Goal: Communication & Community: Participate in discussion

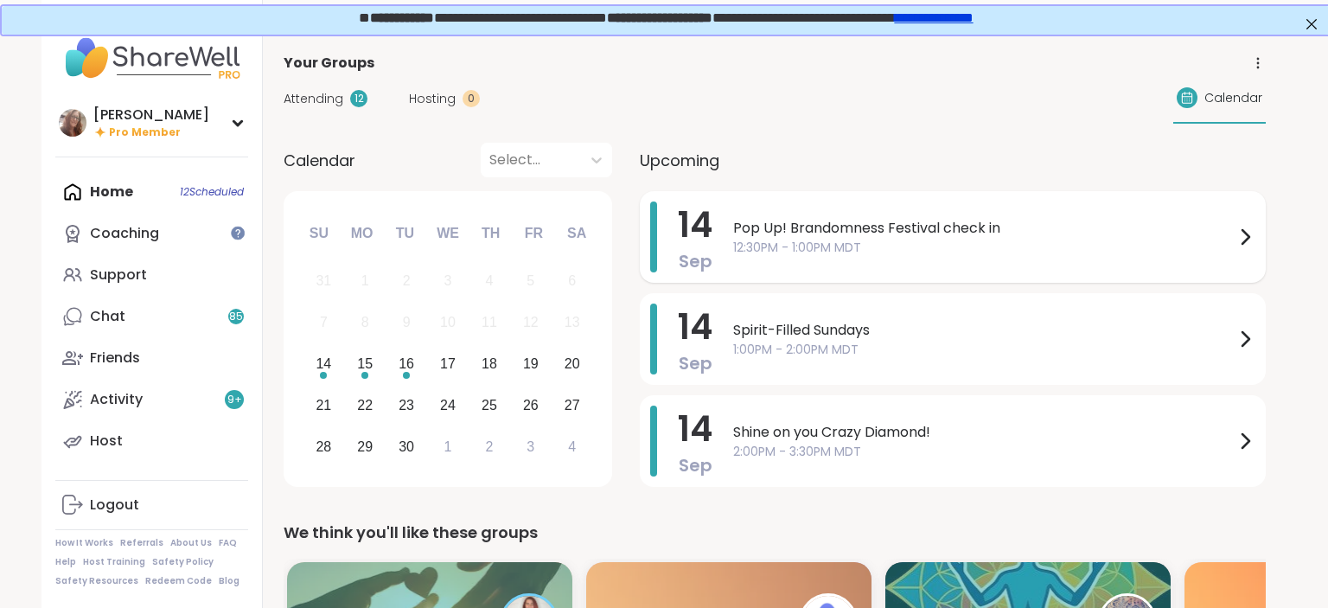
click at [824, 236] on span "Pop Up! Brandomness Festival check in" at bounding box center [984, 228] width 502 height 21
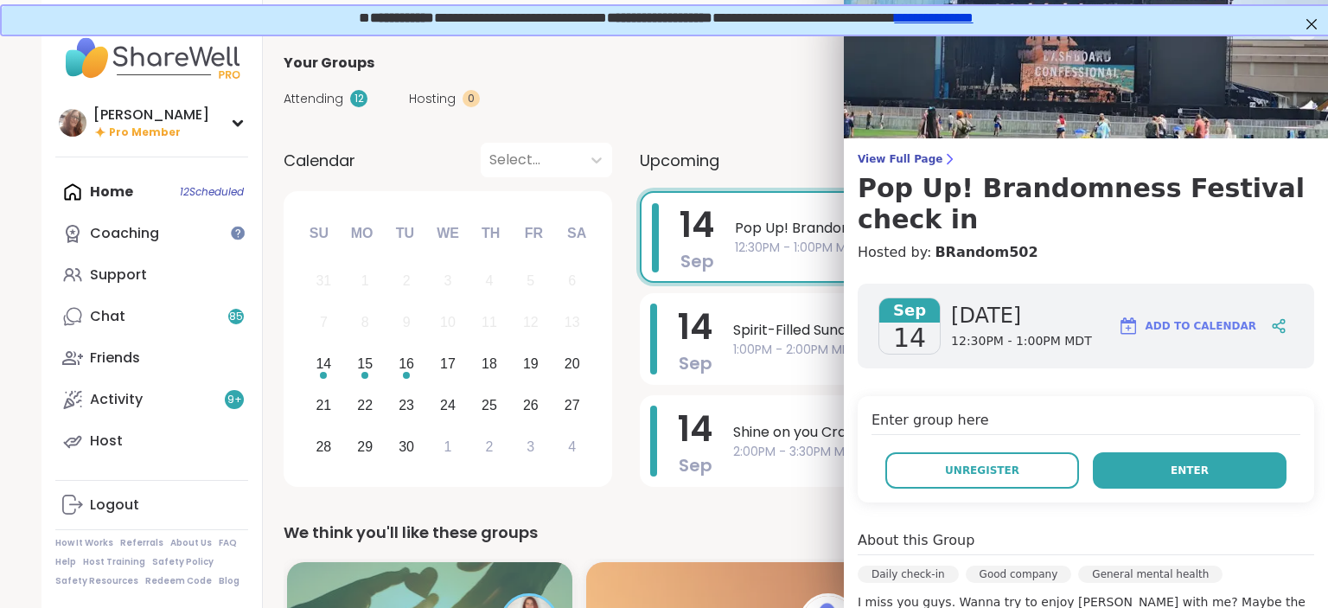
click at [1160, 460] on button "Enter" at bounding box center [1190, 470] width 194 height 36
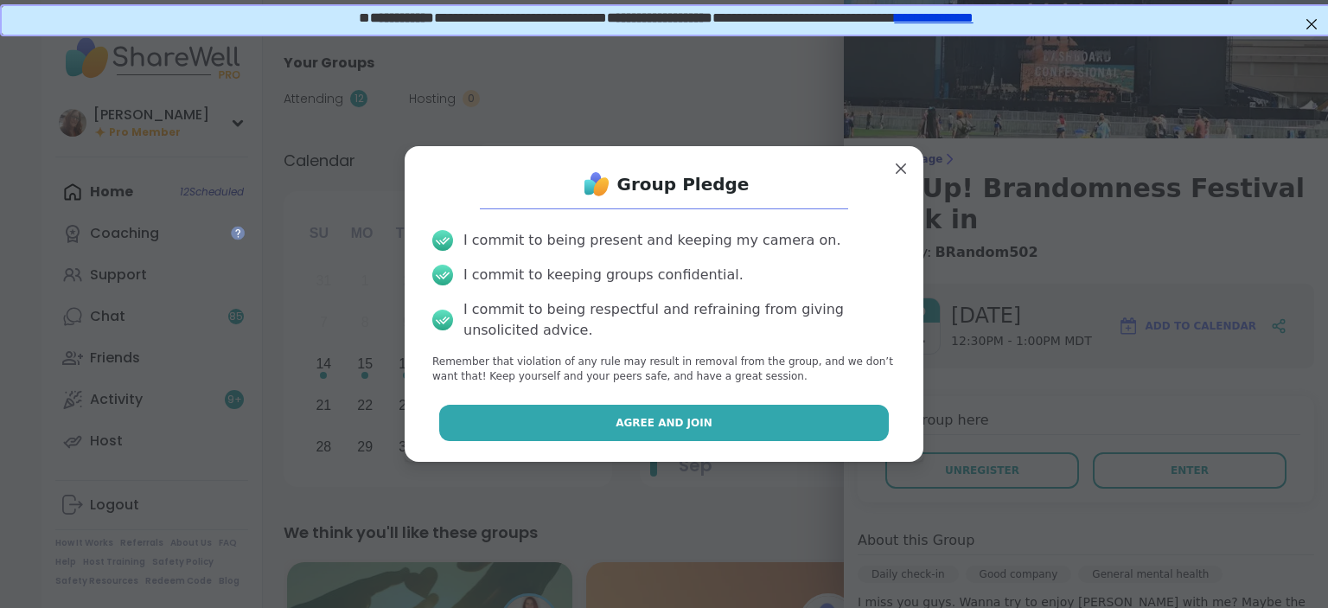
click at [840, 407] on button "Agree and Join" at bounding box center [664, 423] width 451 height 36
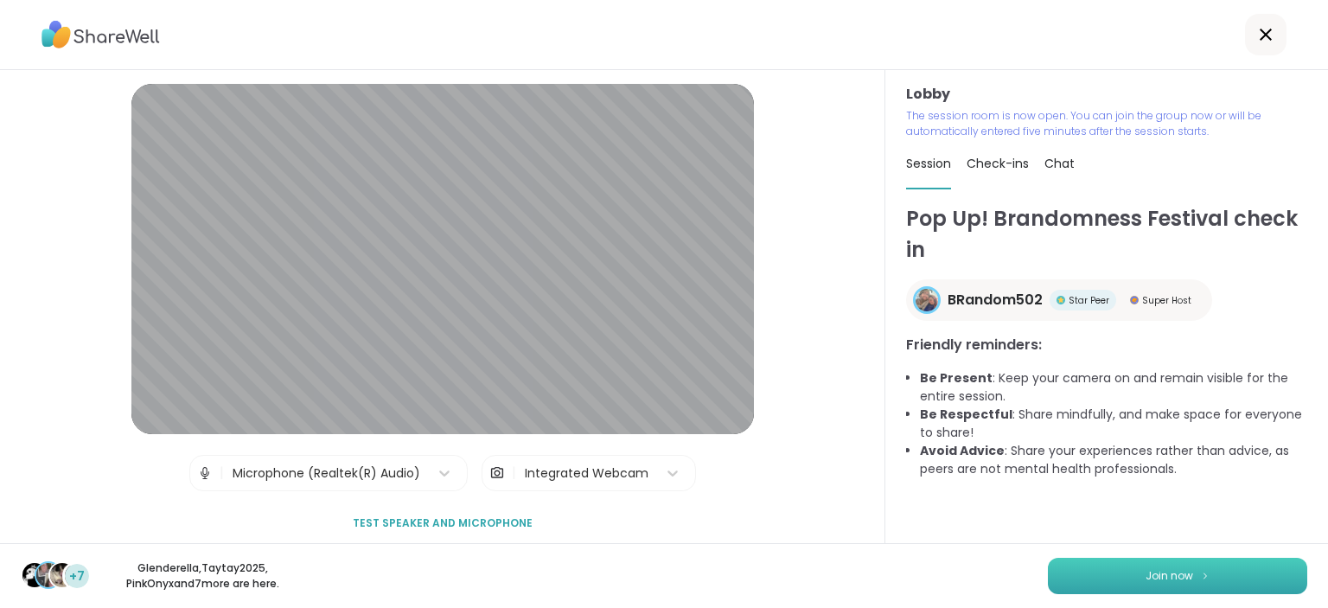
click at [1188, 579] on span "Join now" at bounding box center [1170, 576] width 48 height 16
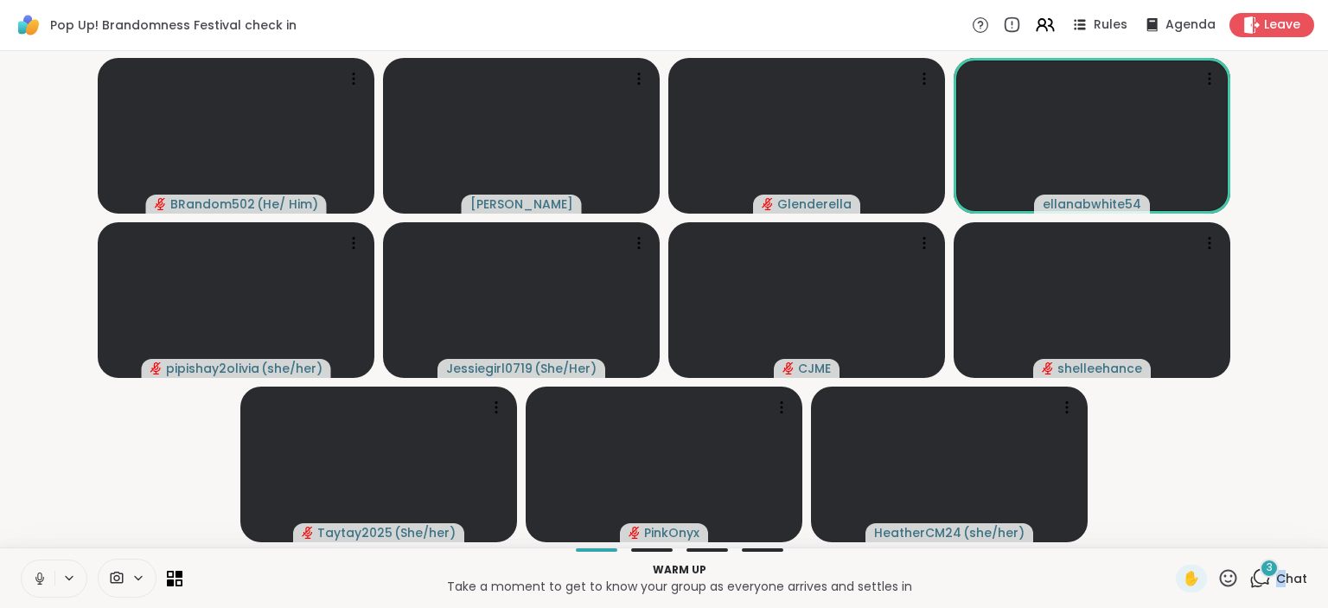
click at [1284, 577] on span "Chat" at bounding box center [1291, 578] width 31 height 17
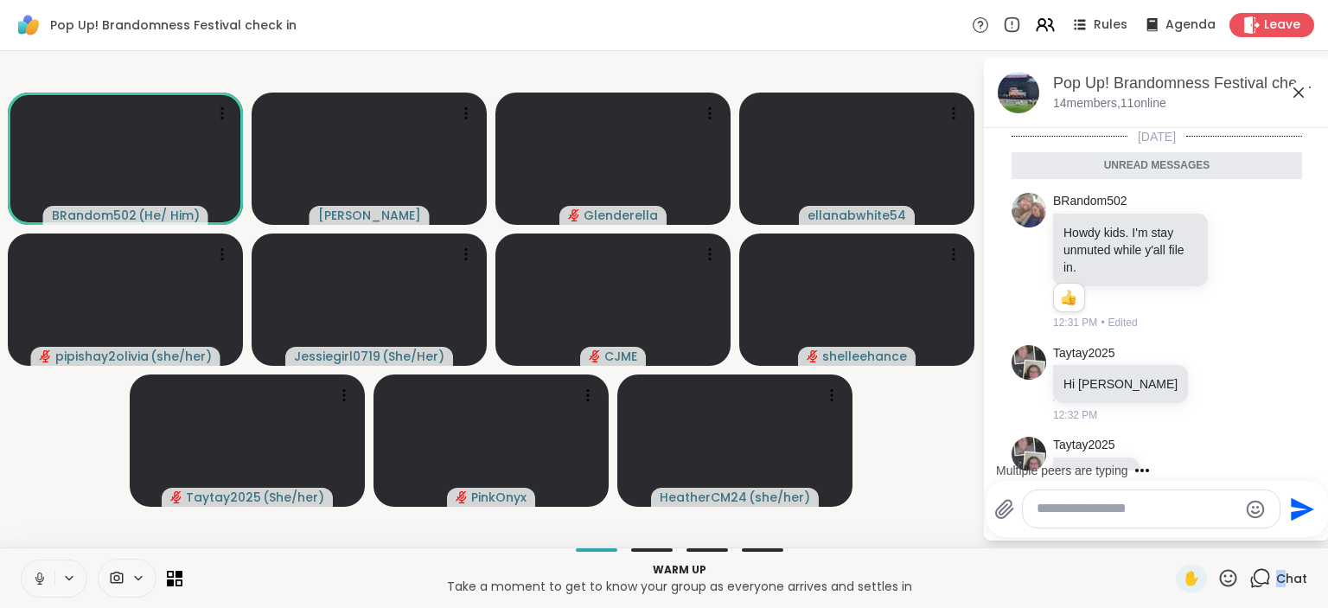
click at [35, 574] on icon at bounding box center [40, 579] width 16 height 16
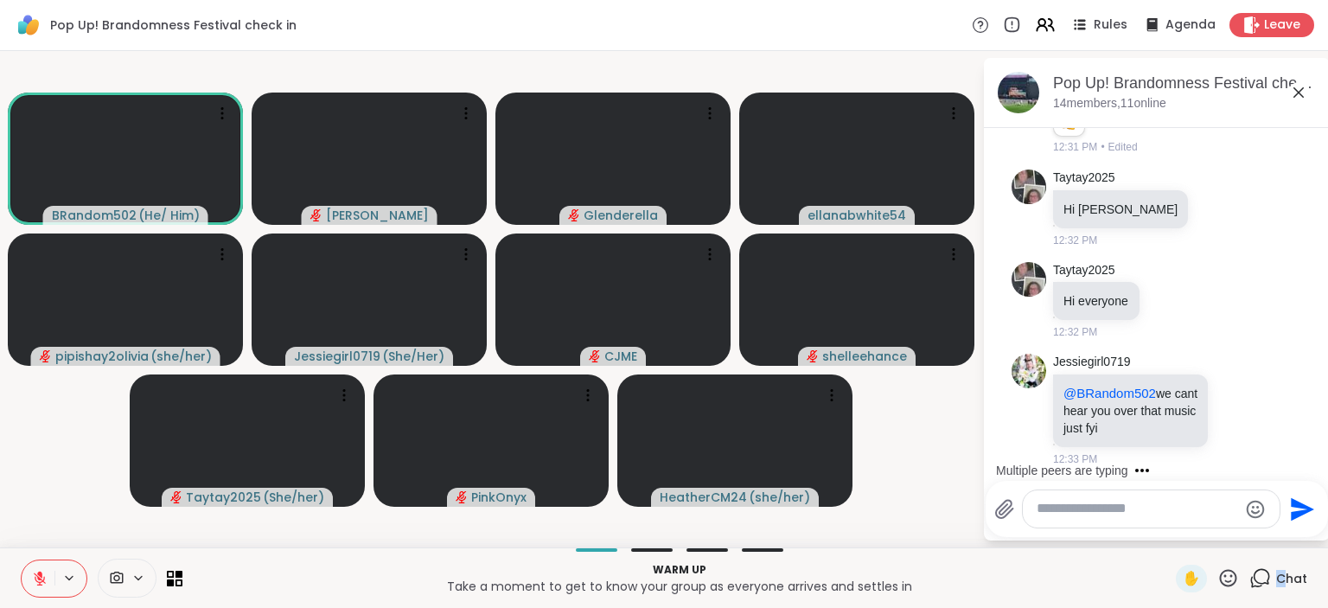
scroll to position [227, 0]
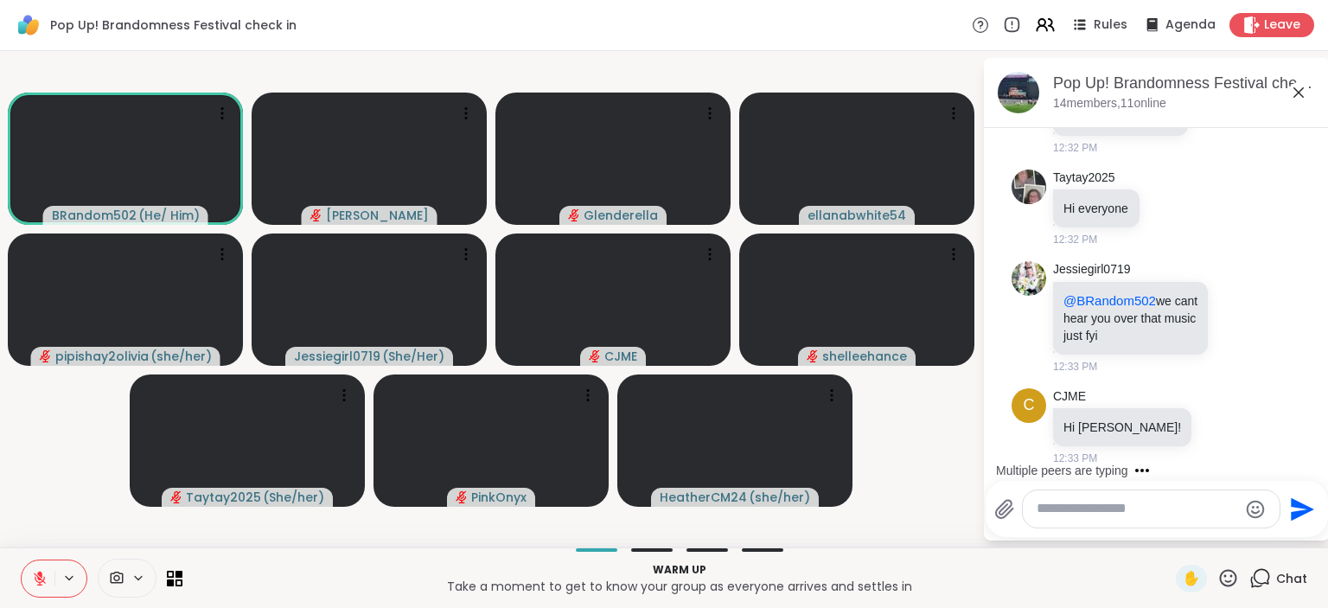
click at [1066, 512] on textarea "Type your message" at bounding box center [1137, 509] width 201 height 18
type textarea "**********"
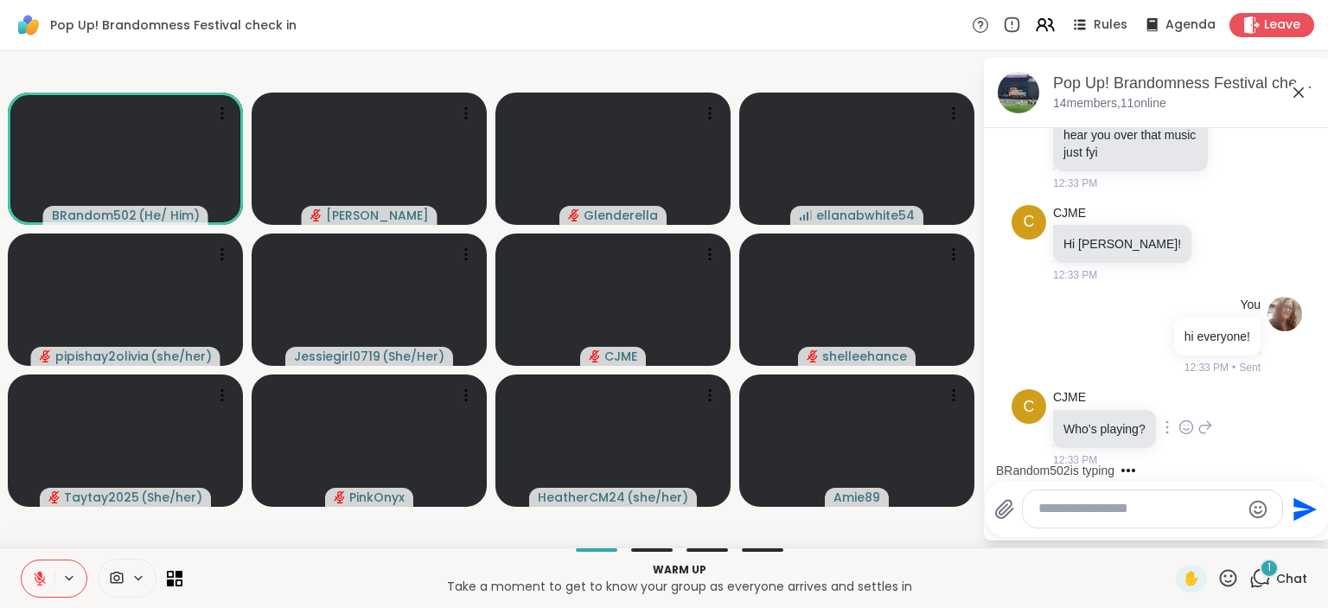
scroll to position [560, 0]
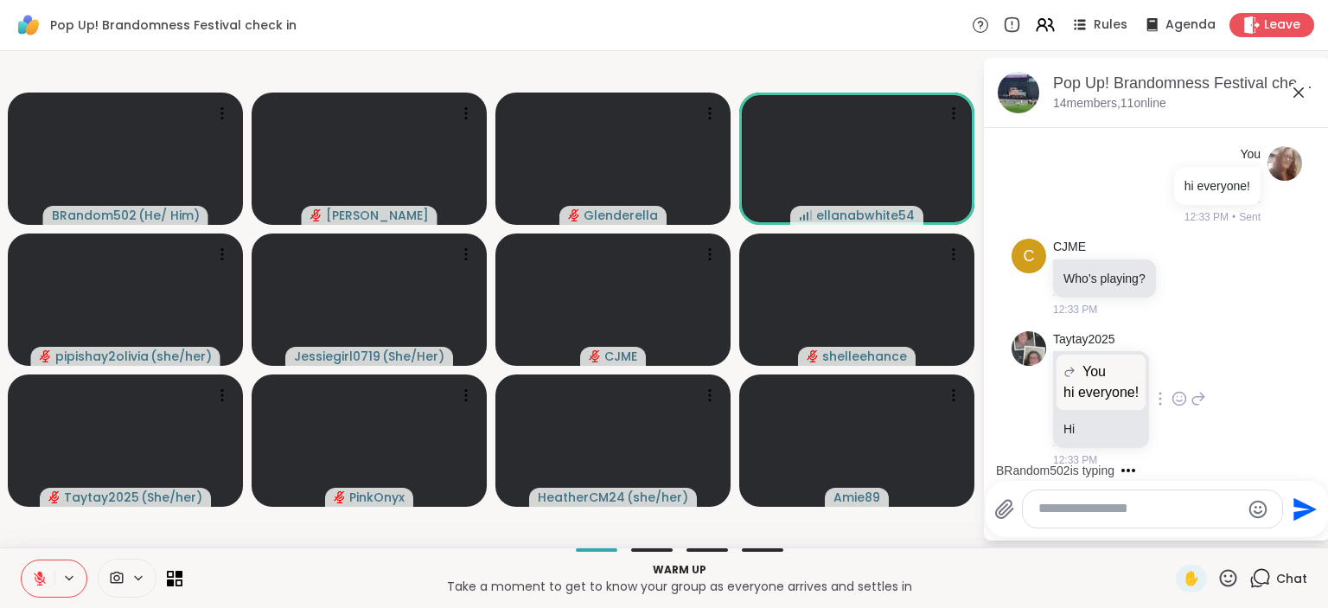
click at [1175, 391] on icon at bounding box center [1180, 398] width 16 height 17
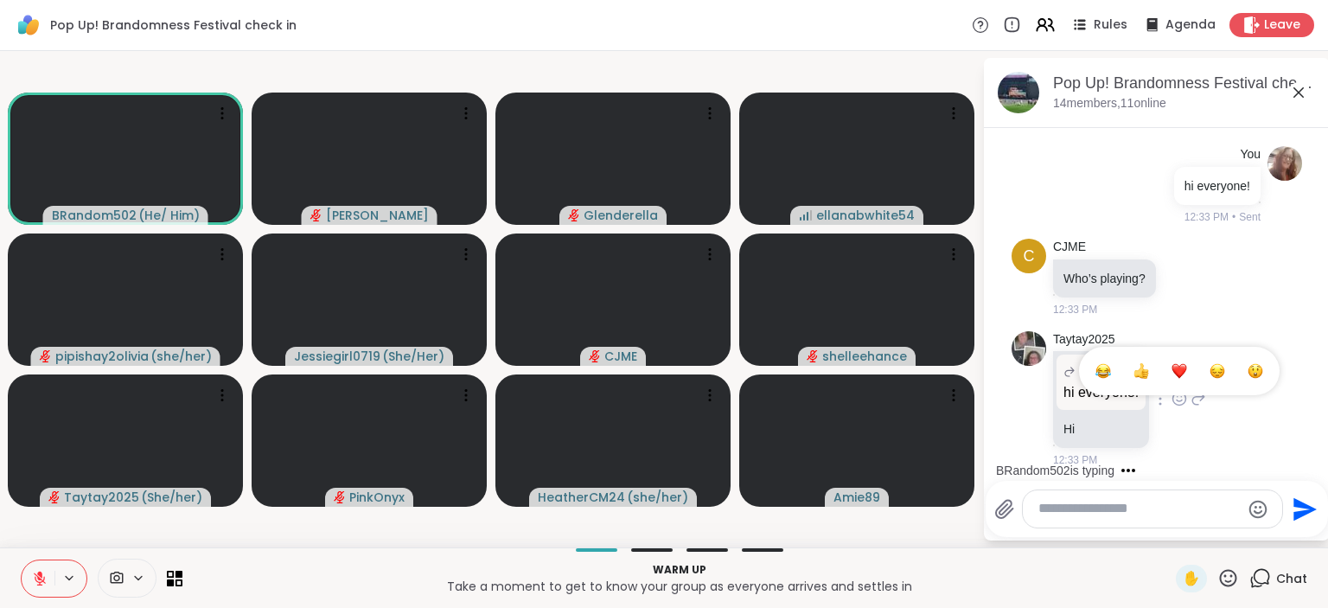
click at [1180, 367] on div "Select Reaction: Heart" at bounding box center [1180, 371] width 16 height 16
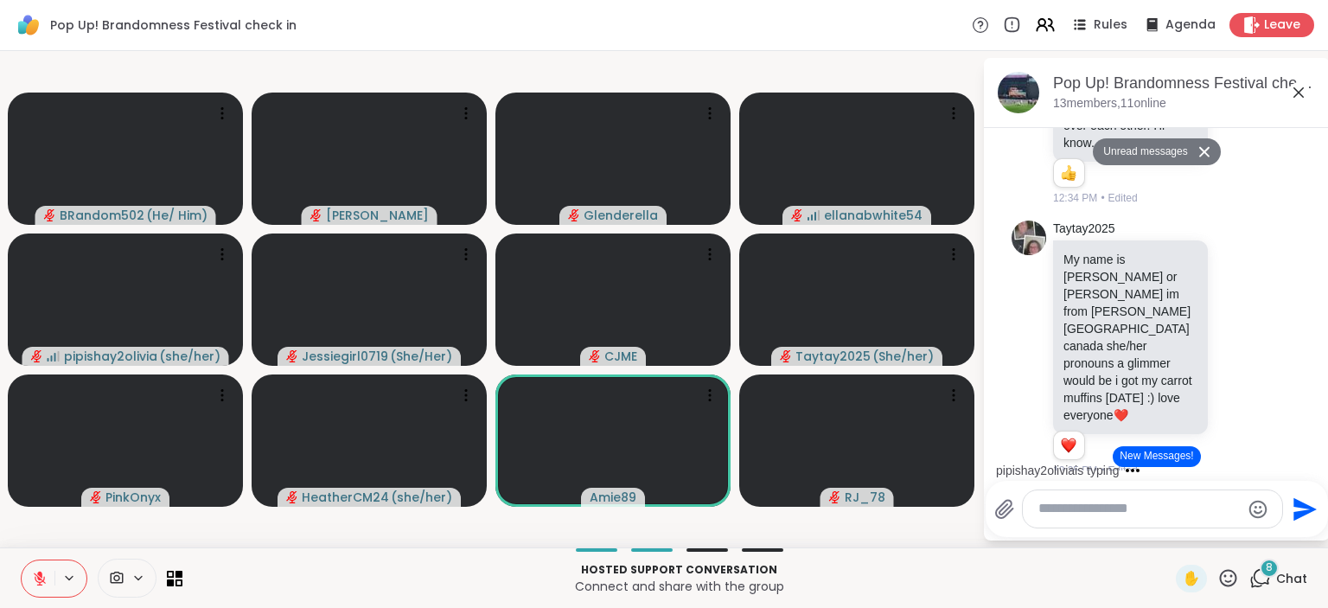
scroll to position [2219, 0]
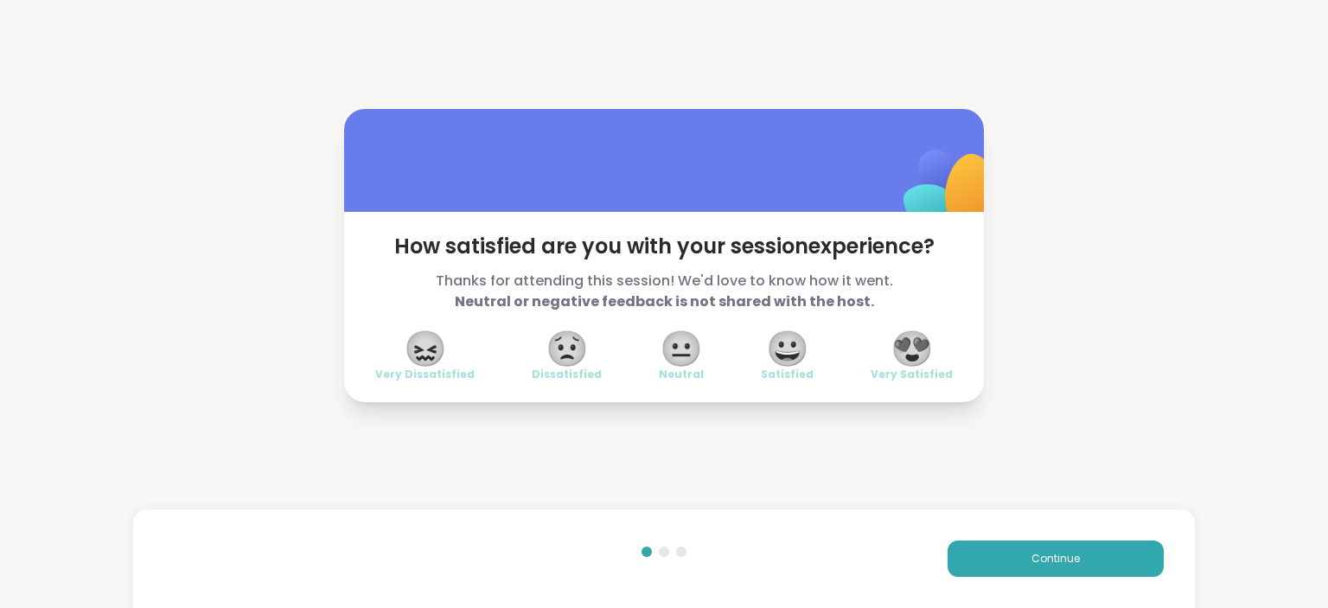
click at [922, 339] on span "😍" at bounding box center [912, 348] width 43 height 31
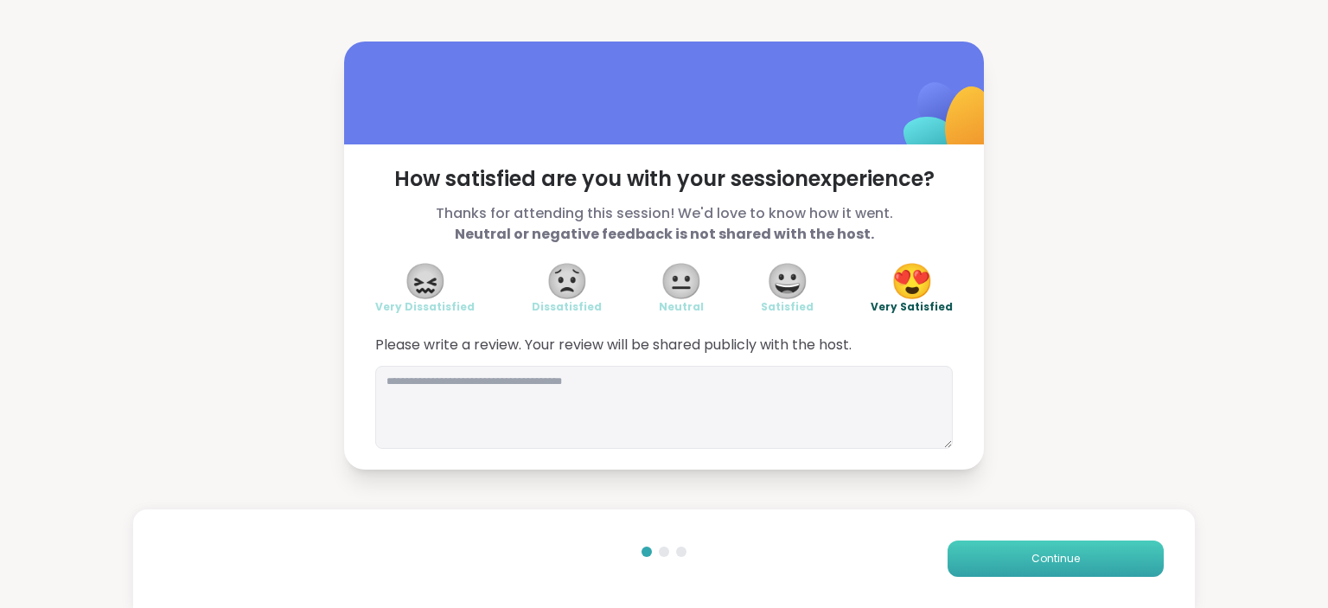
click at [1059, 555] on span "Continue" at bounding box center [1056, 559] width 48 height 16
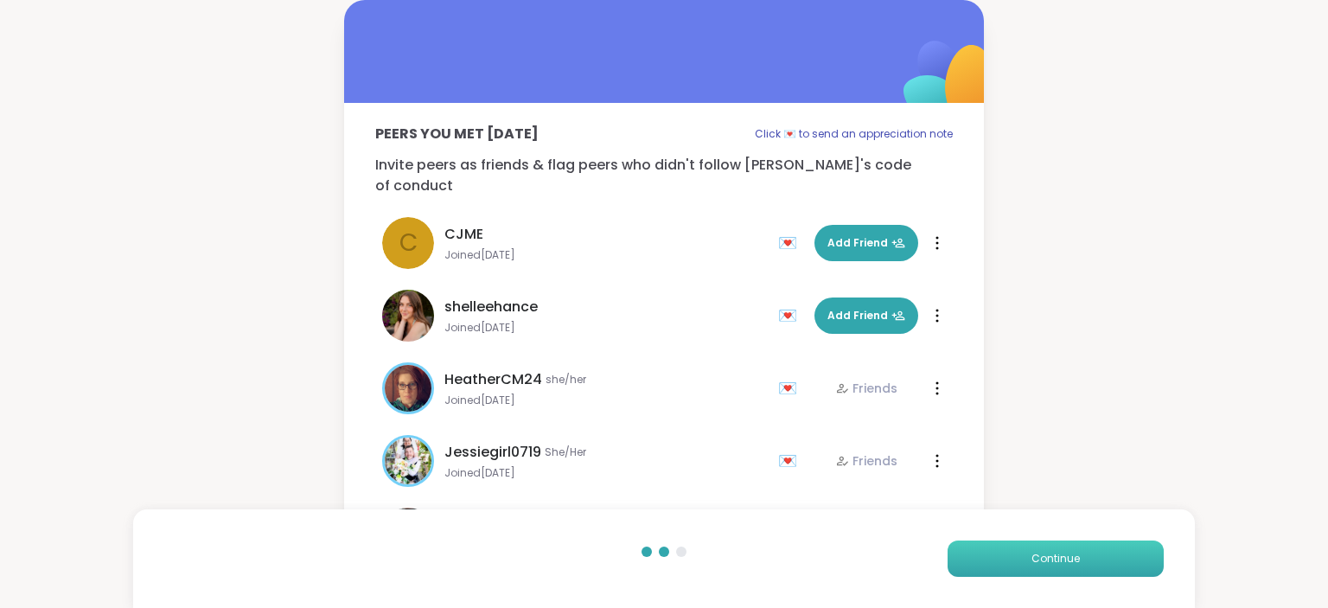
click at [1059, 555] on span "Continue" at bounding box center [1056, 559] width 48 height 16
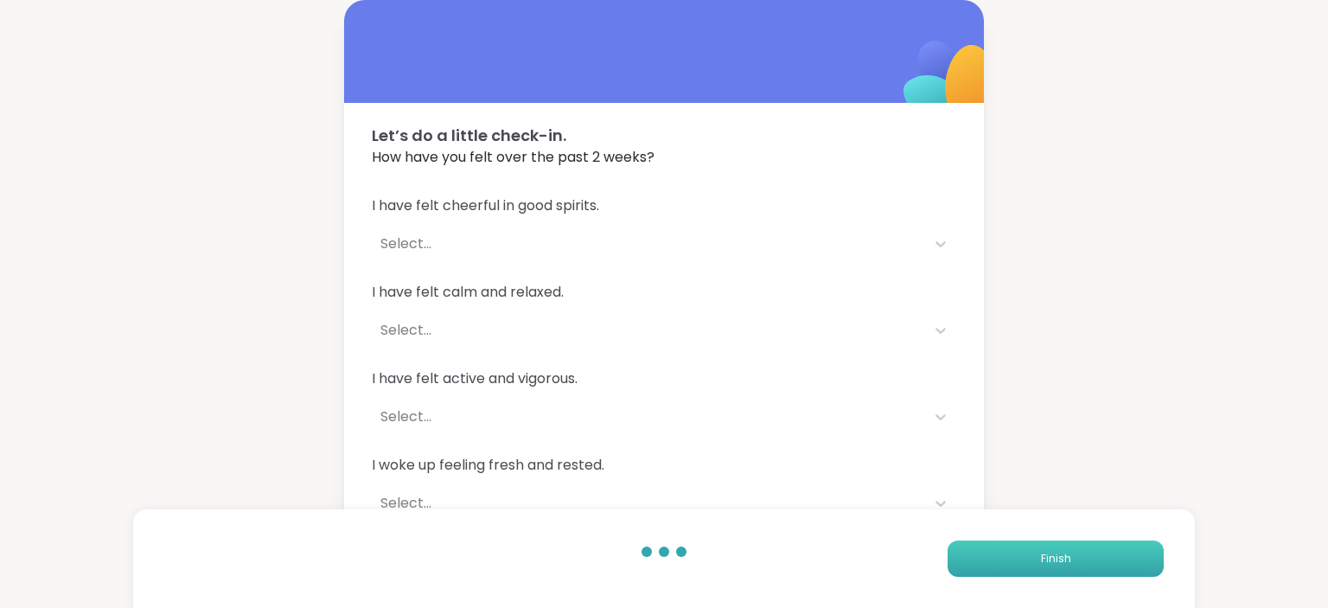
click at [1059, 555] on span "Finish" at bounding box center [1056, 559] width 30 height 16
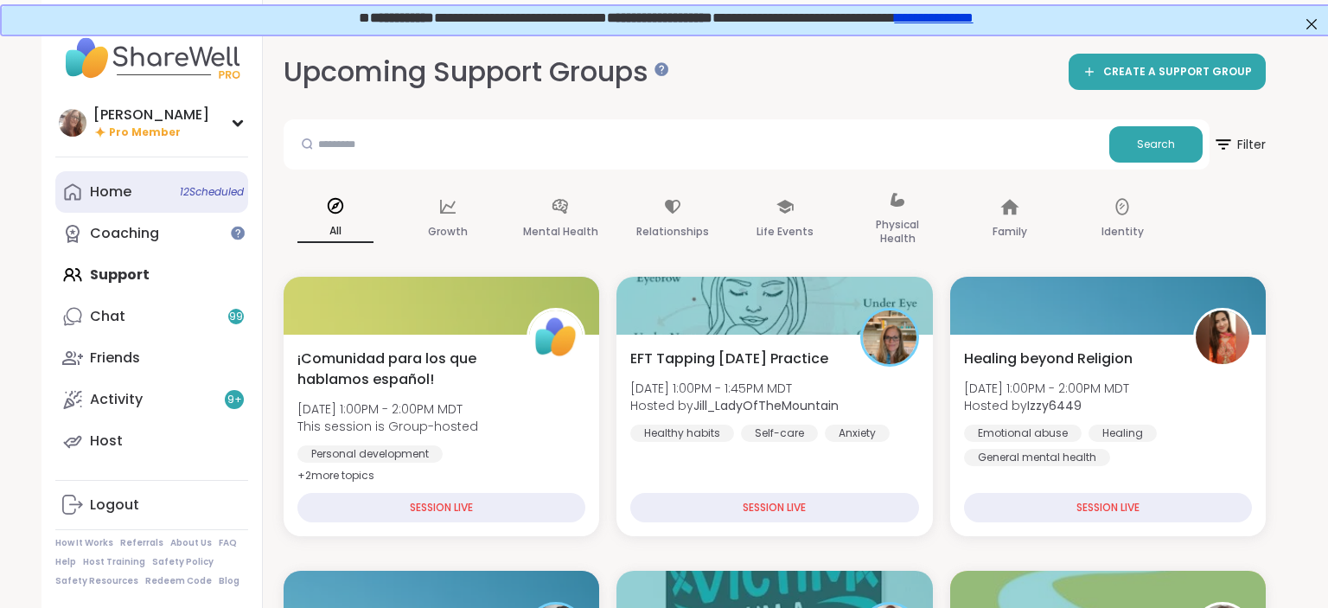
click at [156, 189] on link "Home 12 Scheduled" at bounding box center [151, 192] width 193 height 42
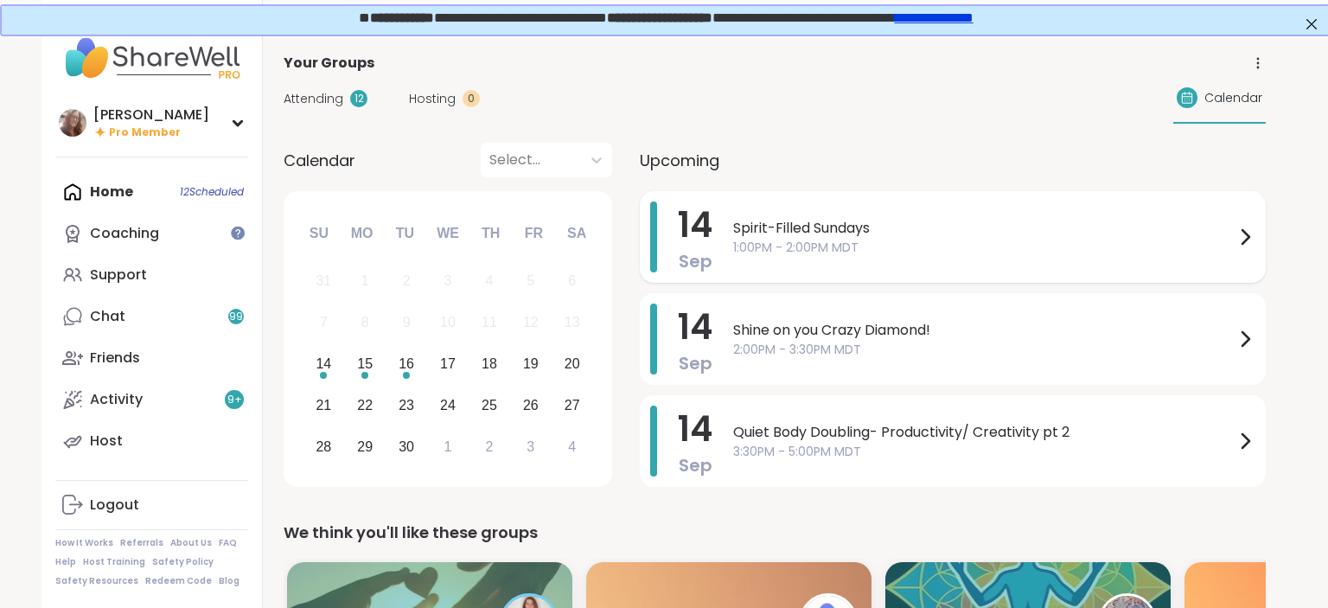
click at [806, 227] on span "Spirit-Filled Sundays" at bounding box center [984, 228] width 502 height 21
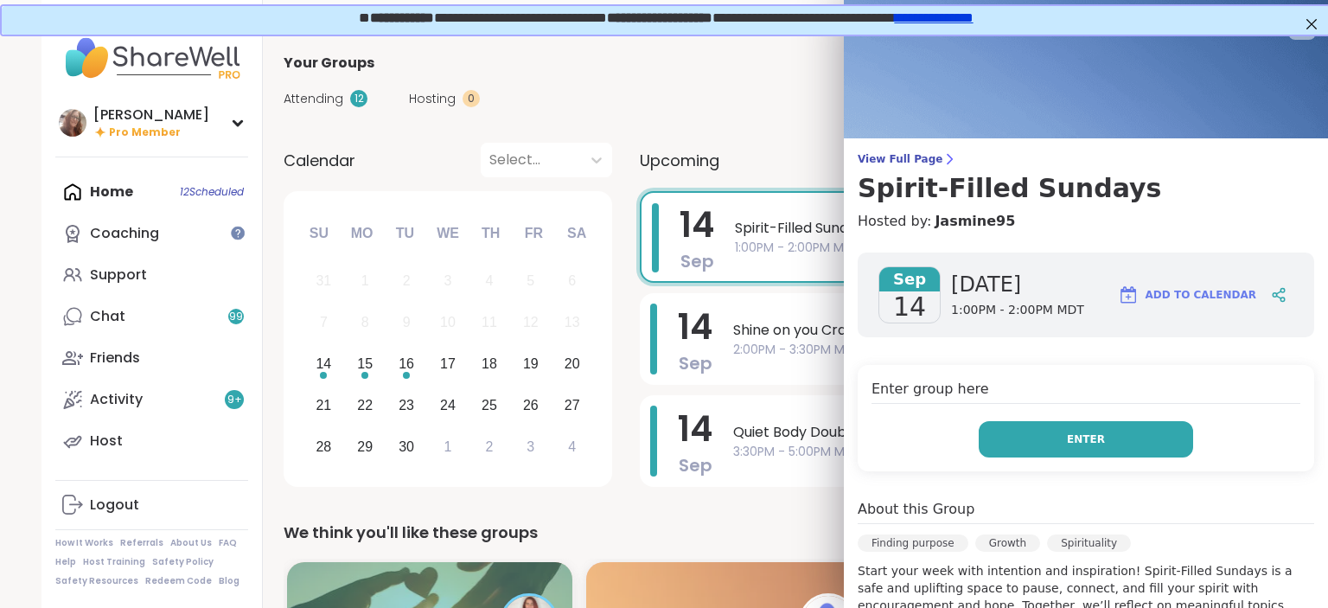
click at [1094, 445] on span "Enter" at bounding box center [1086, 440] width 38 height 16
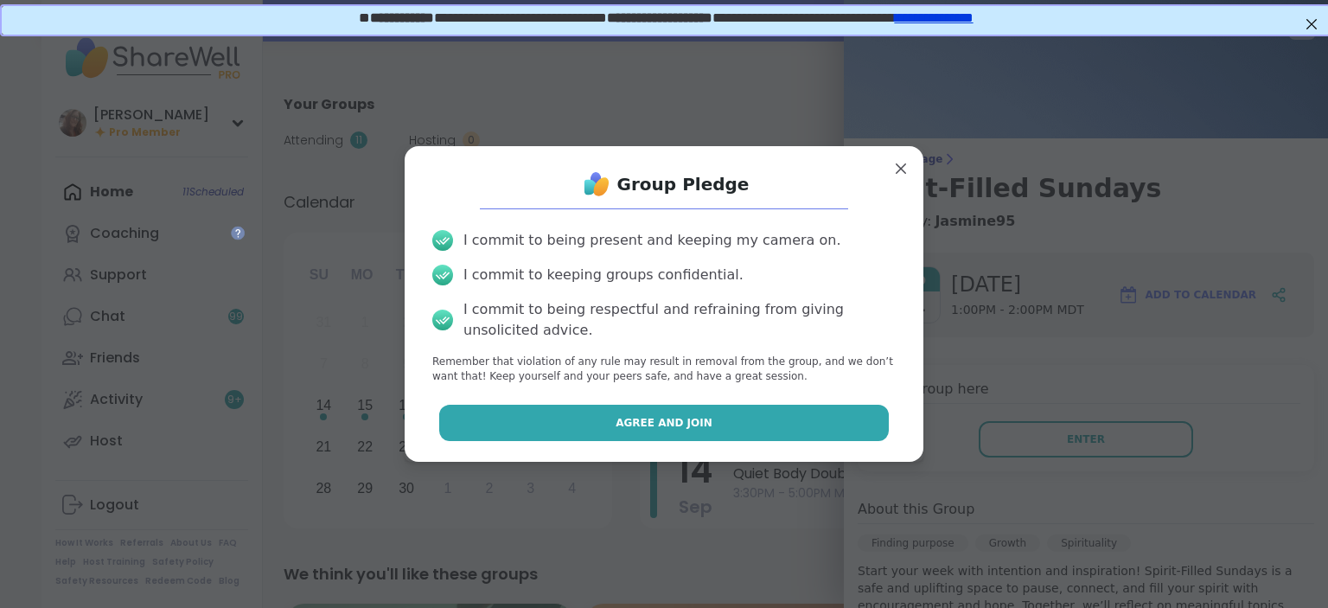
click at [822, 432] on button "Agree and Join" at bounding box center [664, 423] width 451 height 36
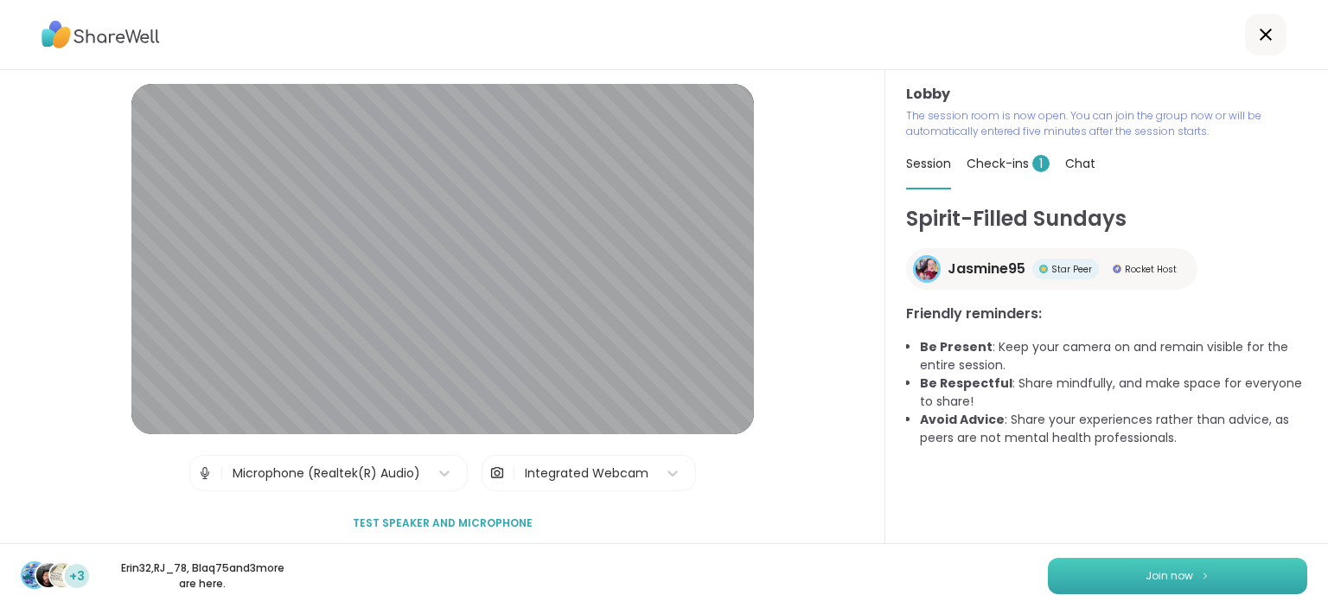
click at [1167, 573] on span "Join now" at bounding box center [1170, 576] width 48 height 16
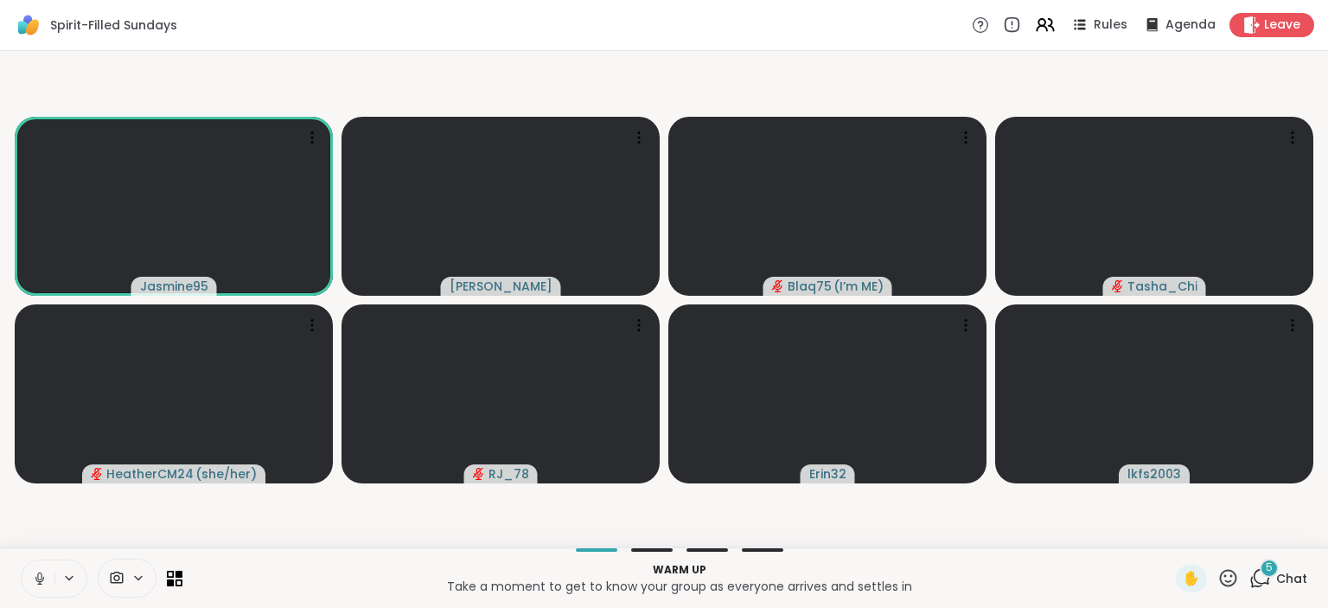
click at [38, 581] on icon at bounding box center [39, 578] width 9 height 5
click at [38, 582] on icon at bounding box center [40, 579] width 12 height 12
click at [38, 581] on icon at bounding box center [39, 578] width 9 height 5
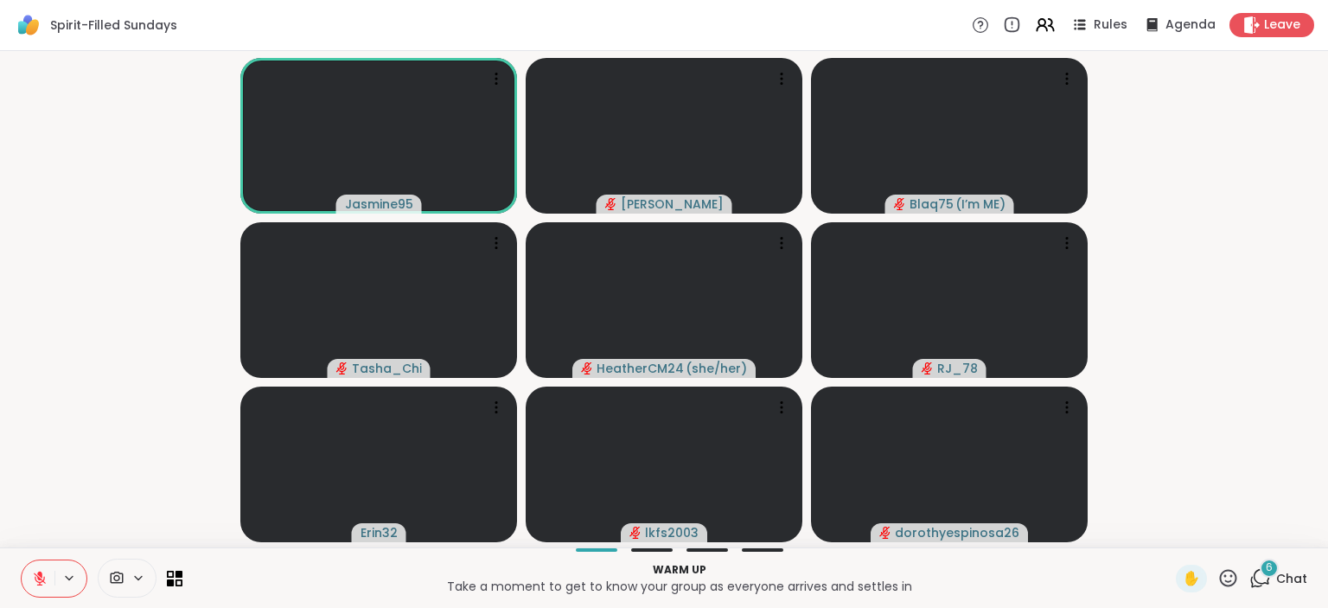
click at [1284, 570] on span "Chat" at bounding box center [1291, 578] width 31 height 17
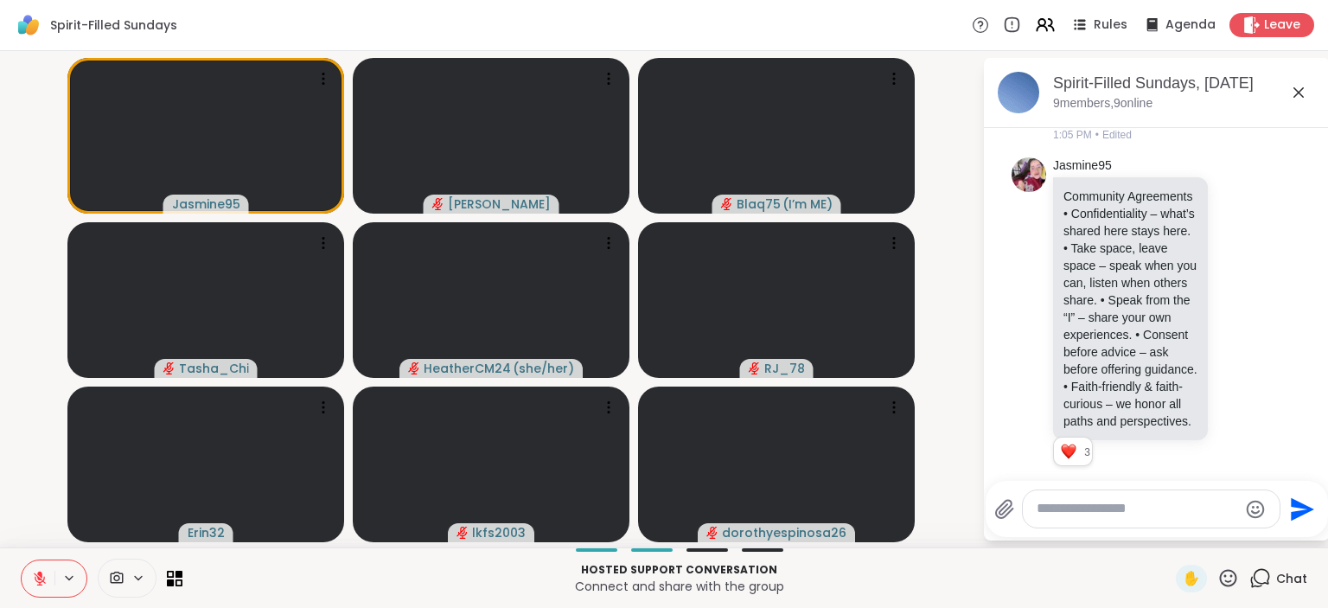
scroll to position [1445, 0]
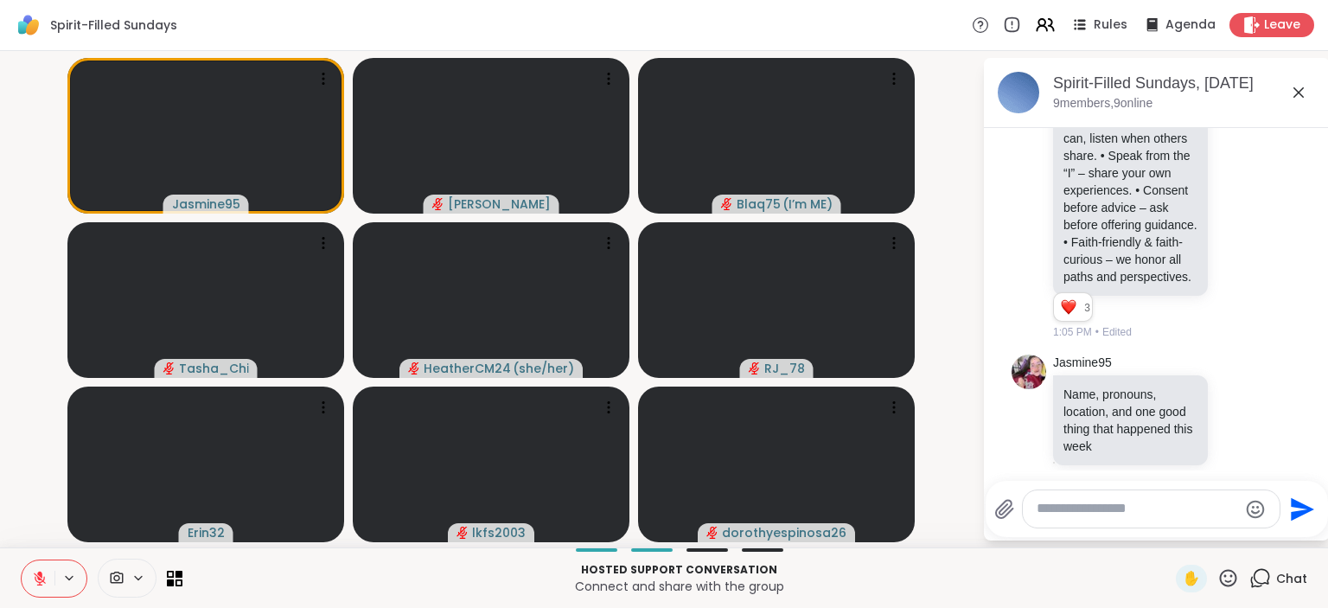
click at [1236, 576] on icon at bounding box center [1229, 578] width 22 height 22
click at [1251, 531] on span "🌟" at bounding box center [1253, 532] width 17 height 21
click at [1229, 576] on icon at bounding box center [1229, 578] width 22 height 22
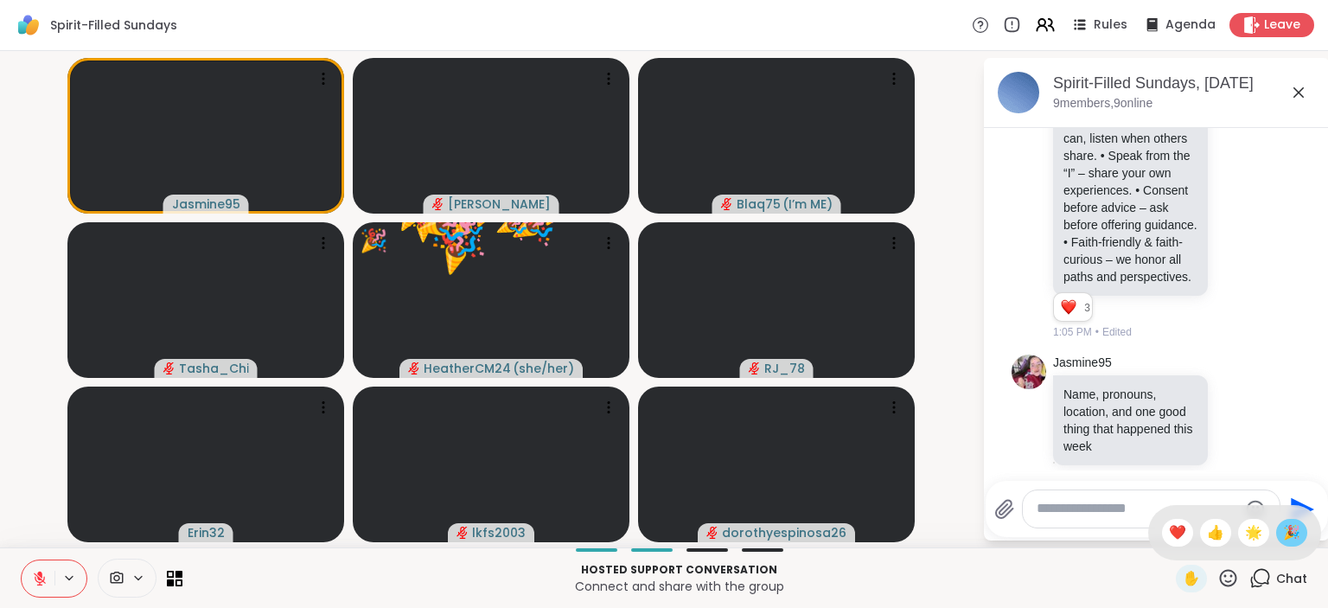
click at [1293, 536] on span "🎉" at bounding box center [1291, 532] width 17 height 21
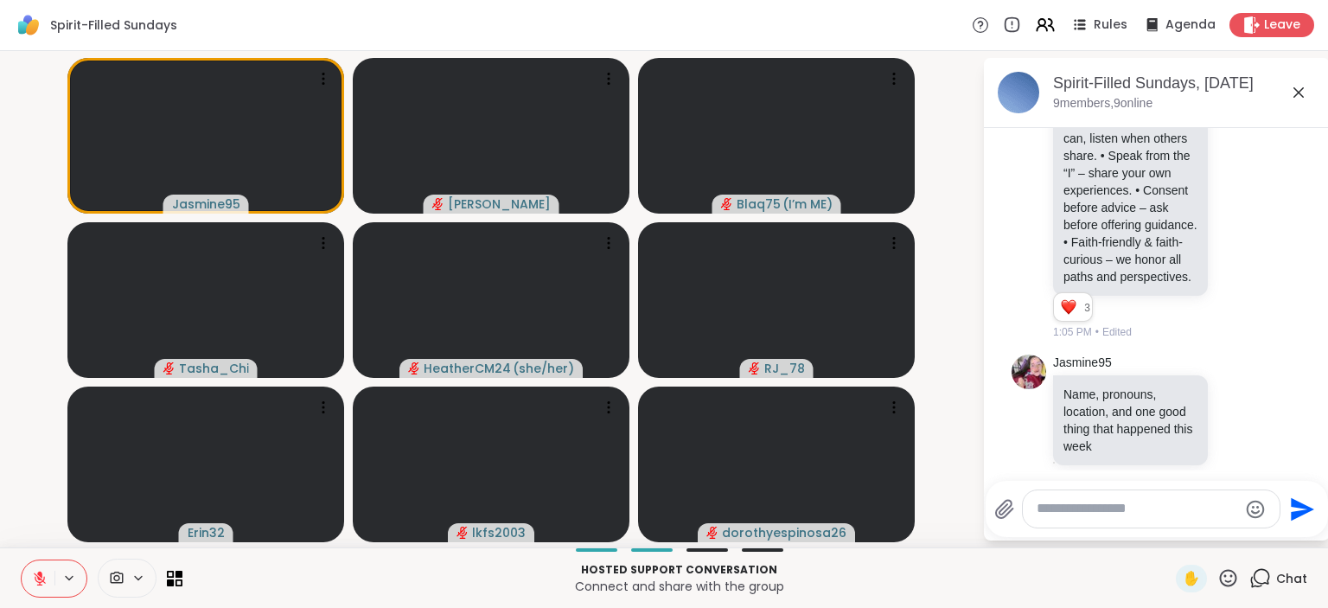
click at [1230, 583] on icon at bounding box center [1228, 577] width 17 height 17
click at [1177, 538] on span "❤️" at bounding box center [1177, 532] width 17 height 21
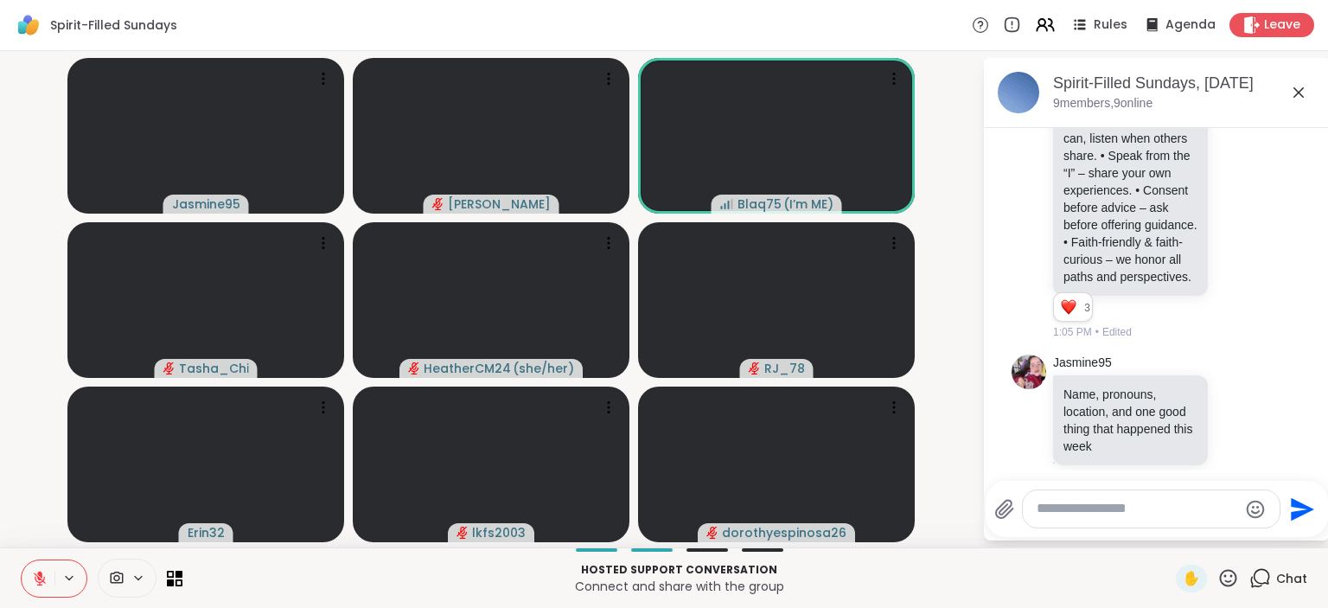
click at [1230, 575] on icon at bounding box center [1229, 578] width 22 height 22
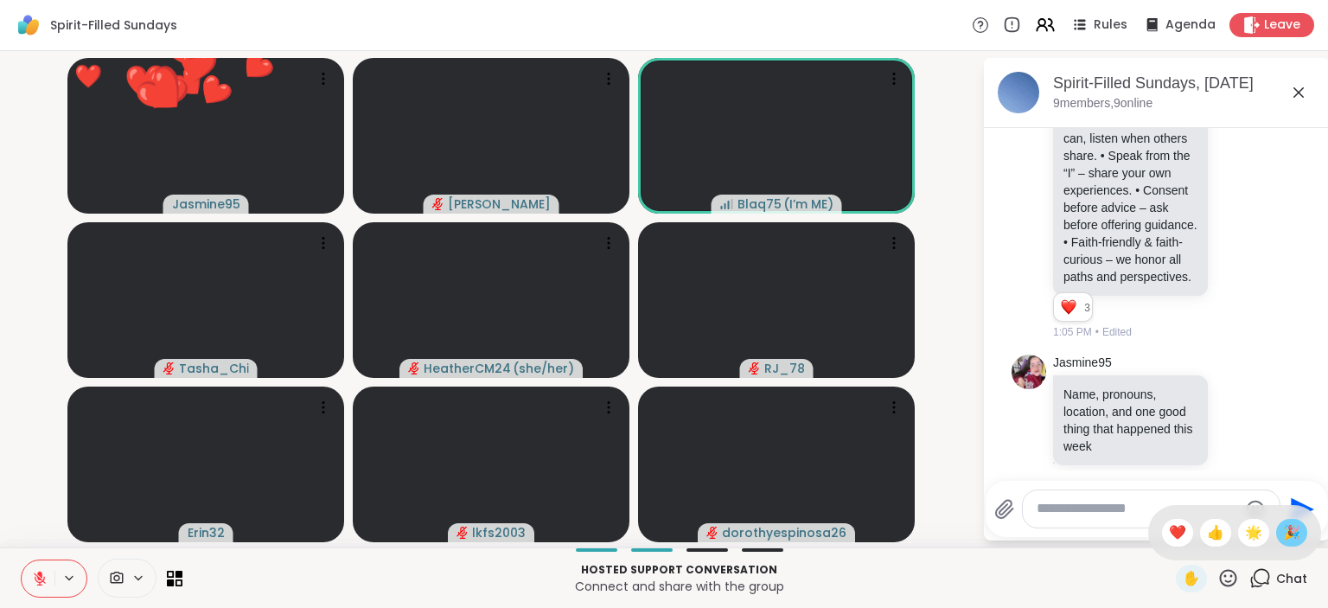
click at [1285, 534] on span "🎉" at bounding box center [1291, 532] width 17 height 21
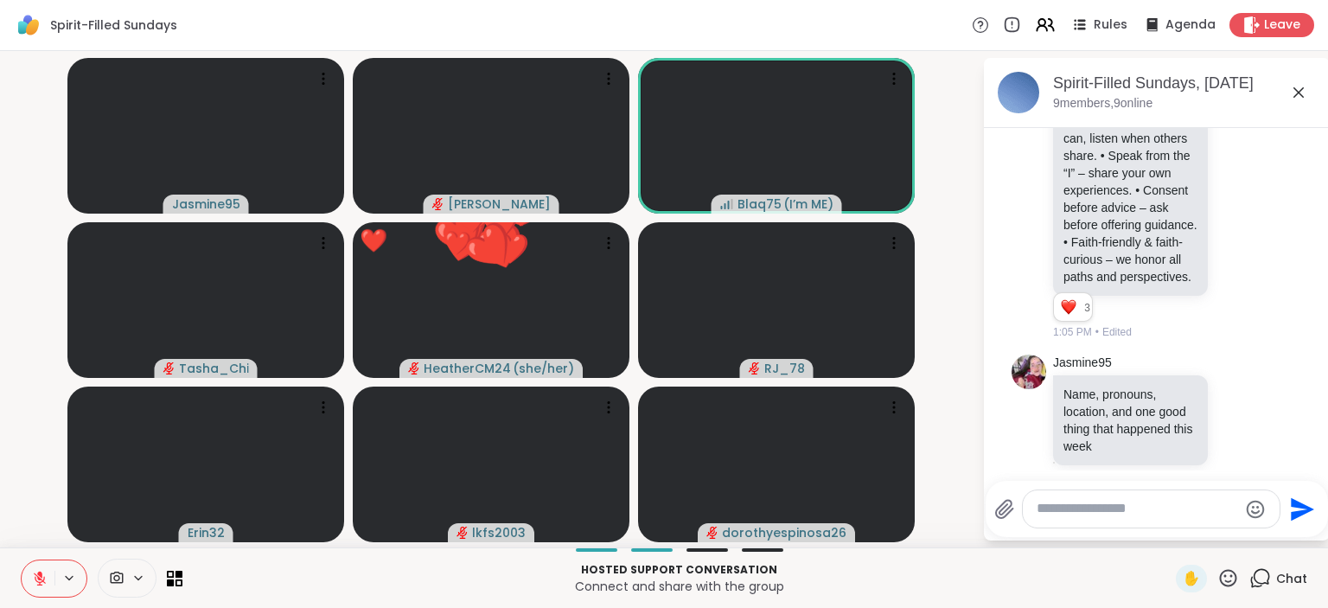
click at [1231, 571] on icon at bounding box center [1228, 577] width 17 height 17
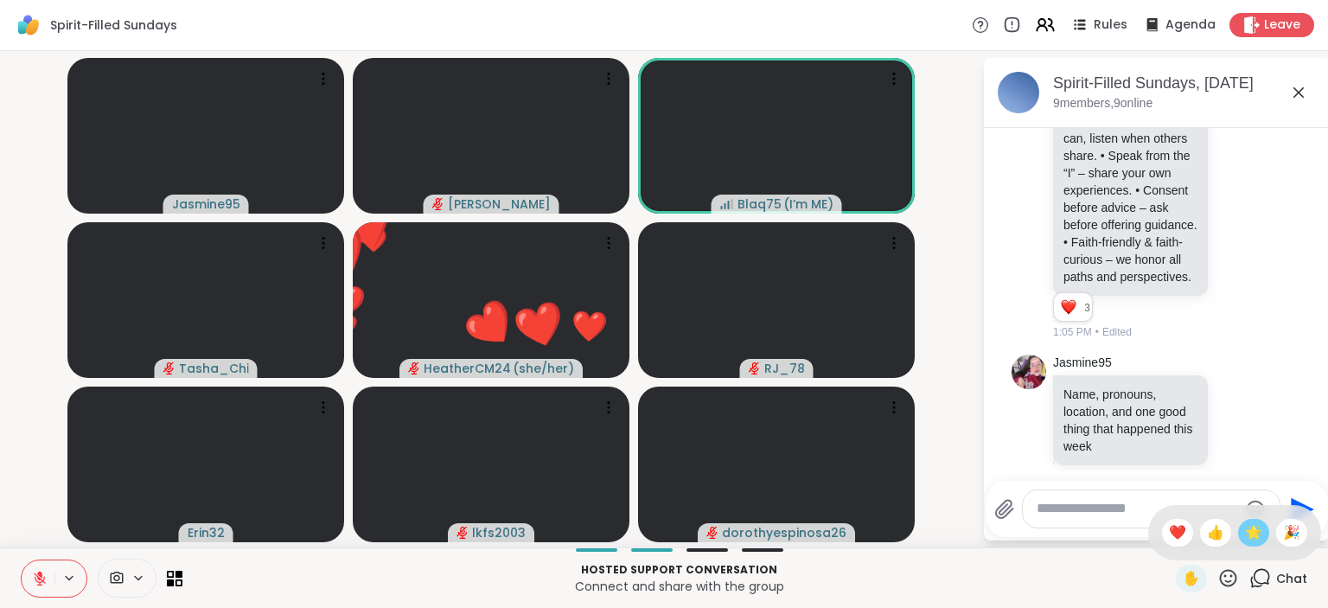
click at [1247, 523] on span "🌟" at bounding box center [1253, 532] width 17 height 21
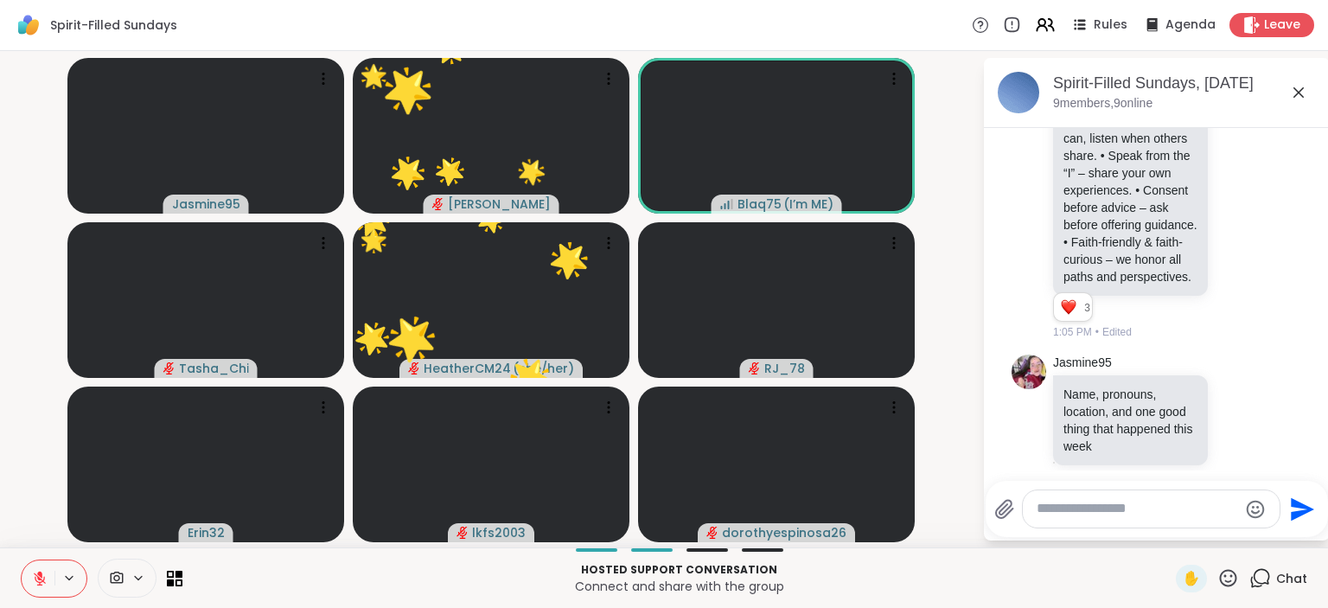
click at [1233, 571] on icon at bounding box center [1228, 577] width 17 height 17
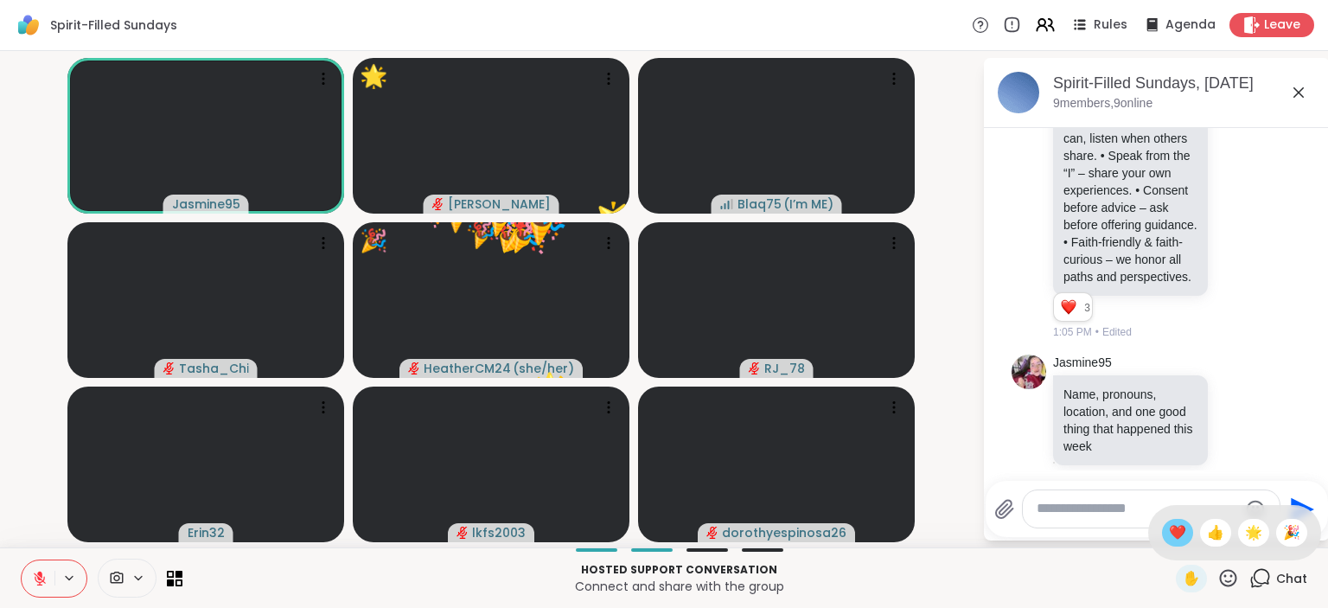
click at [1178, 532] on span "❤️" at bounding box center [1177, 532] width 17 height 21
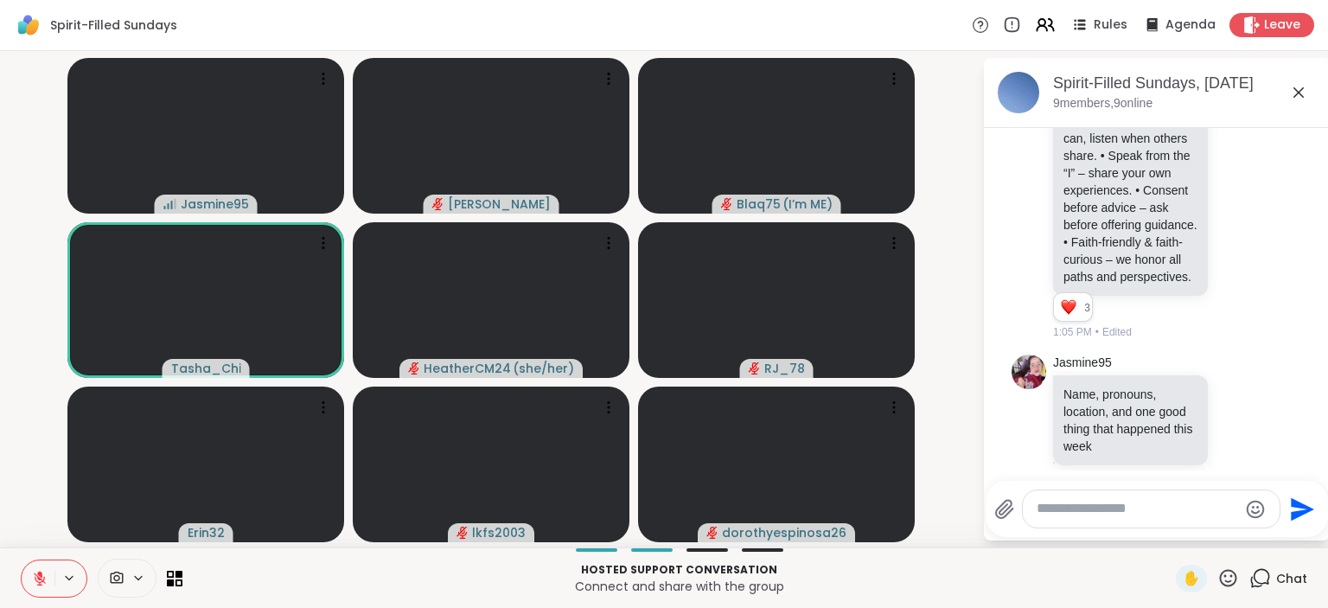
click at [1239, 579] on icon at bounding box center [1229, 578] width 22 height 22
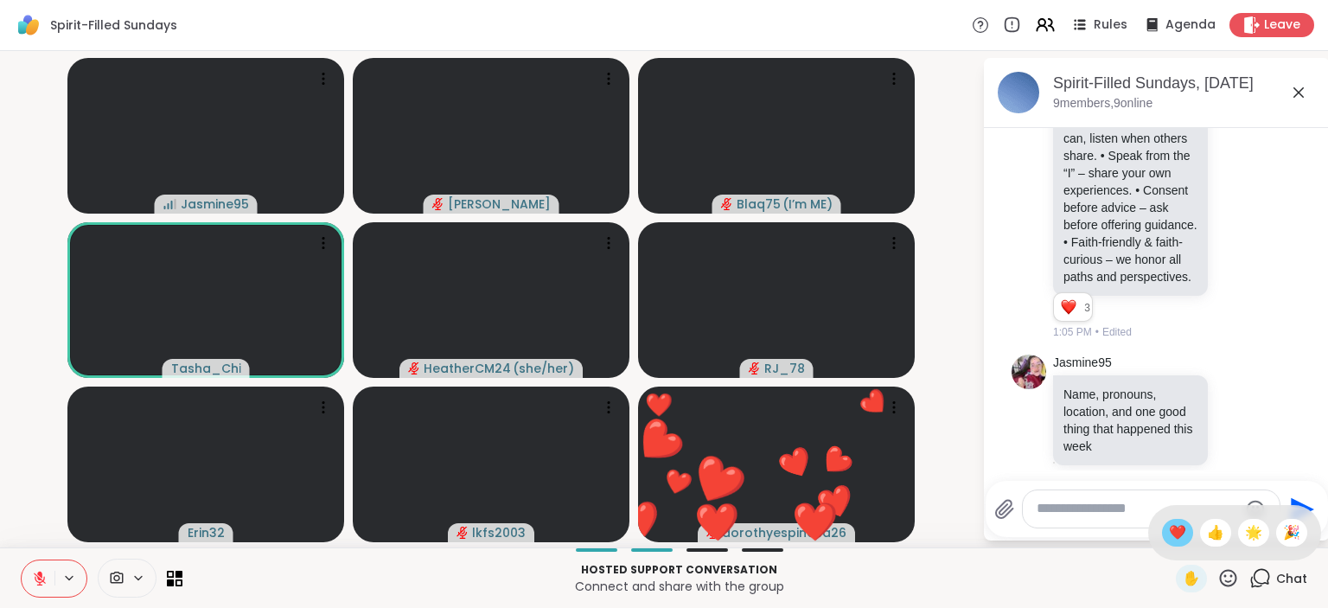
click at [1173, 528] on span "❤️" at bounding box center [1177, 532] width 17 height 21
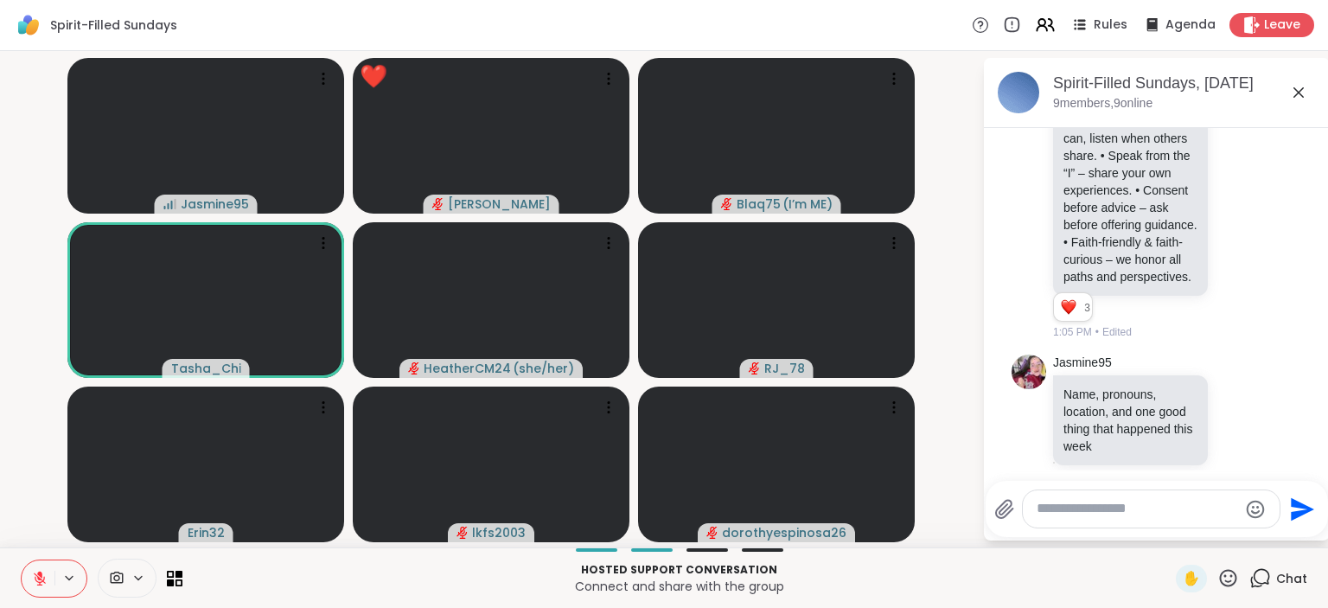
click at [1231, 583] on icon at bounding box center [1228, 577] width 17 height 17
click at [1252, 539] on span "🌟" at bounding box center [1253, 532] width 17 height 21
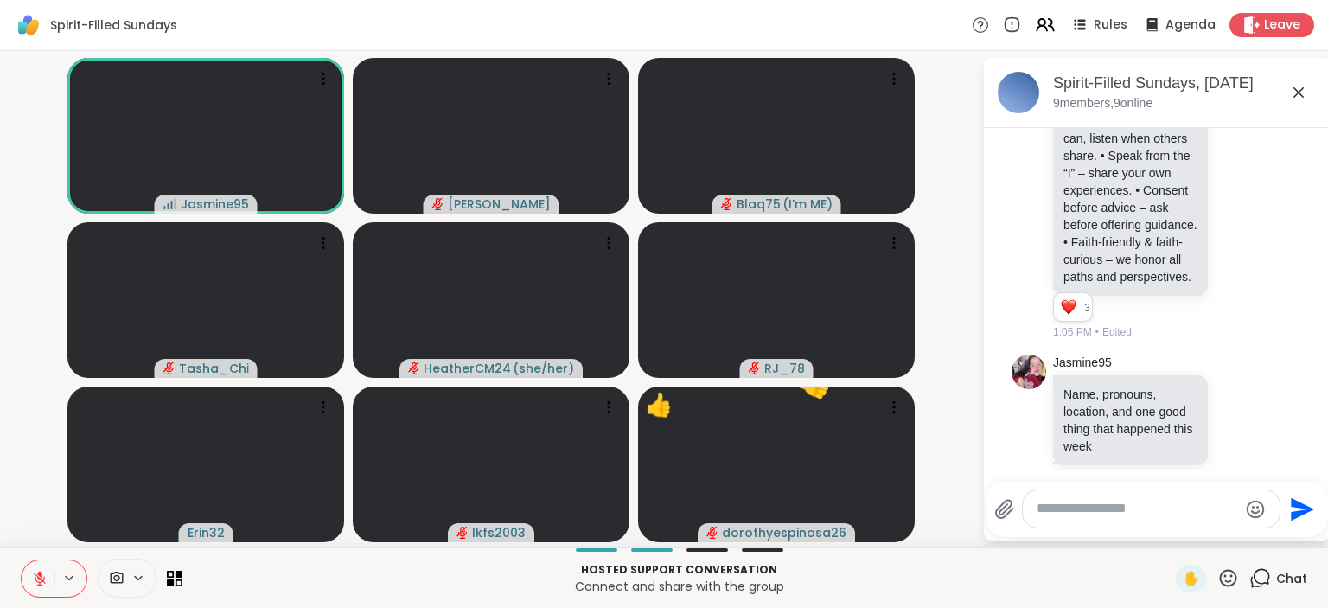
click at [1227, 573] on icon at bounding box center [1229, 578] width 22 height 22
click at [1207, 534] on span "👍" at bounding box center [1215, 532] width 17 height 21
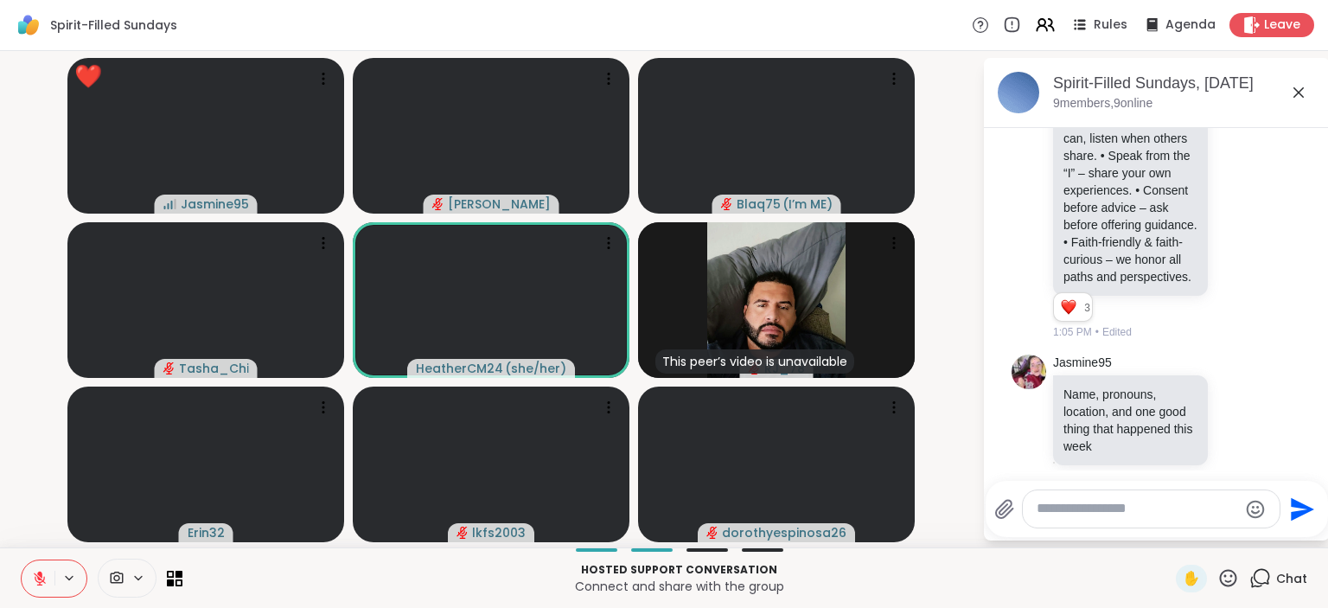
click at [1223, 584] on icon at bounding box center [1228, 577] width 17 height 17
click at [1257, 531] on span "🌟" at bounding box center [1253, 532] width 17 height 21
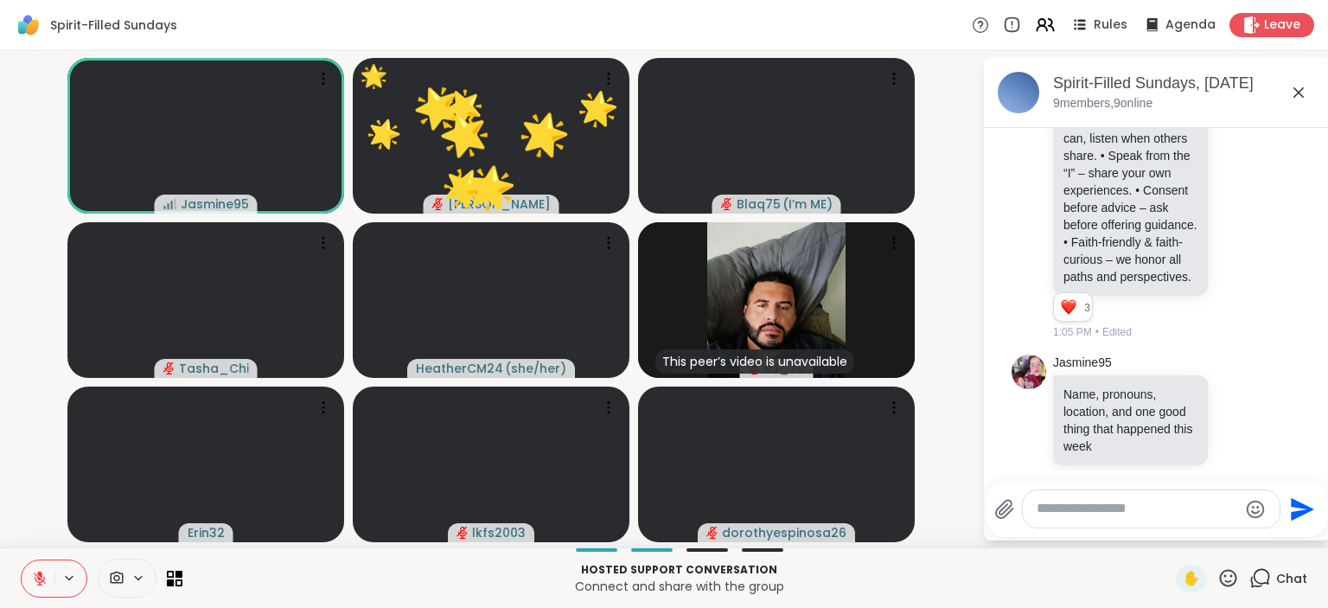
click at [1225, 578] on icon at bounding box center [1229, 578] width 22 height 22
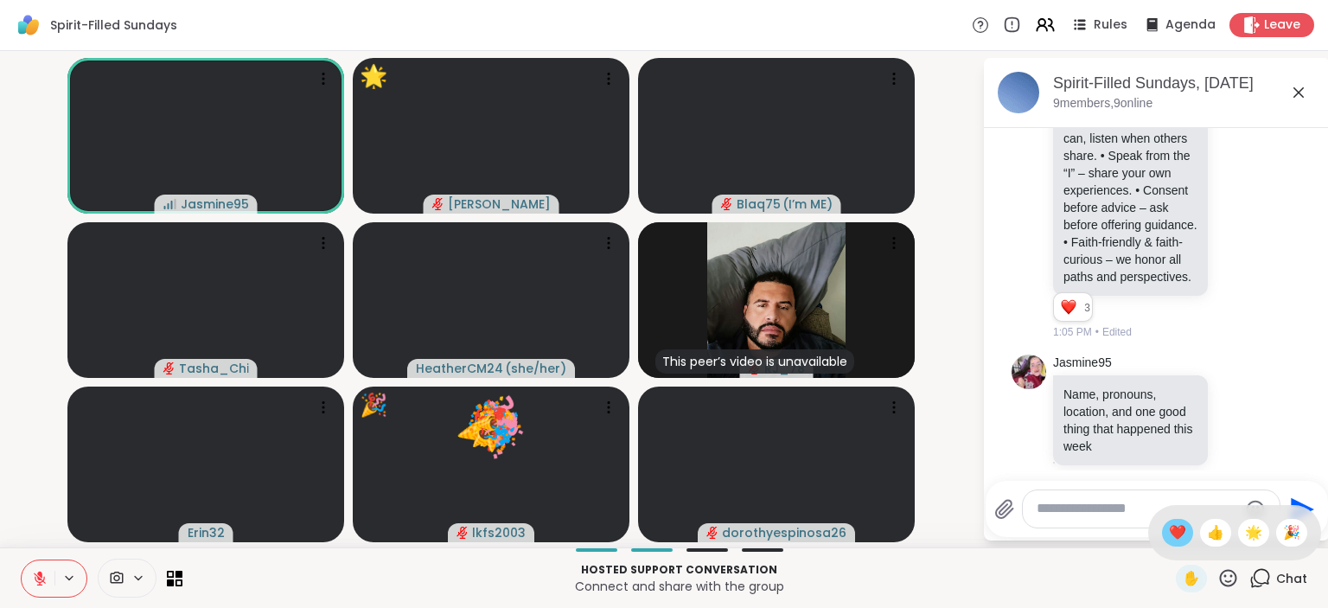
click at [1178, 538] on span "❤️" at bounding box center [1177, 532] width 17 height 21
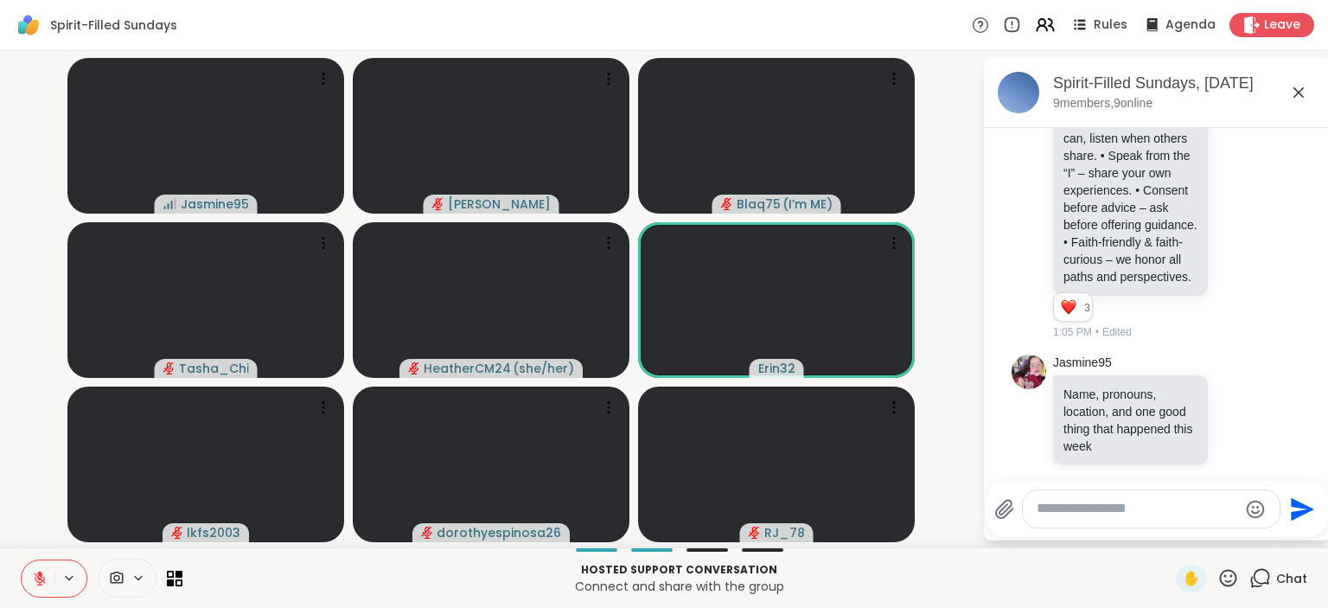
click at [1230, 574] on icon at bounding box center [1229, 578] width 22 height 22
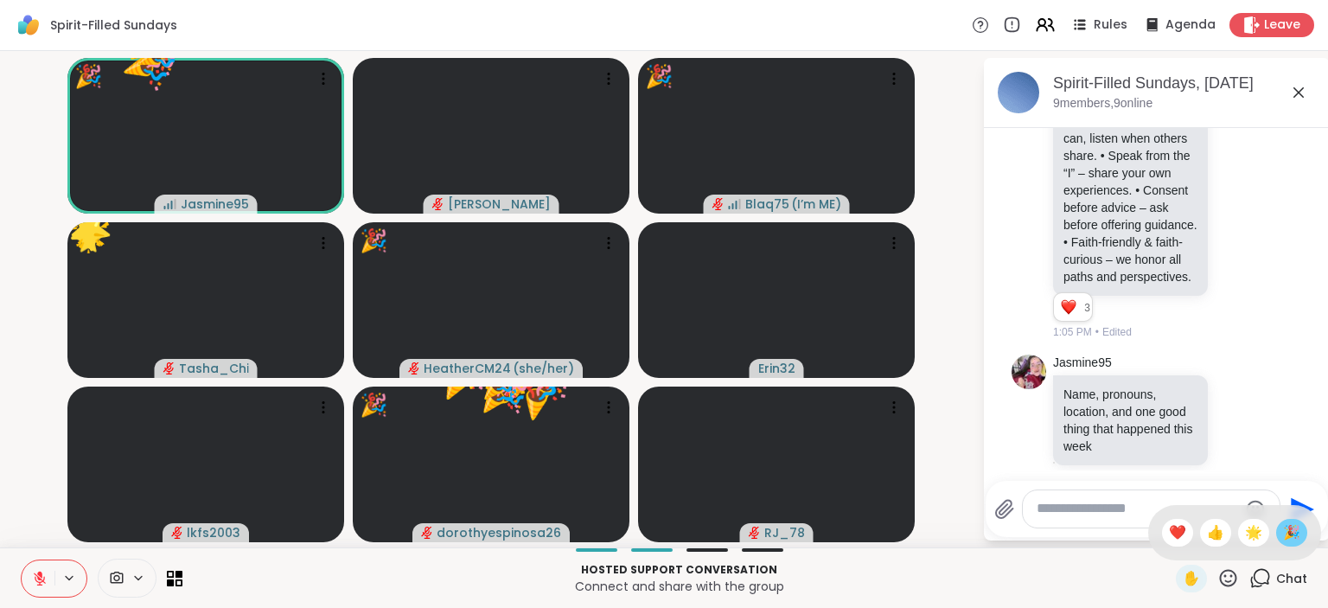
click at [1302, 528] on div "🎉" at bounding box center [1291, 533] width 31 height 28
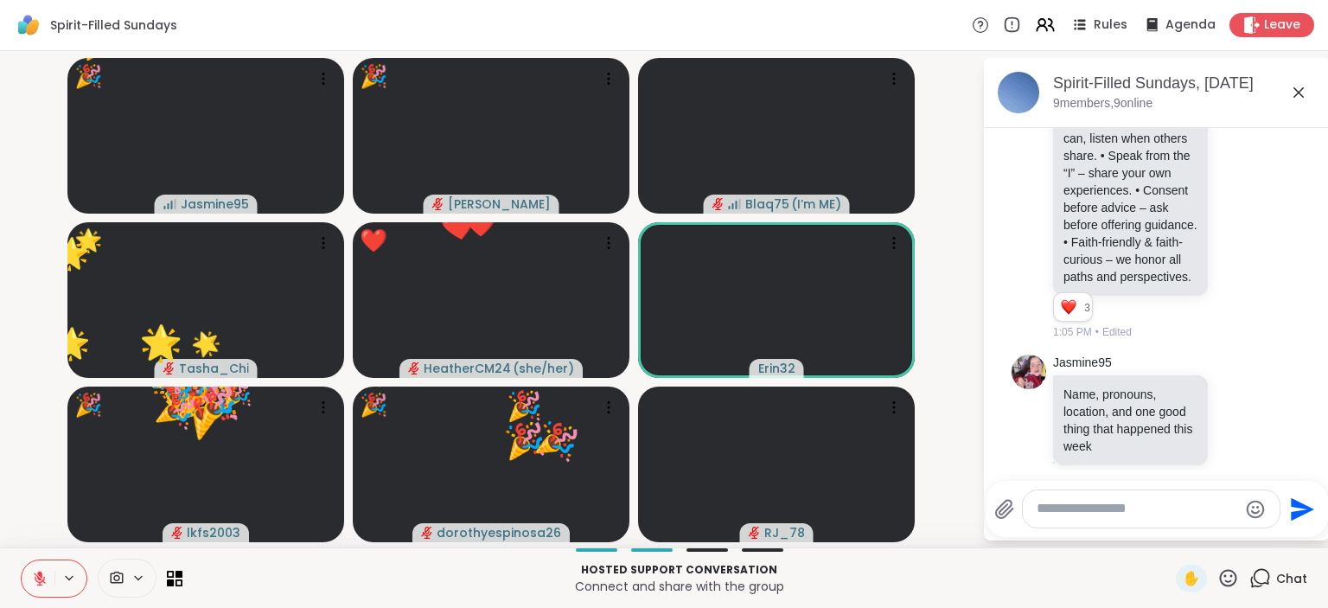
click at [1228, 576] on icon at bounding box center [1228, 577] width 17 height 17
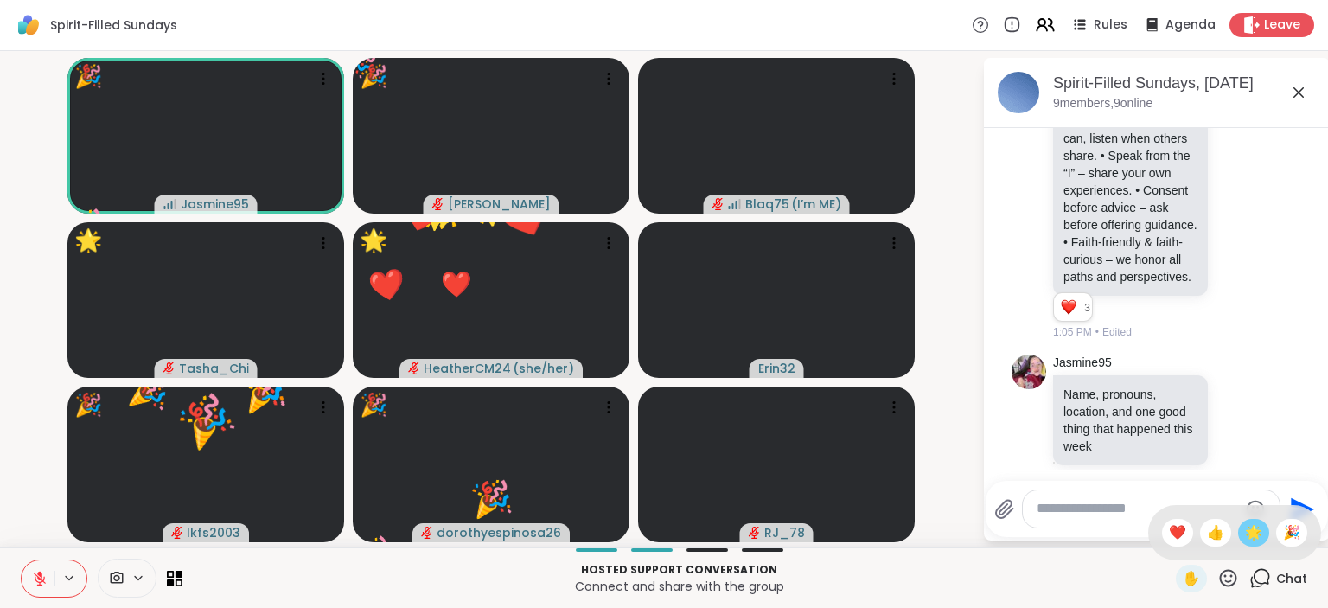
click at [1257, 521] on div "🌟" at bounding box center [1253, 533] width 31 height 28
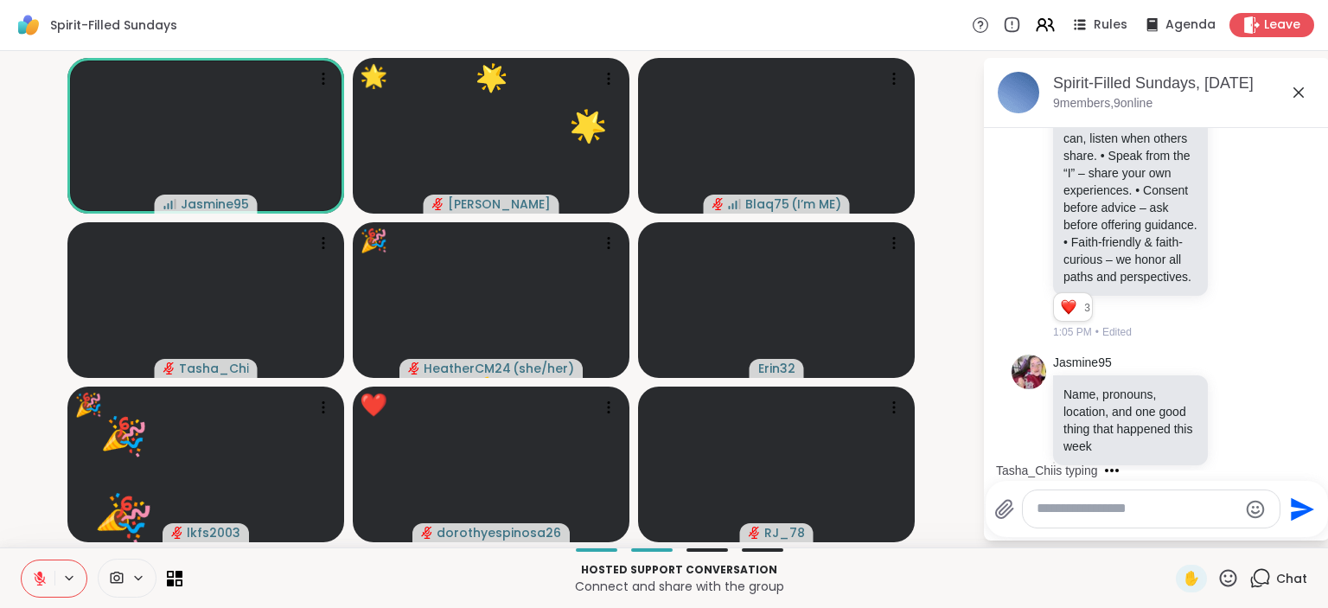
click at [1227, 575] on icon at bounding box center [1229, 578] width 22 height 22
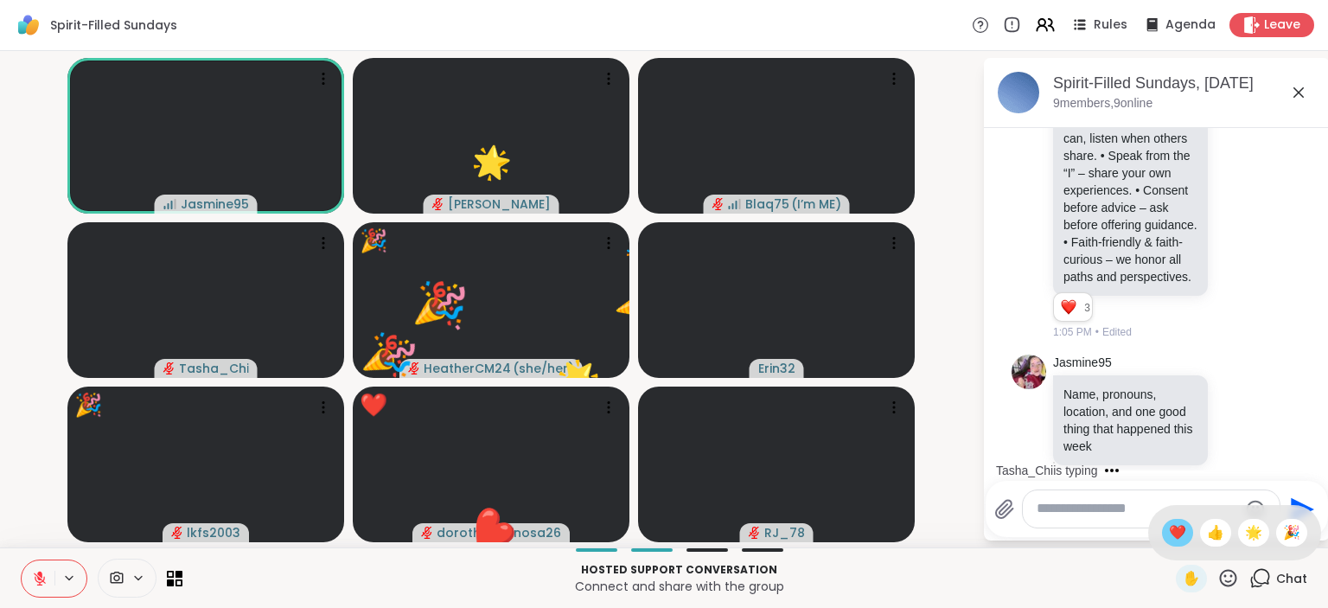
click at [1174, 526] on span "❤️" at bounding box center [1177, 532] width 17 height 21
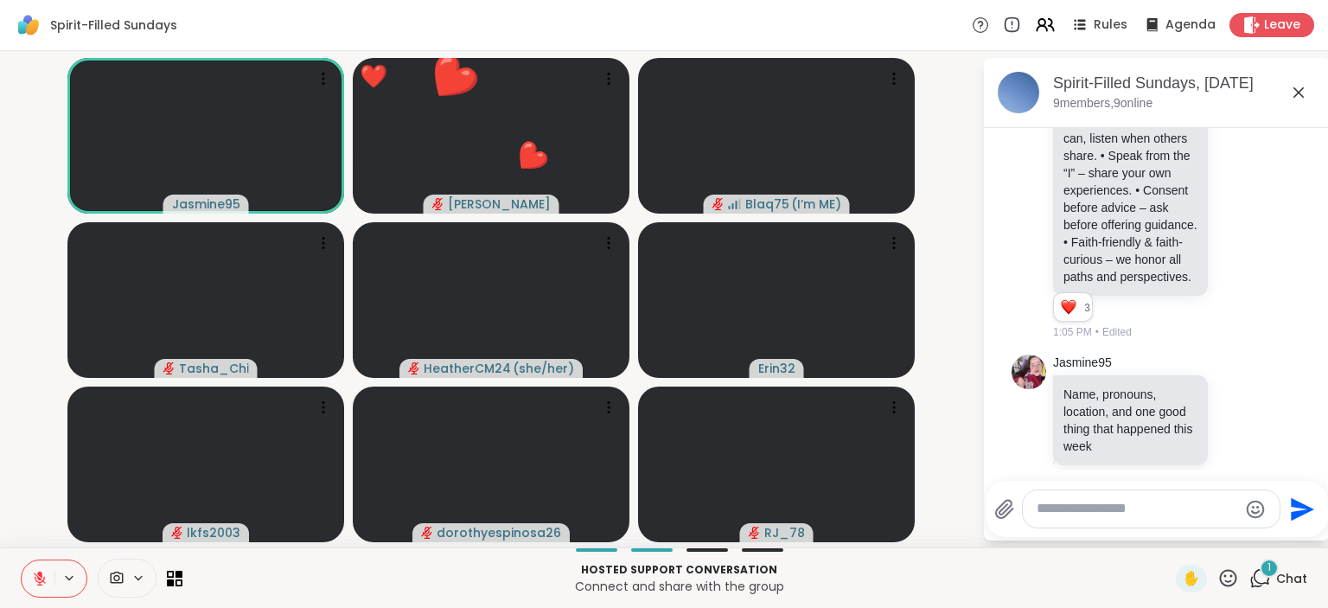
scroll to position [1537, 0]
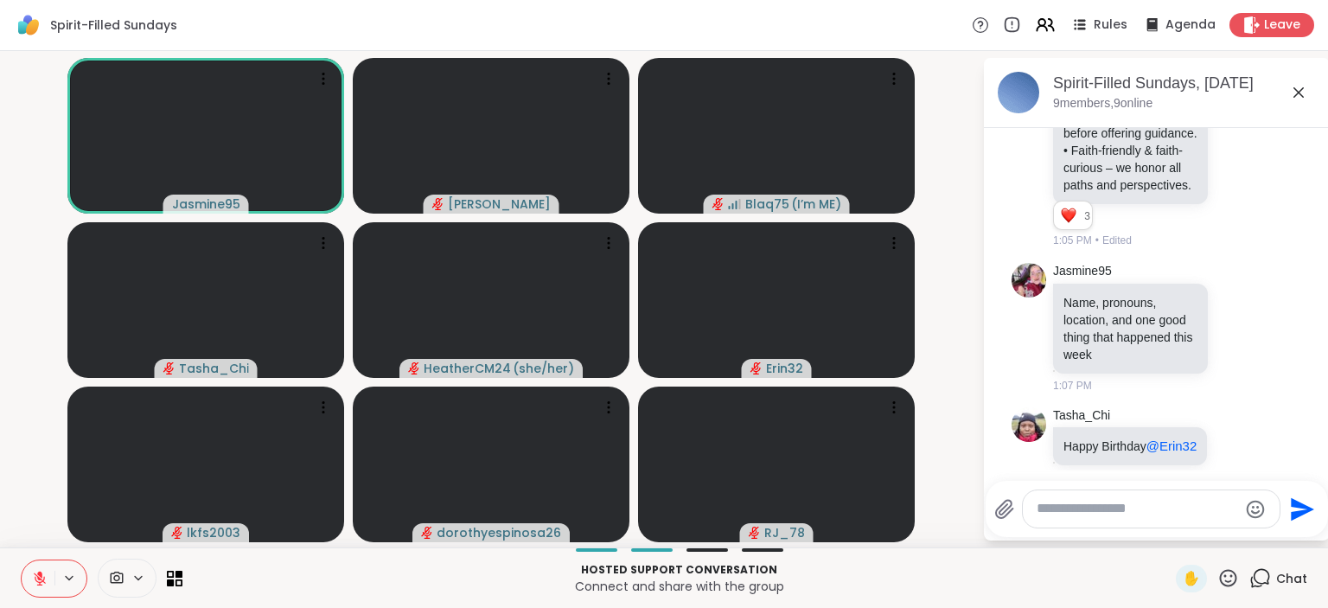
click at [40, 573] on icon at bounding box center [39, 574] width 5 height 7
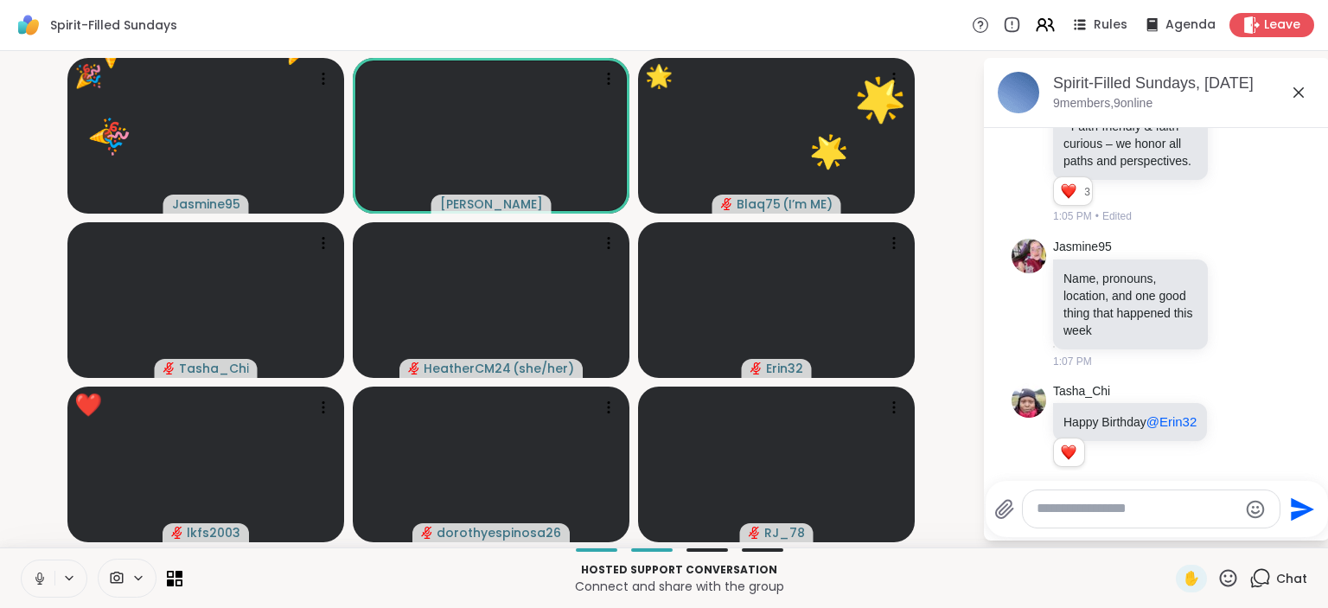
scroll to position [1671, 0]
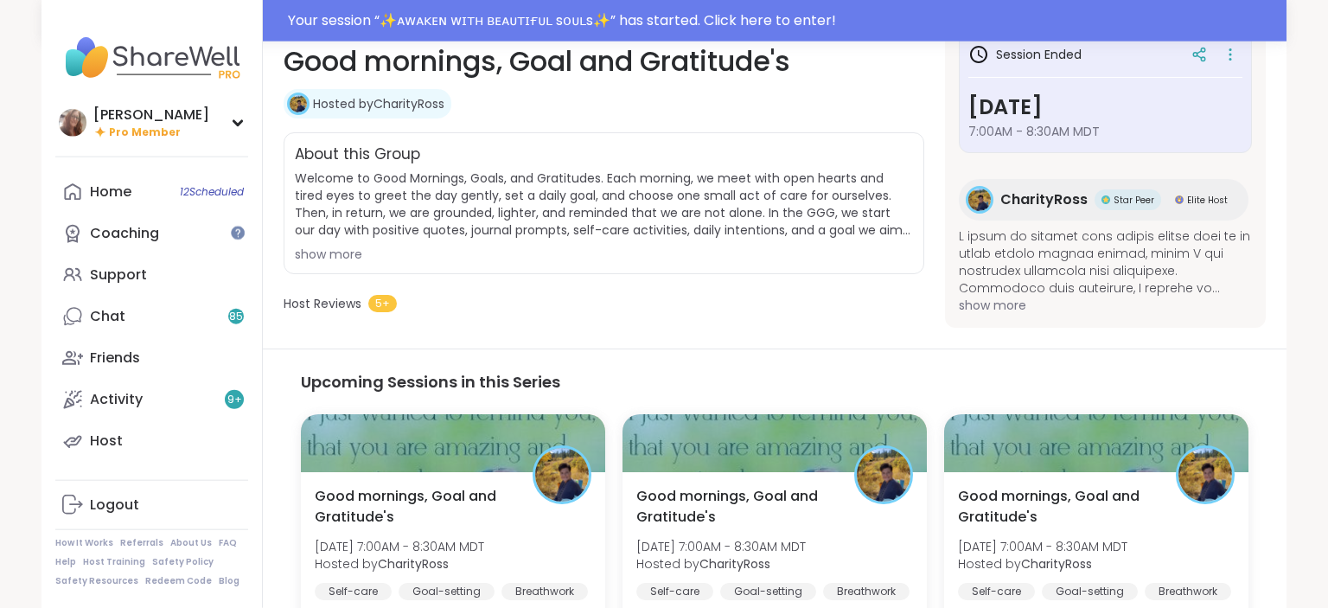
scroll to position [273, 0]
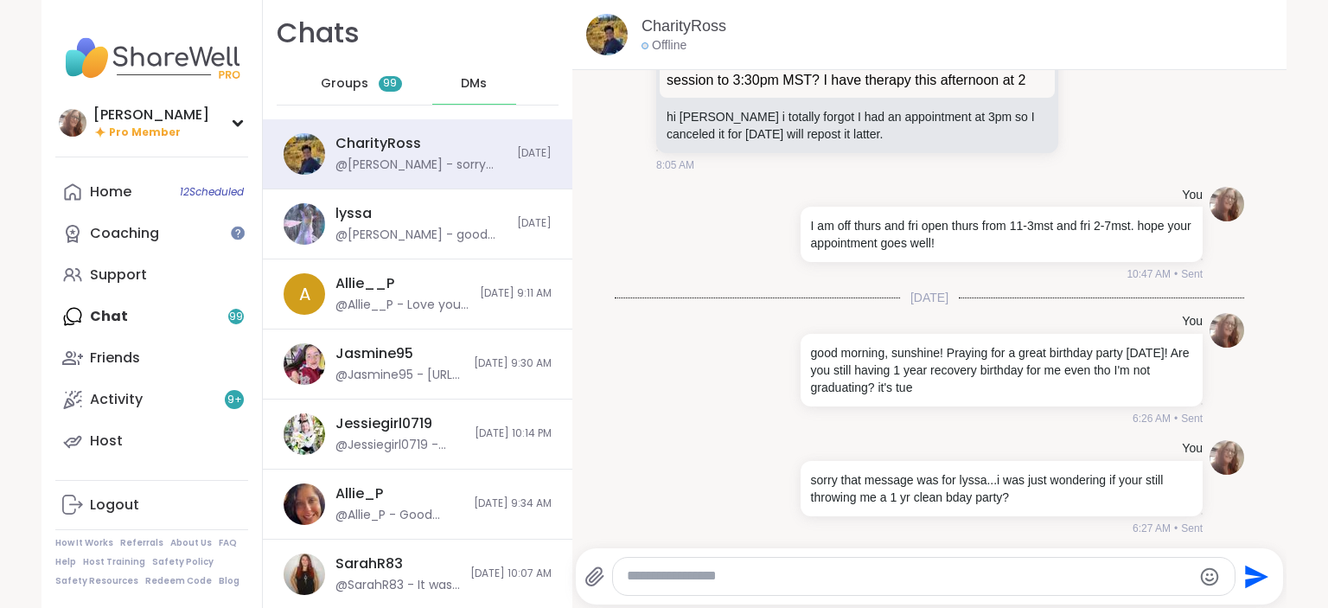
click at [144, 323] on div "Home 12 Scheduled Coaching Support Chat 99 Friends Activity 9 + Host" at bounding box center [151, 316] width 193 height 291
click at [467, 86] on span "DMs" at bounding box center [474, 83] width 26 height 17
click at [470, 88] on span "DMs" at bounding box center [474, 83] width 26 height 17
click at [360, 86] on span "Groups" at bounding box center [345, 83] width 48 height 17
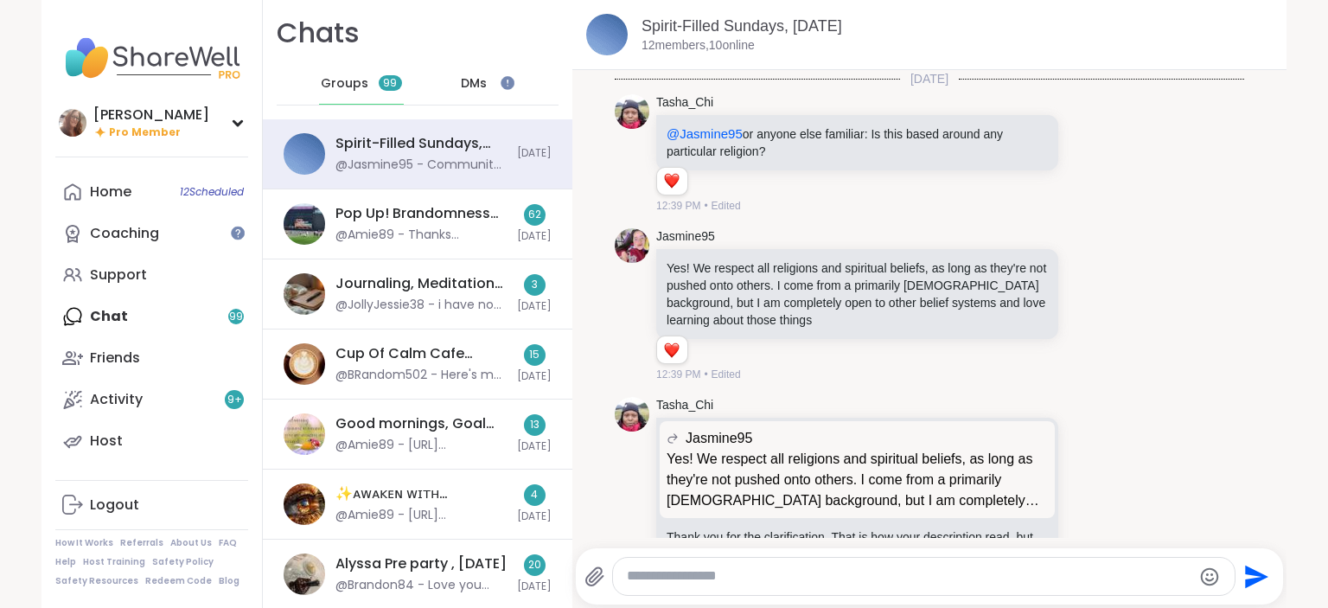
scroll to position [640, 0]
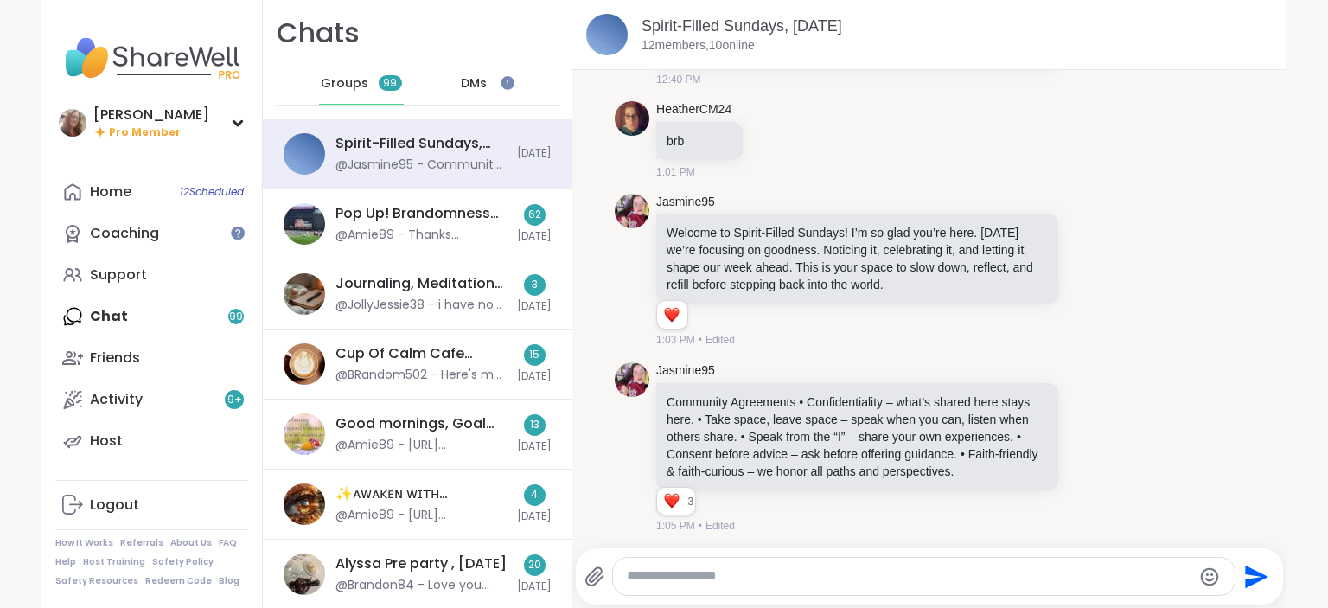
click at [470, 86] on span "DMs" at bounding box center [474, 83] width 26 height 17
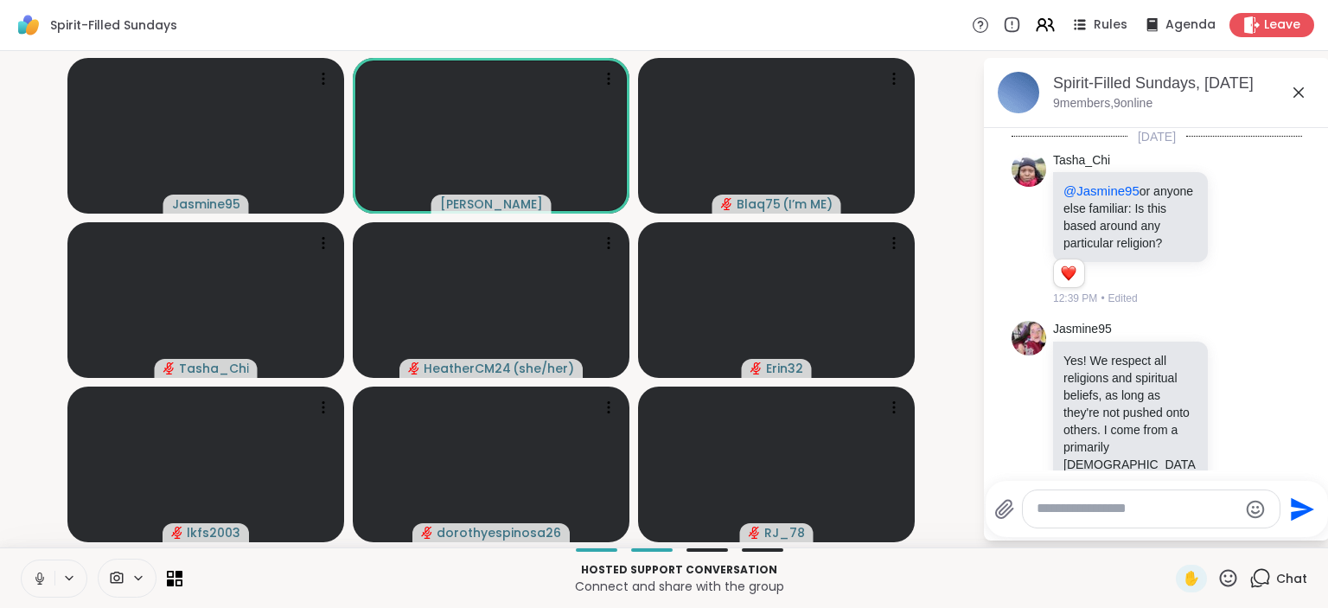
scroll to position [1671, 0]
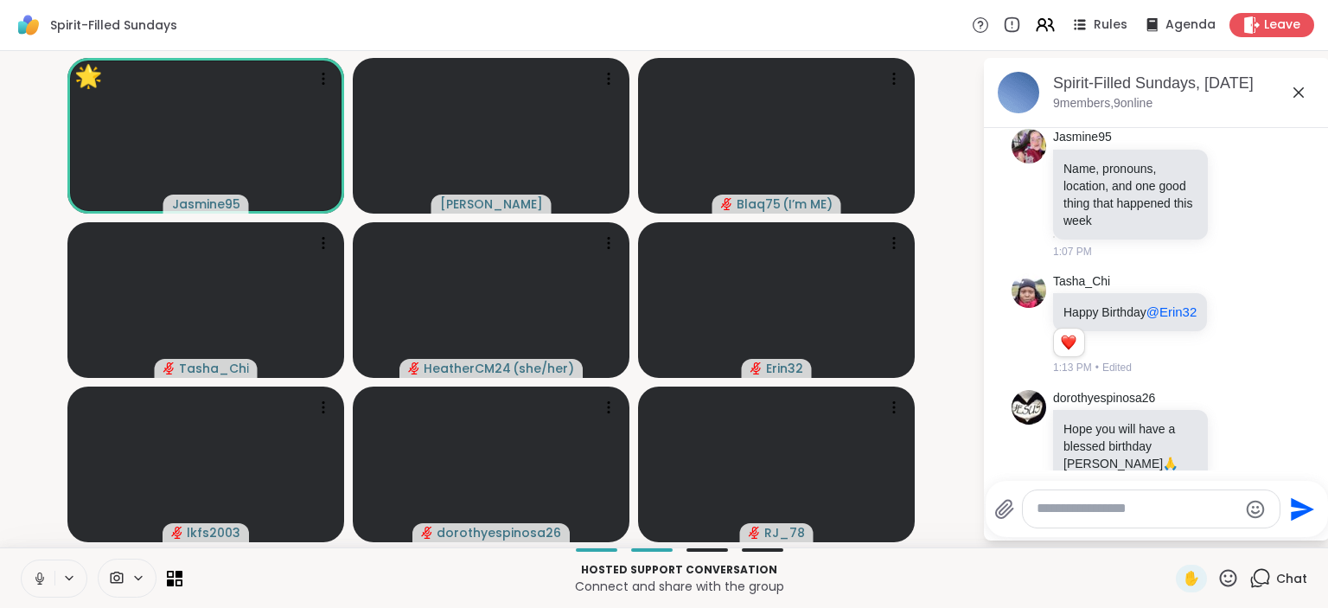
click at [35, 573] on icon at bounding box center [40, 579] width 16 height 16
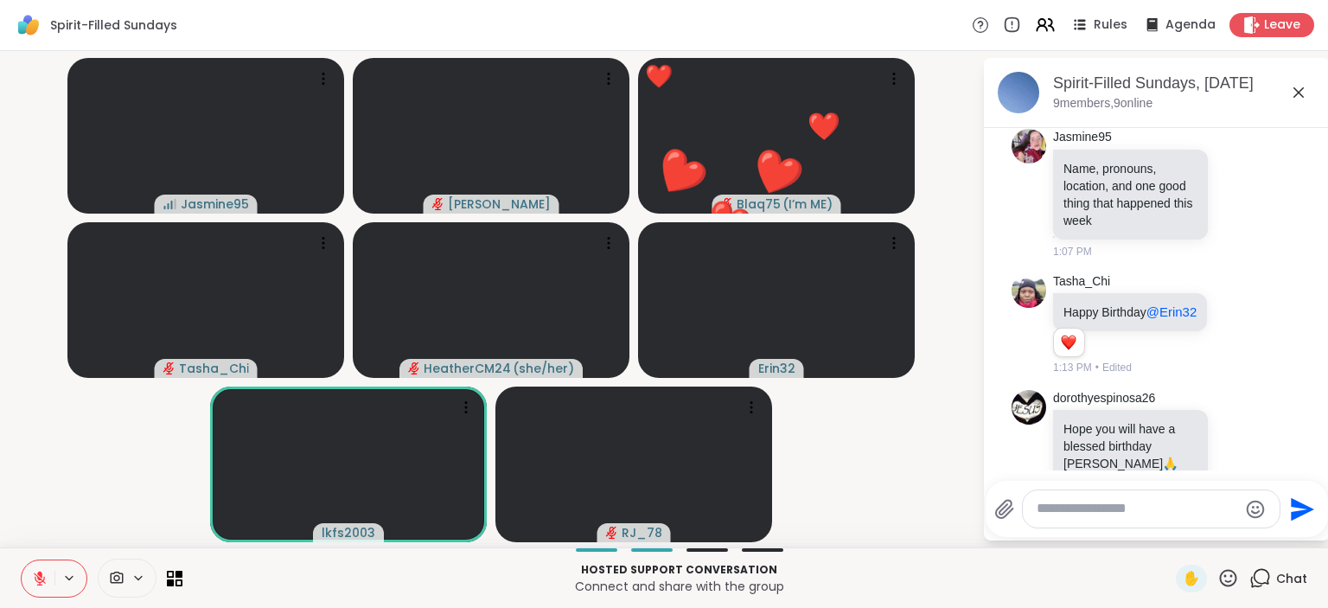
click at [1235, 579] on icon at bounding box center [1229, 578] width 22 height 22
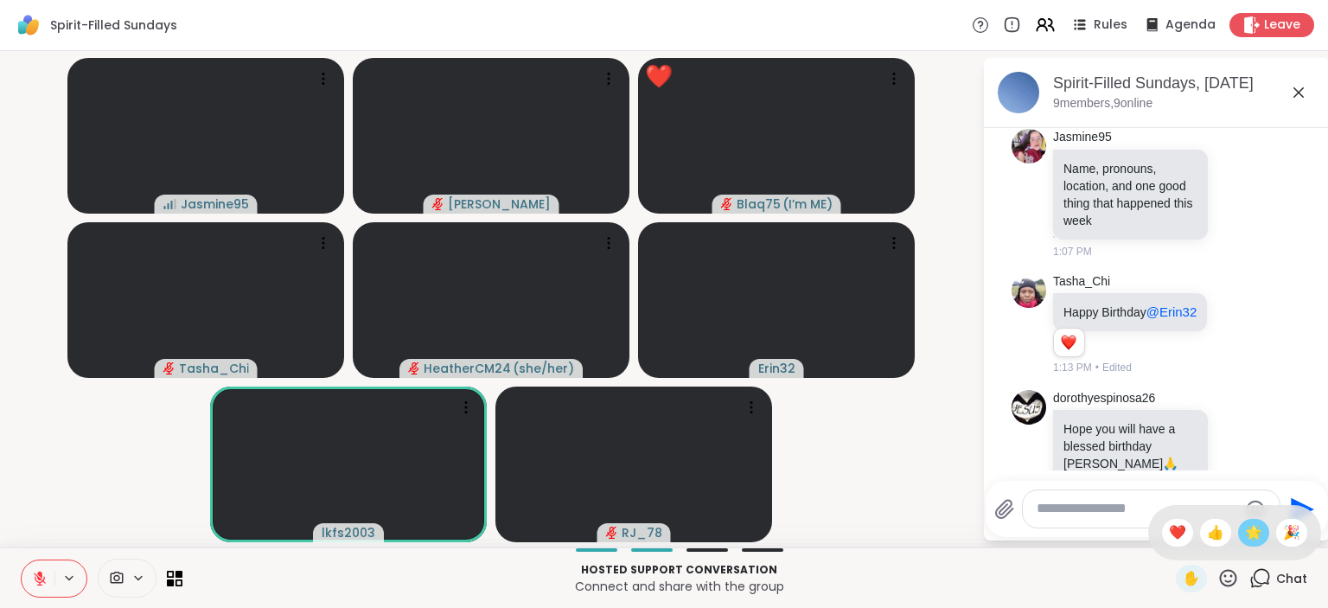
click at [1259, 521] on div "🌟" at bounding box center [1253, 533] width 31 height 28
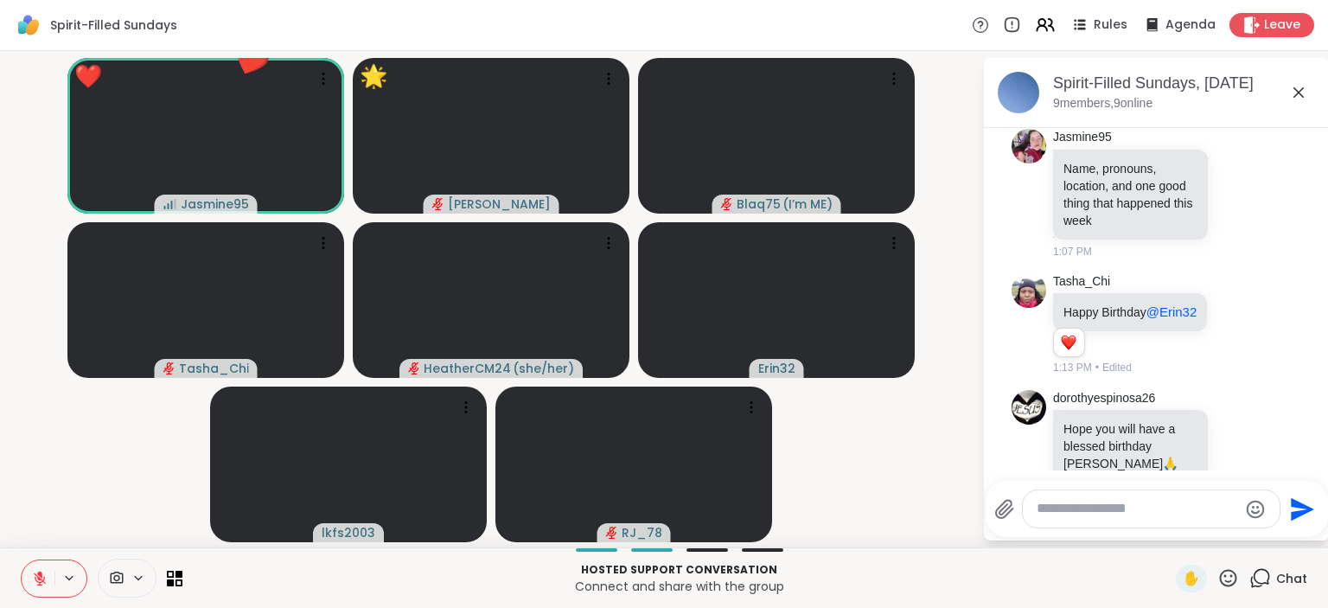
click at [1226, 575] on icon at bounding box center [1229, 578] width 22 height 22
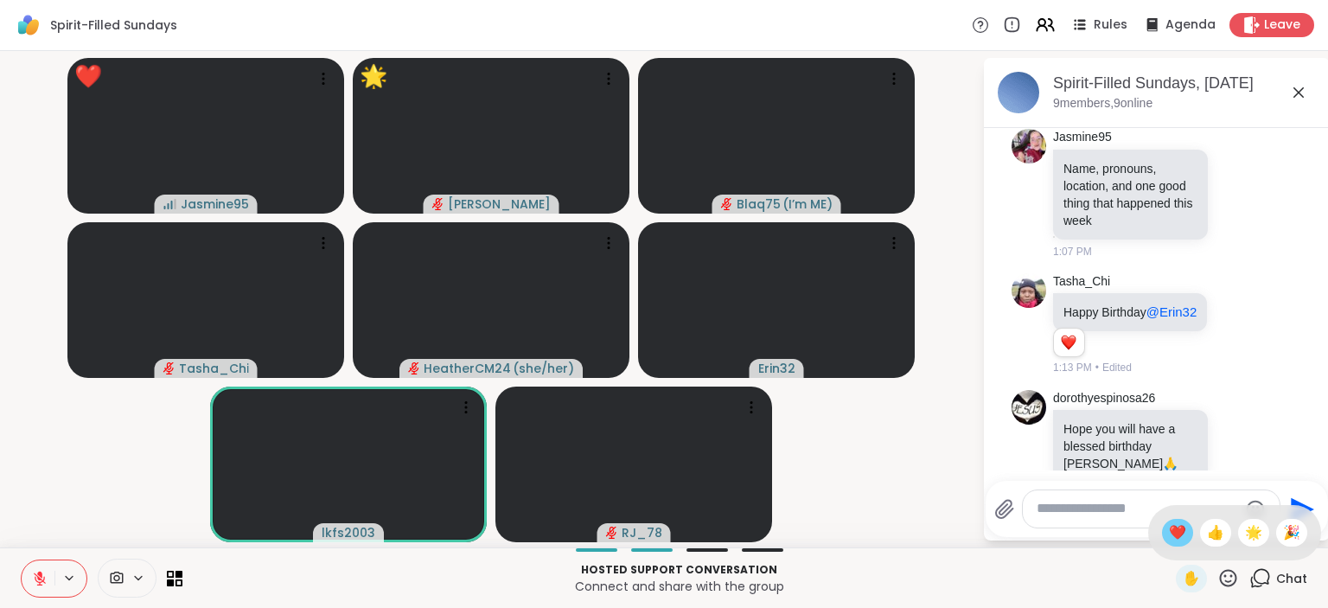
click at [1169, 526] on span "❤️" at bounding box center [1177, 532] width 17 height 21
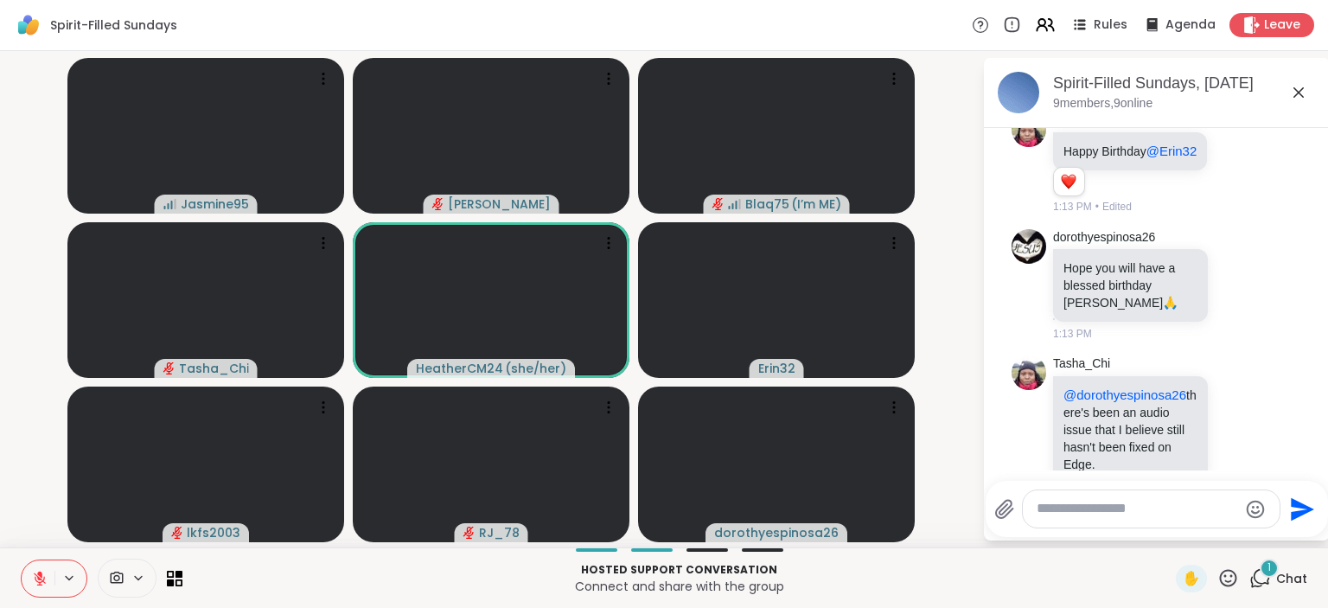
scroll to position [1941, 0]
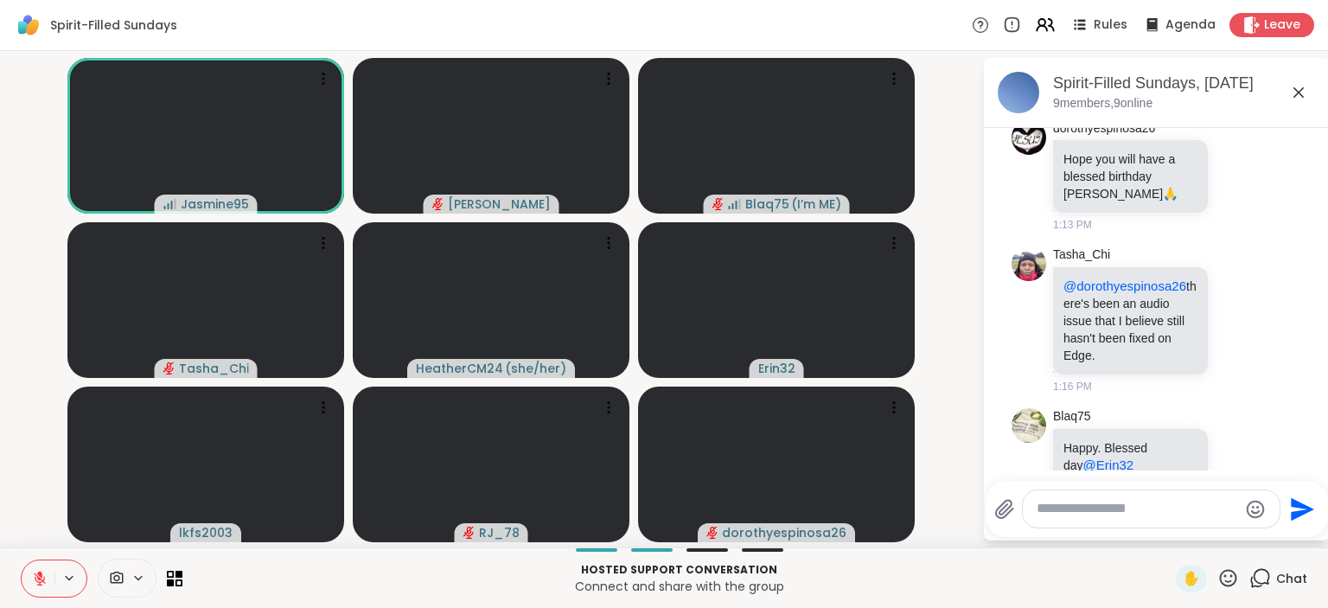
click at [1071, 514] on textarea "Type your message" at bounding box center [1137, 509] width 201 height 18
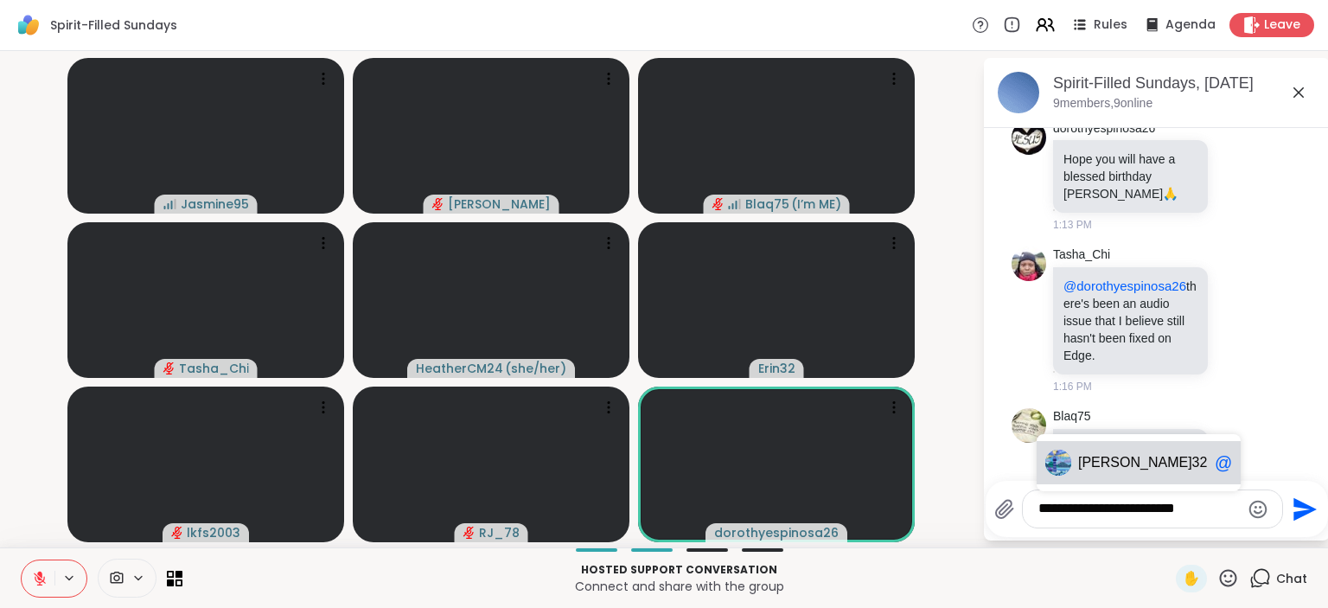
click at [1090, 470] on span "Erin" at bounding box center [1135, 462] width 114 height 17
type textarea "**********"
click at [1304, 507] on icon "Send" at bounding box center [1305, 508] width 23 height 23
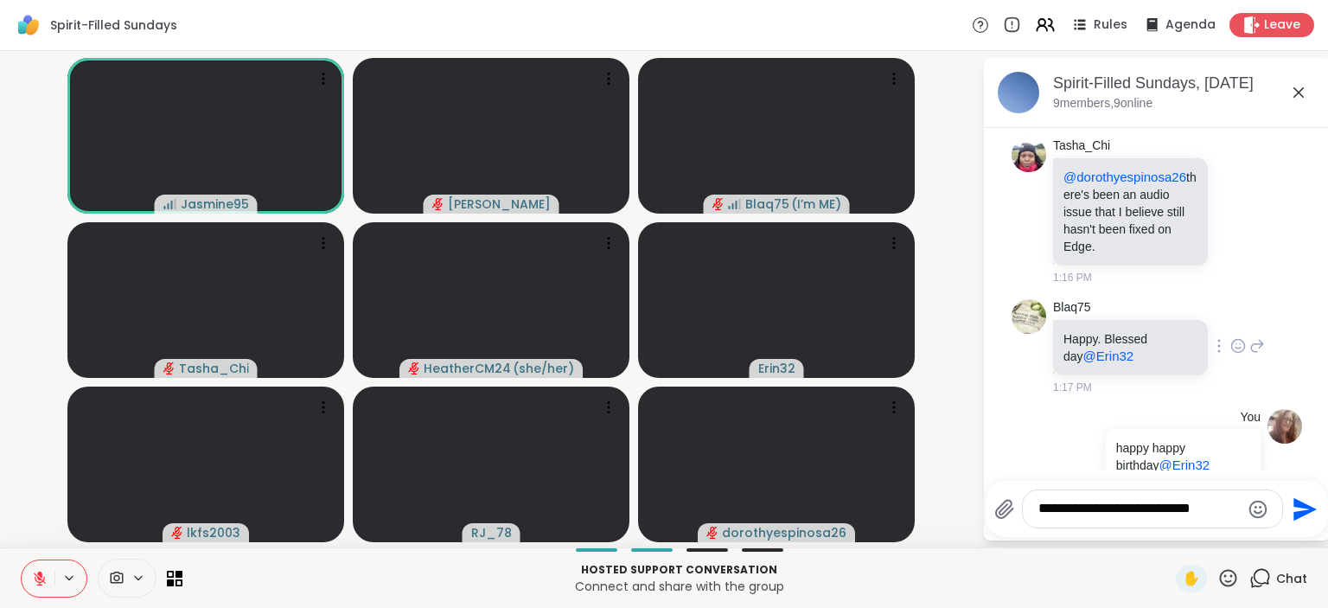
click at [1295, 292] on div "Blaq75 Happy. Blessed day @Erin32 1:17 PM" at bounding box center [1157, 347] width 291 height 110
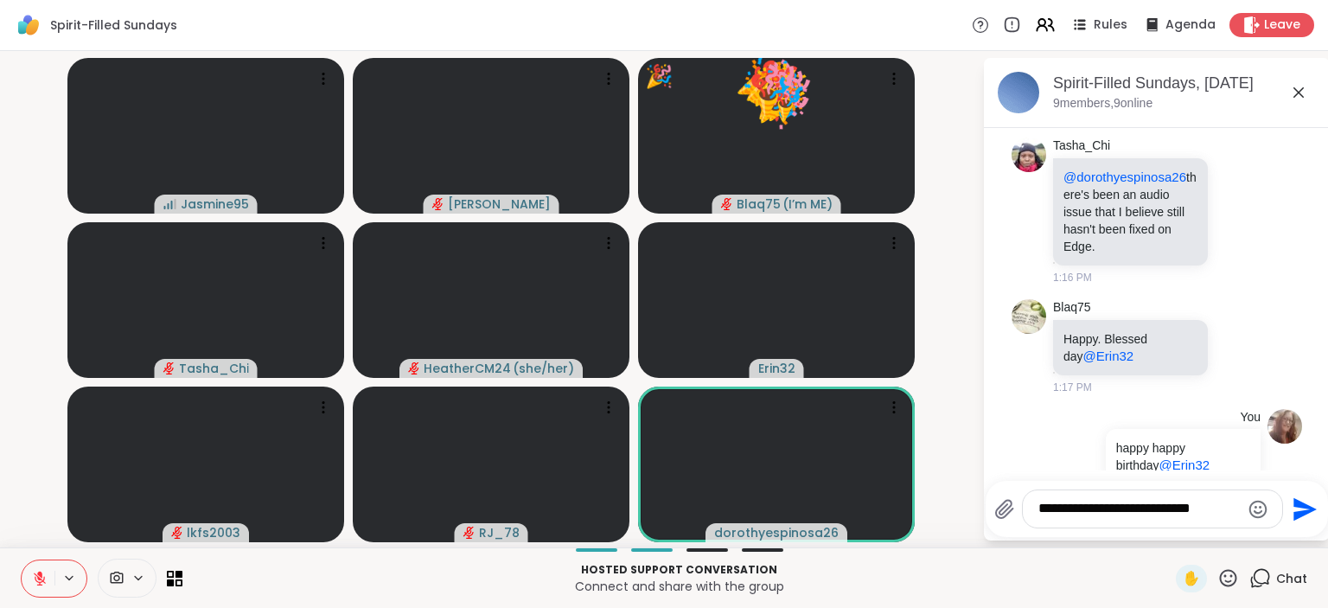
click at [43, 579] on icon at bounding box center [40, 579] width 12 height 12
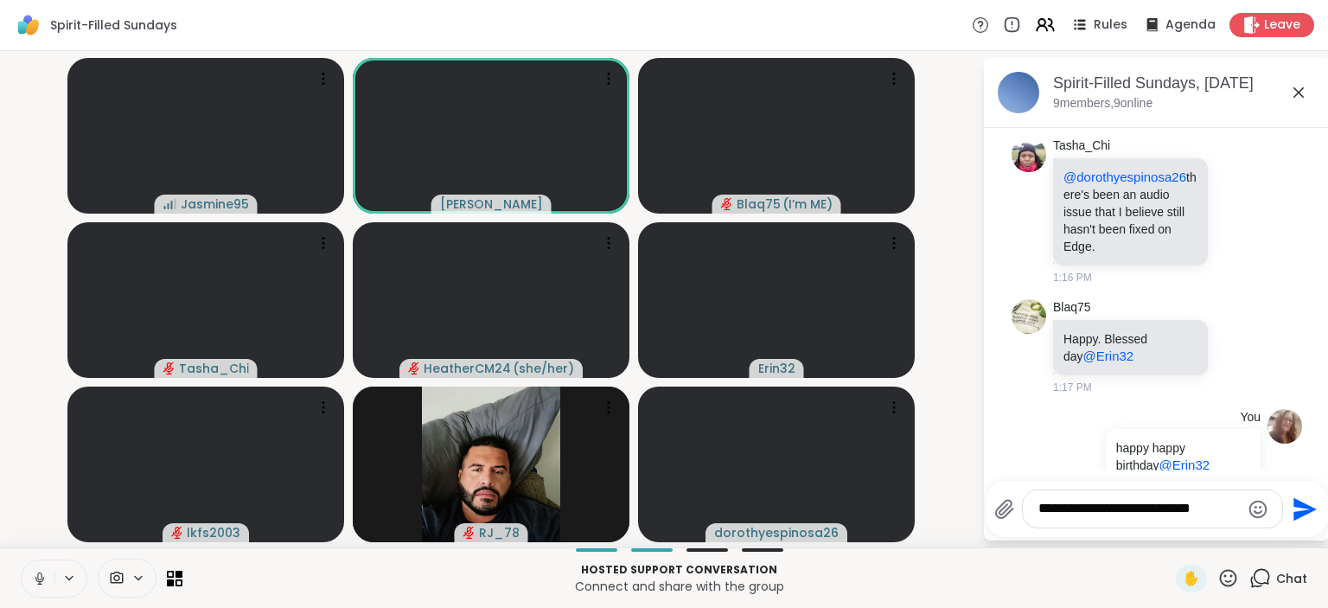
click at [43, 579] on icon at bounding box center [40, 579] width 16 height 16
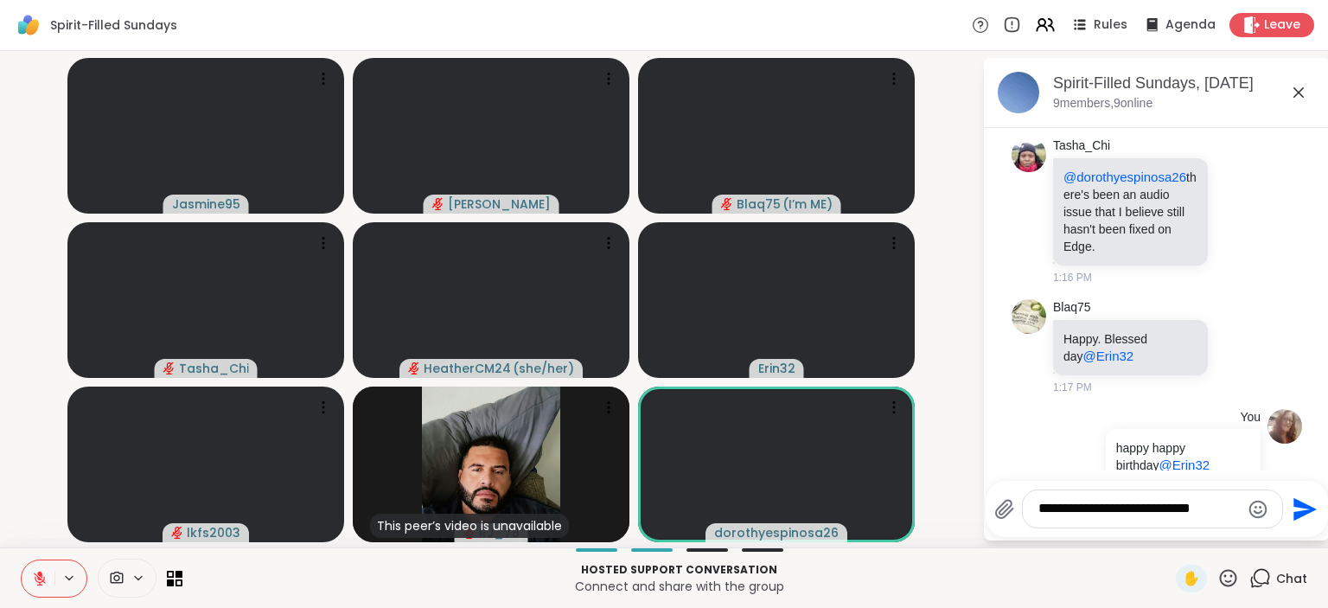
click at [1051, 514] on textarea "**********" at bounding box center [1139, 509] width 201 height 18
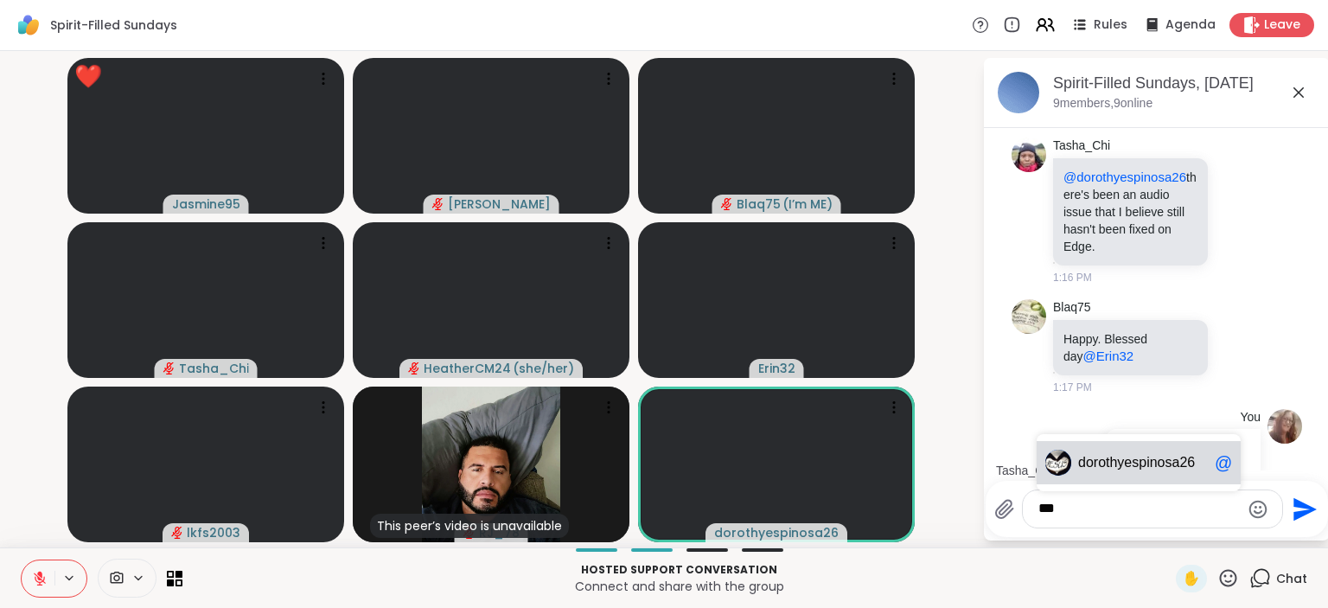
click at [1096, 462] on span "rothyespinosa26" at bounding box center [1144, 462] width 101 height 17
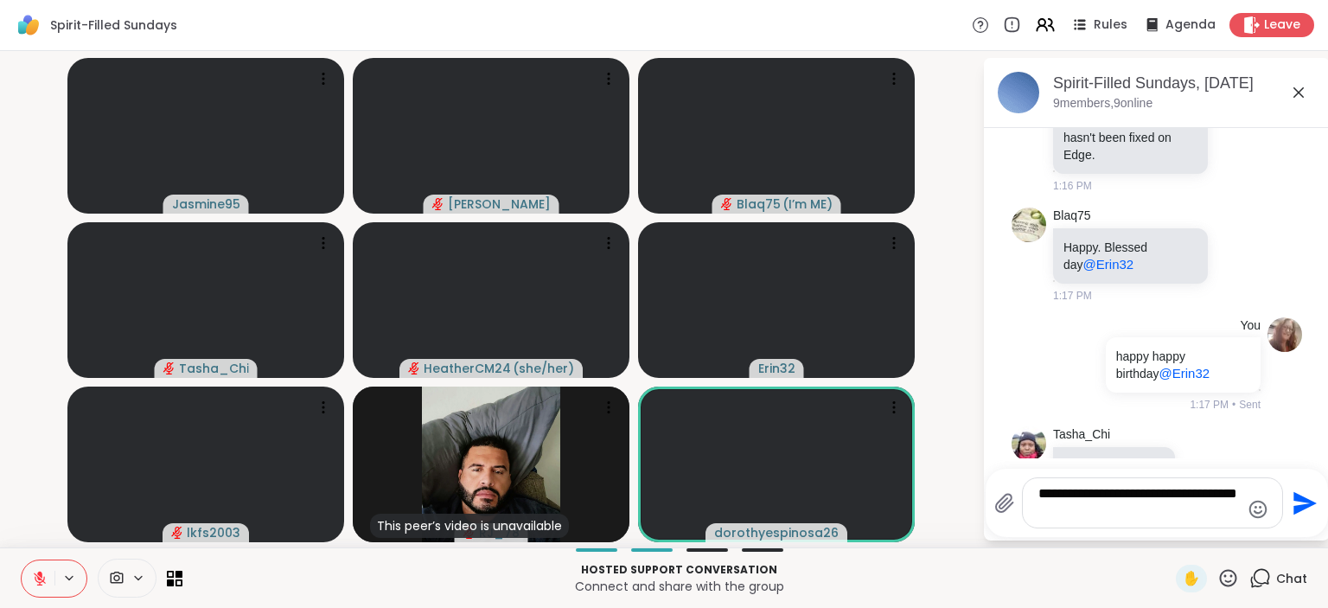
scroll to position [2262, 0]
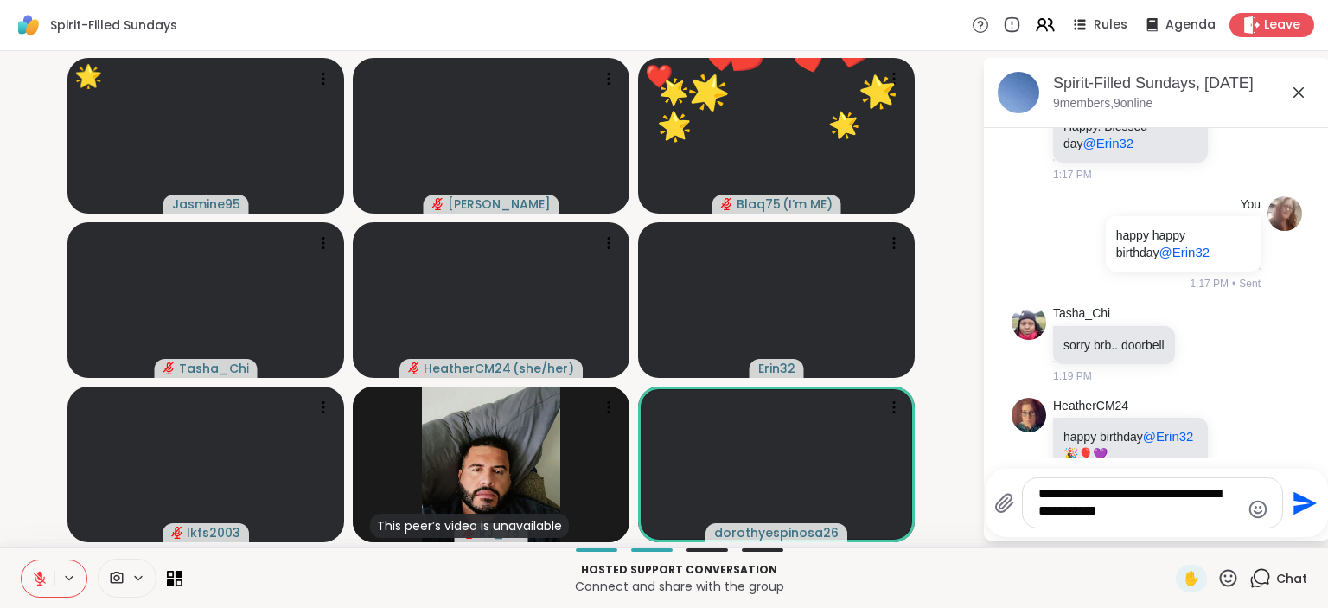
type textarea "**********"
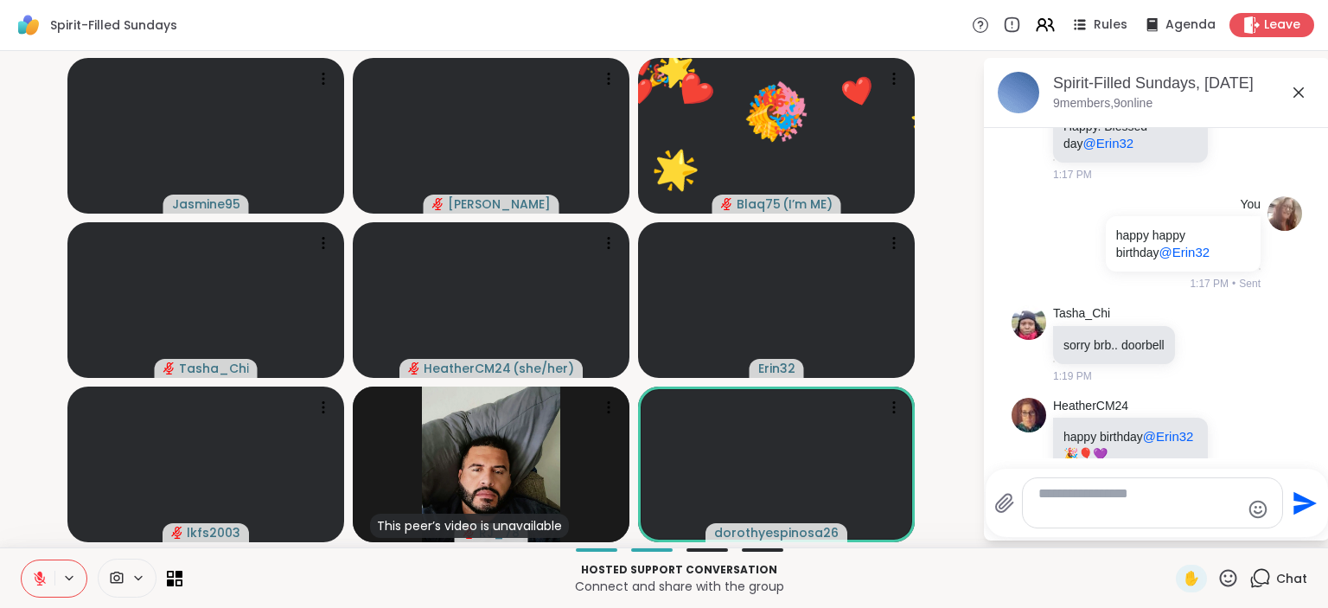
scroll to position [2377, 0]
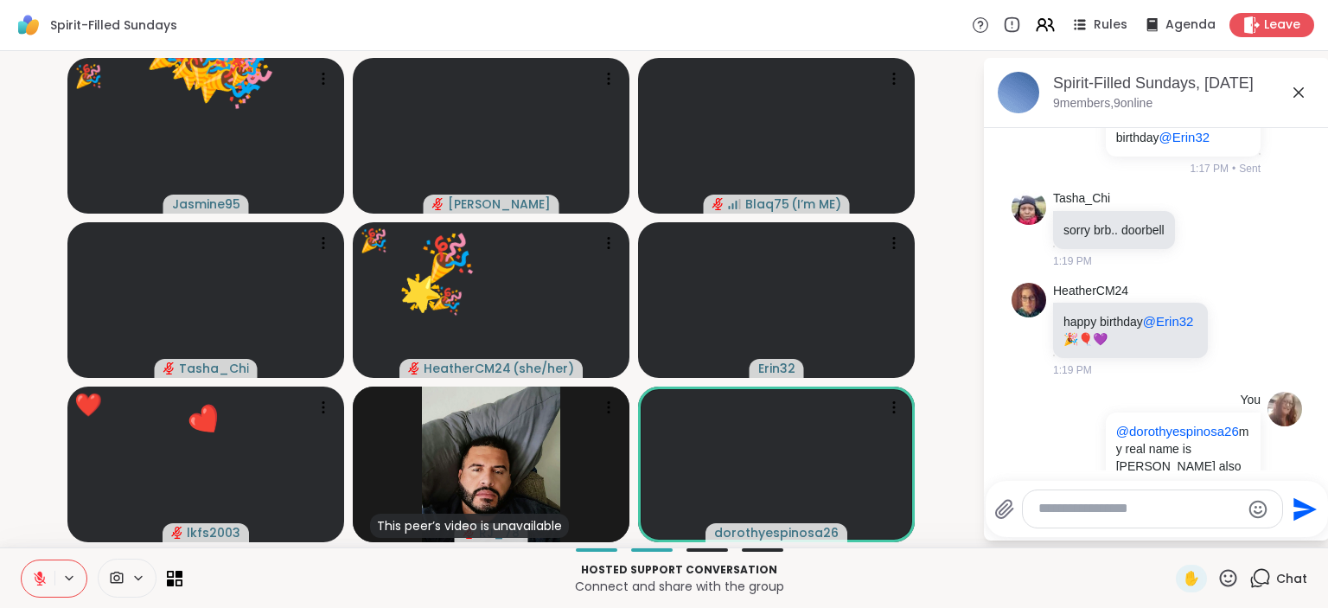
click at [1225, 573] on icon at bounding box center [1228, 577] width 17 height 17
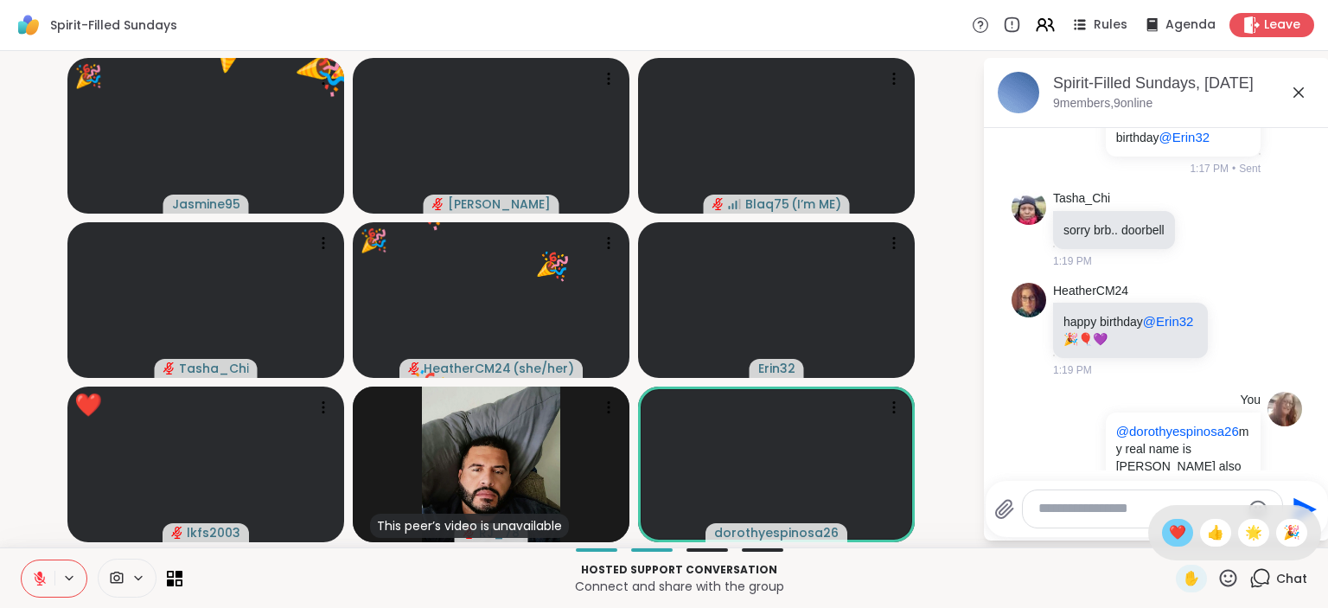
click at [1169, 540] on span "❤️" at bounding box center [1177, 532] width 17 height 21
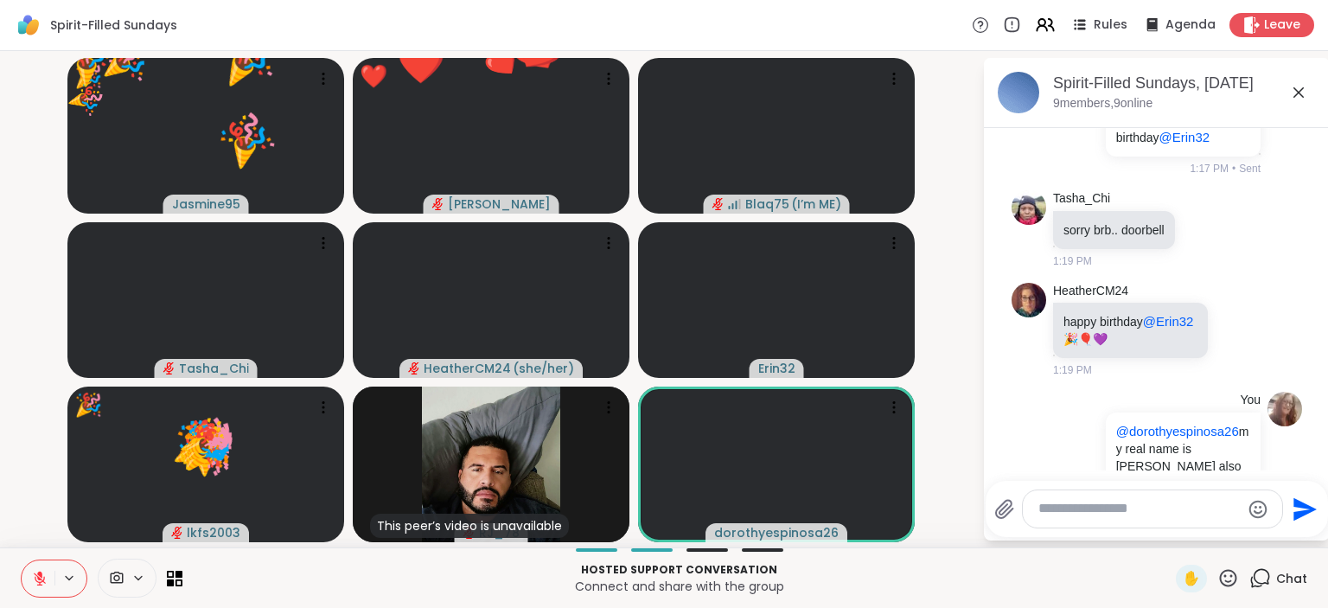
click at [1225, 579] on icon at bounding box center [1229, 578] width 22 height 22
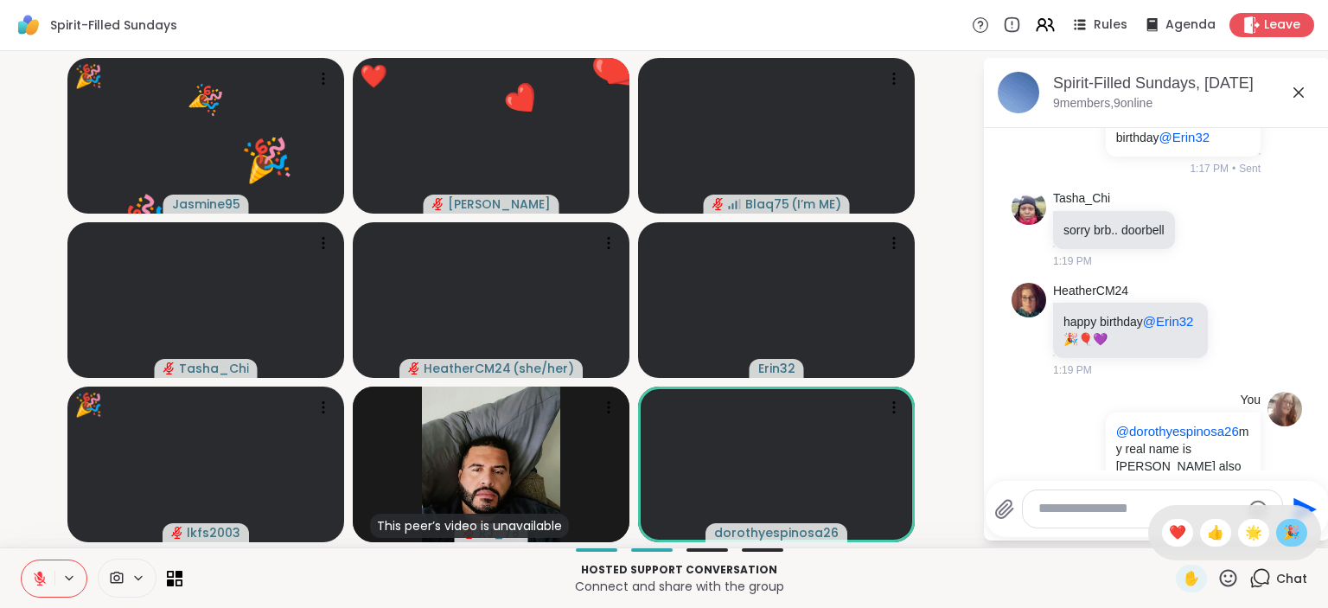
click at [1292, 535] on span "🎉" at bounding box center [1291, 532] width 17 height 21
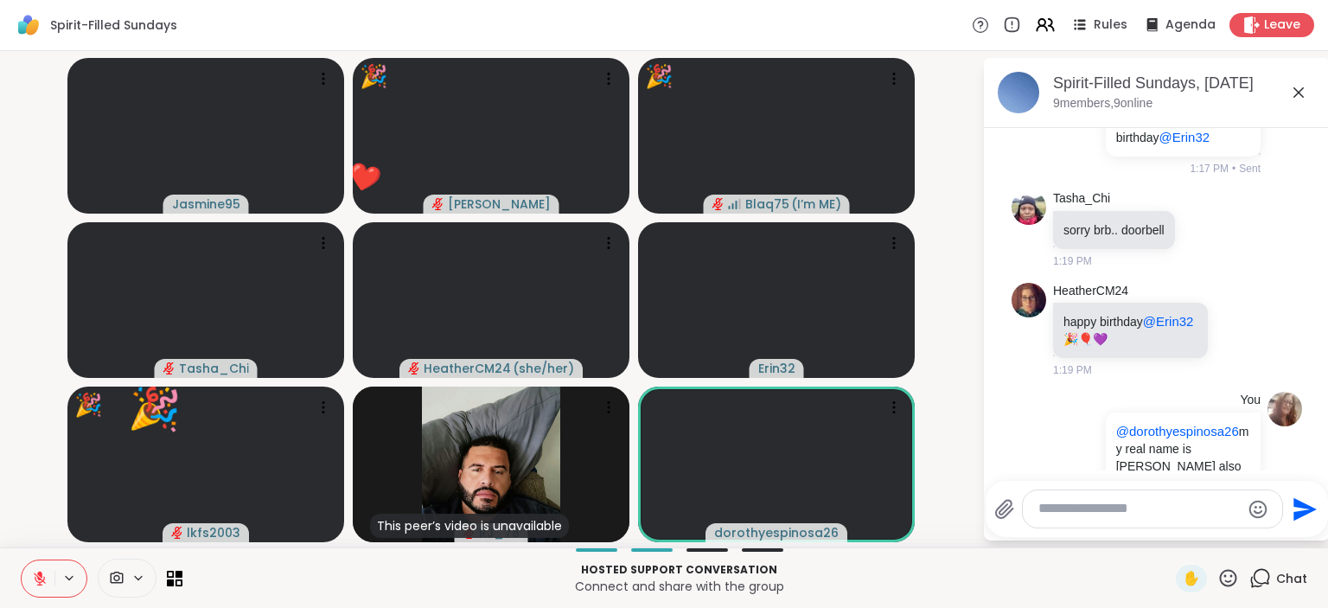
click at [1233, 573] on icon at bounding box center [1229, 578] width 22 height 22
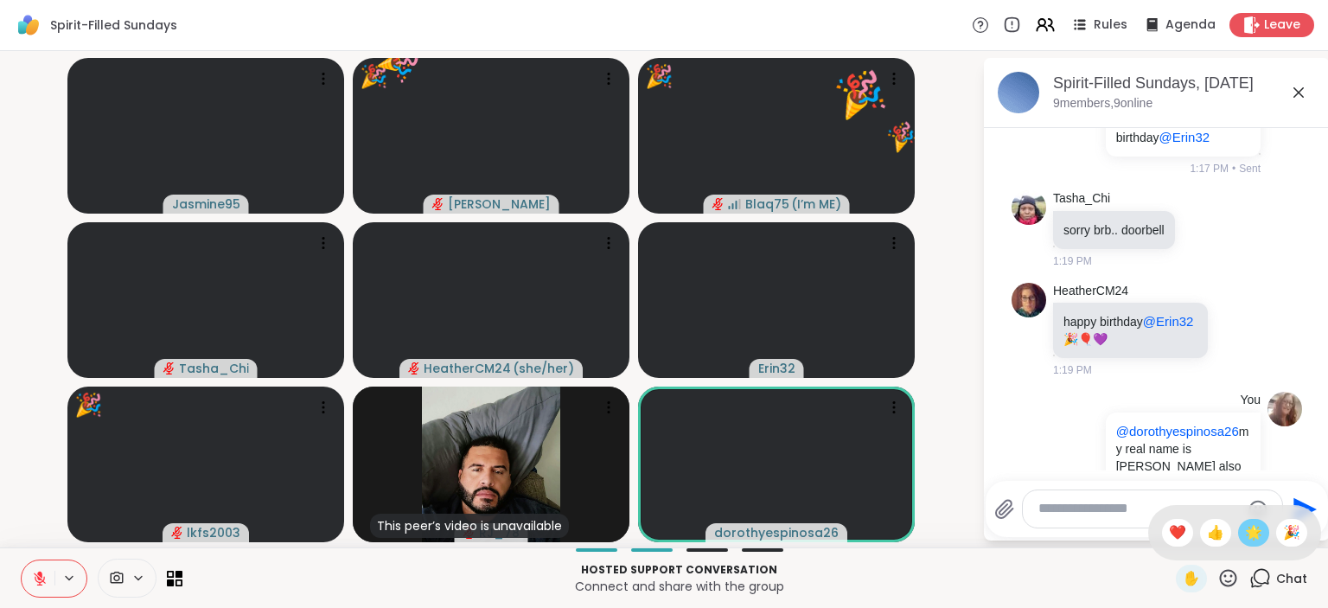
click at [1249, 543] on span "🌟" at bounding box center [1253, 532] width 17 height 21
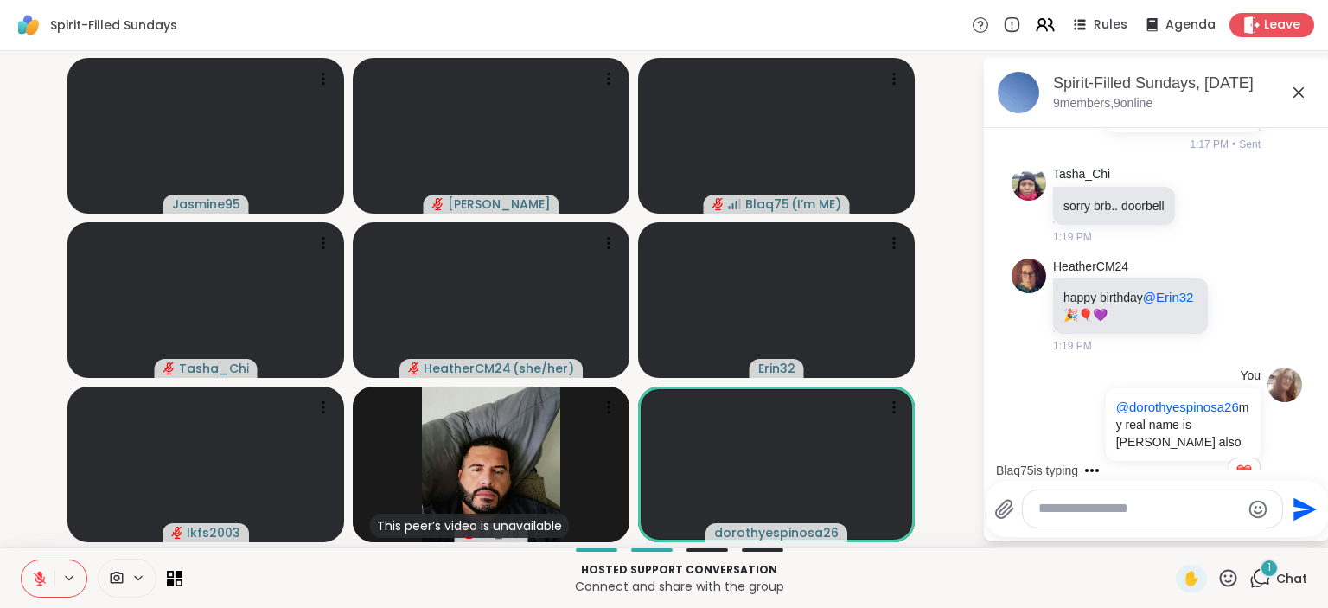
scroll to position [2494, 0]
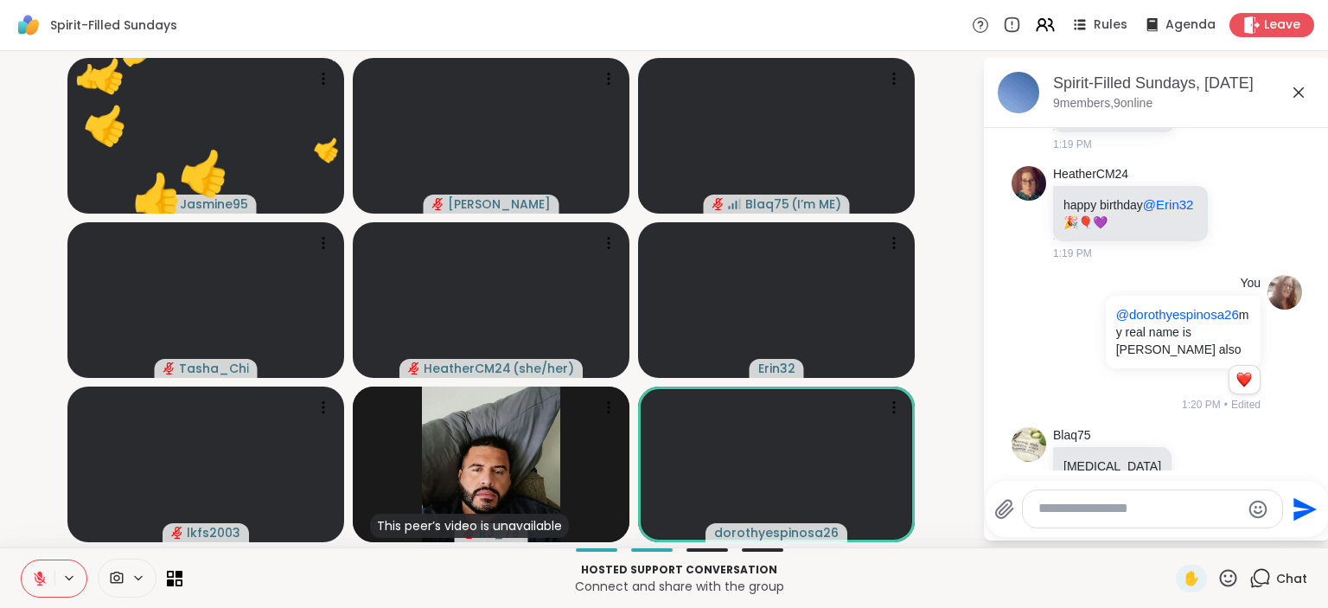
click at [1222, 576] on icon at bounding box center [1228, 577] width 17 height 17
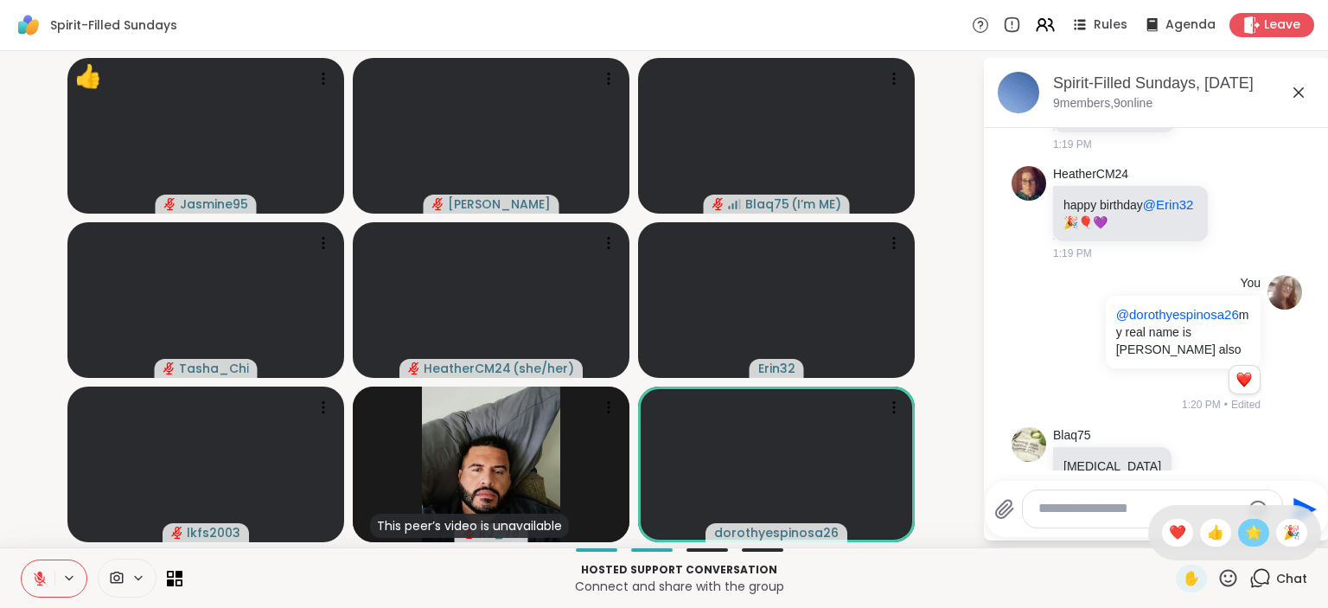
click at [1242, 539] on div "🌟" at bounding box center [1253, 533] width 31 height 28
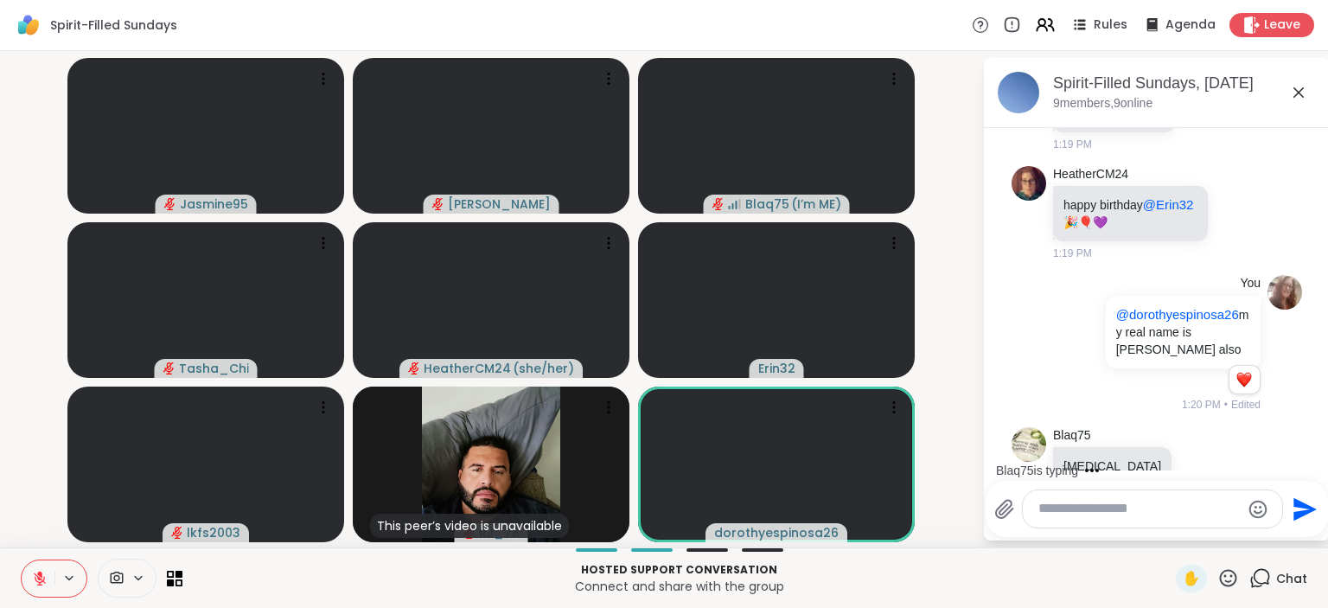
scroll to position [2638, 0]
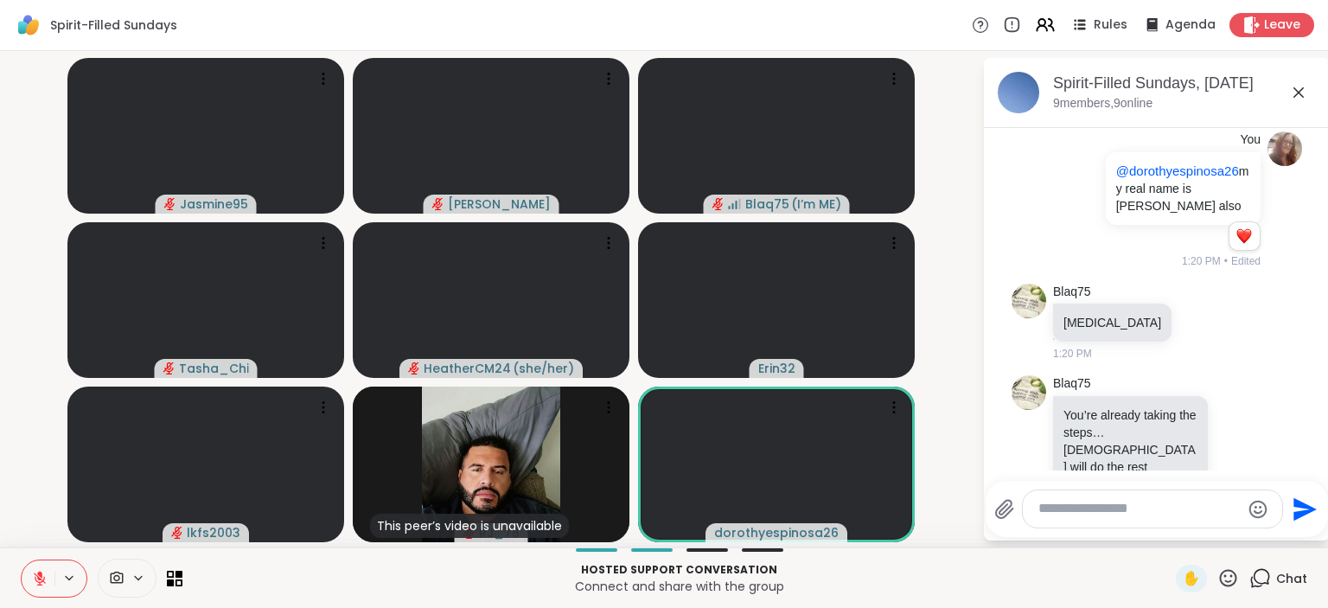
click at [1230, 578] on icon at bounding box center [1229, 578] width 22 height 22
click at [1302, 528] on div "🎉" at bounding box center [1291, 533] width 31 height 28
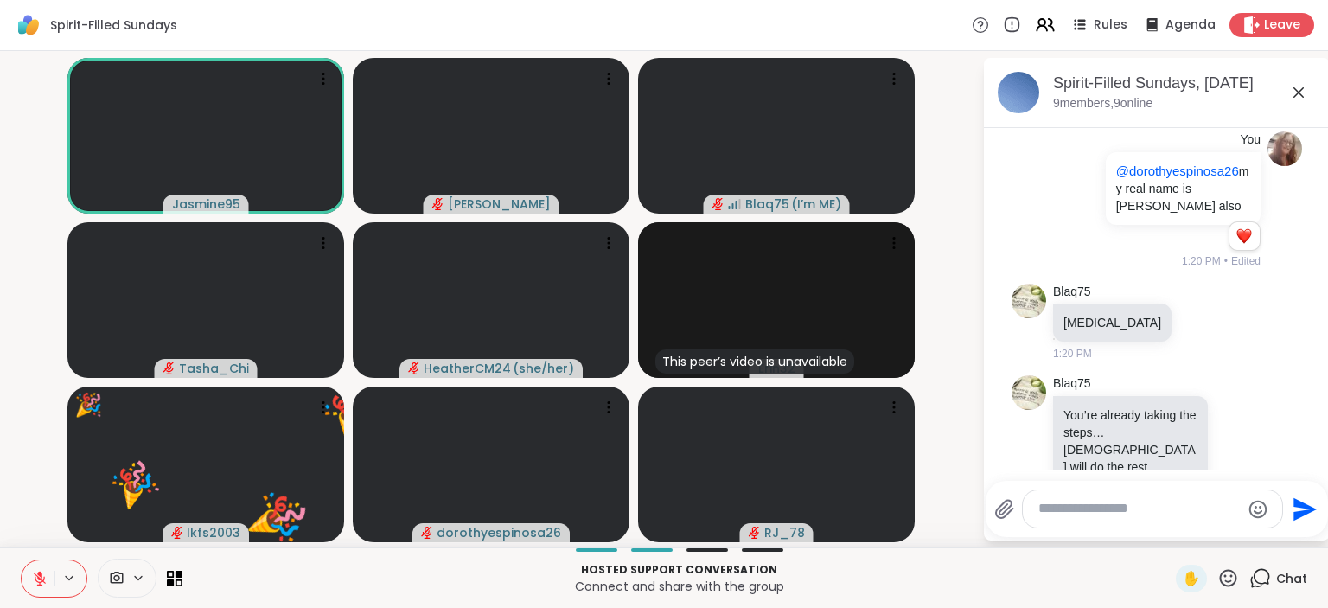
scroll to position [2663, 0]
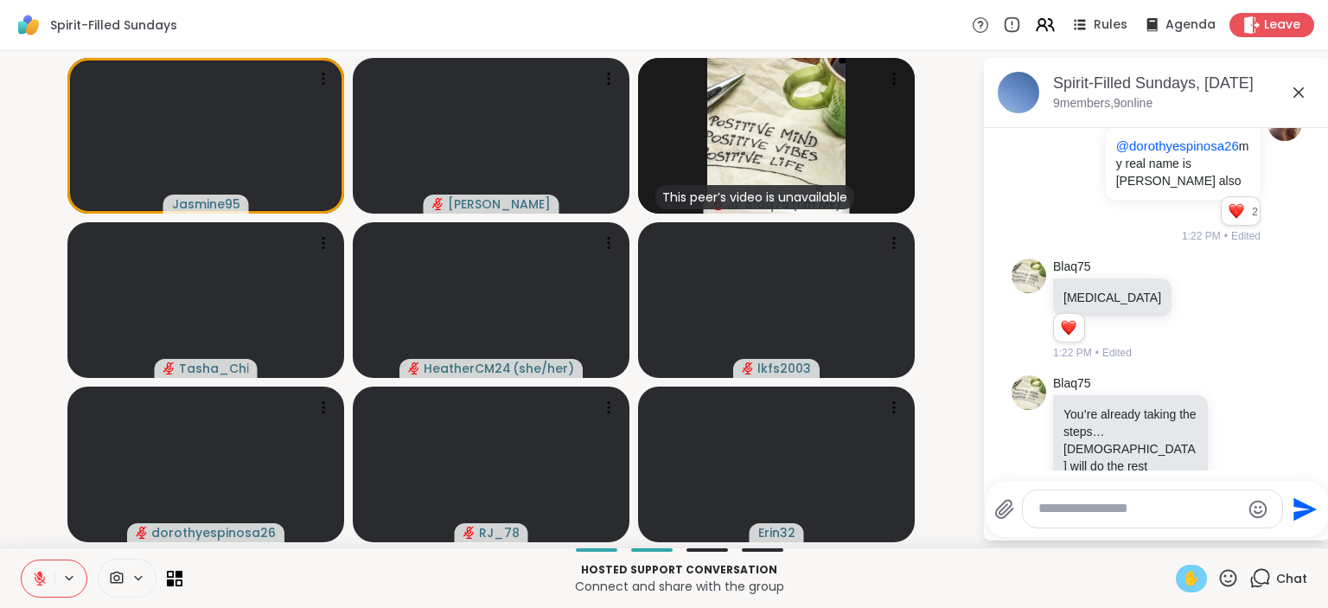
click at [1182, 570] on div "✋" at bounding box center [1191, 579] width 31 height 28
click at [31, 573] on button at bounding box center [38, 578] width 33 height 36
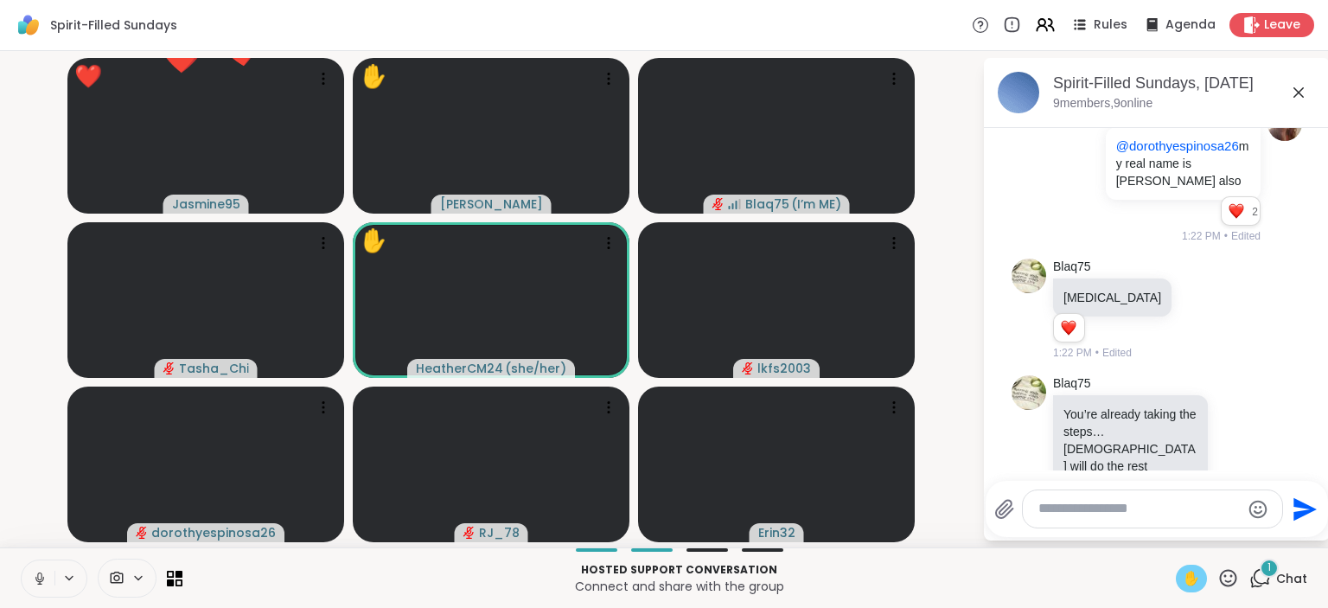
scroll to position [2796, 0]
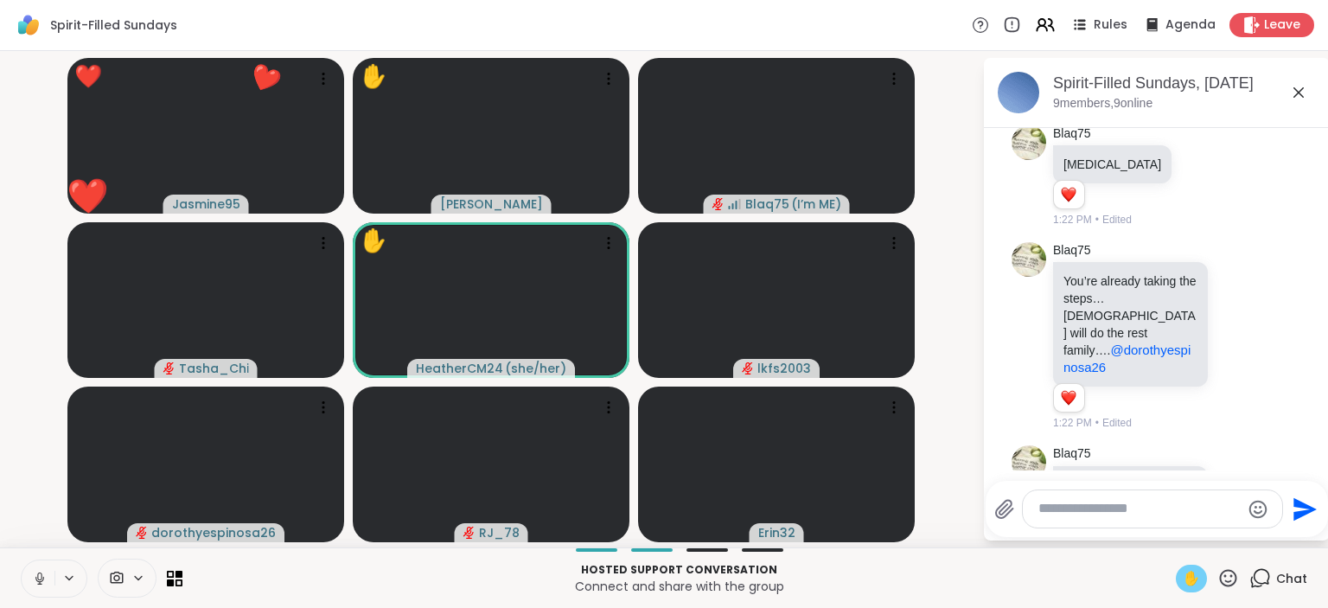
click at [1167, 518] on textarea "Type your message" at bounding box center [1139, 509] width 201 height 18
type textarea "***"
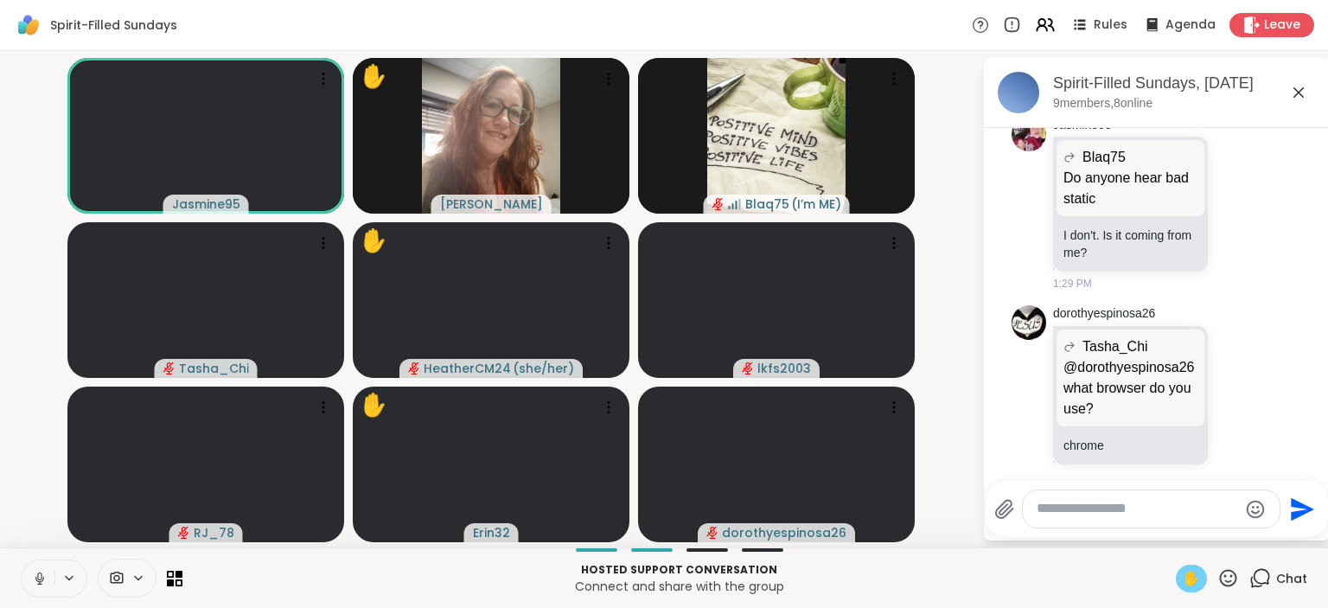
scroll to position [3613, 0]
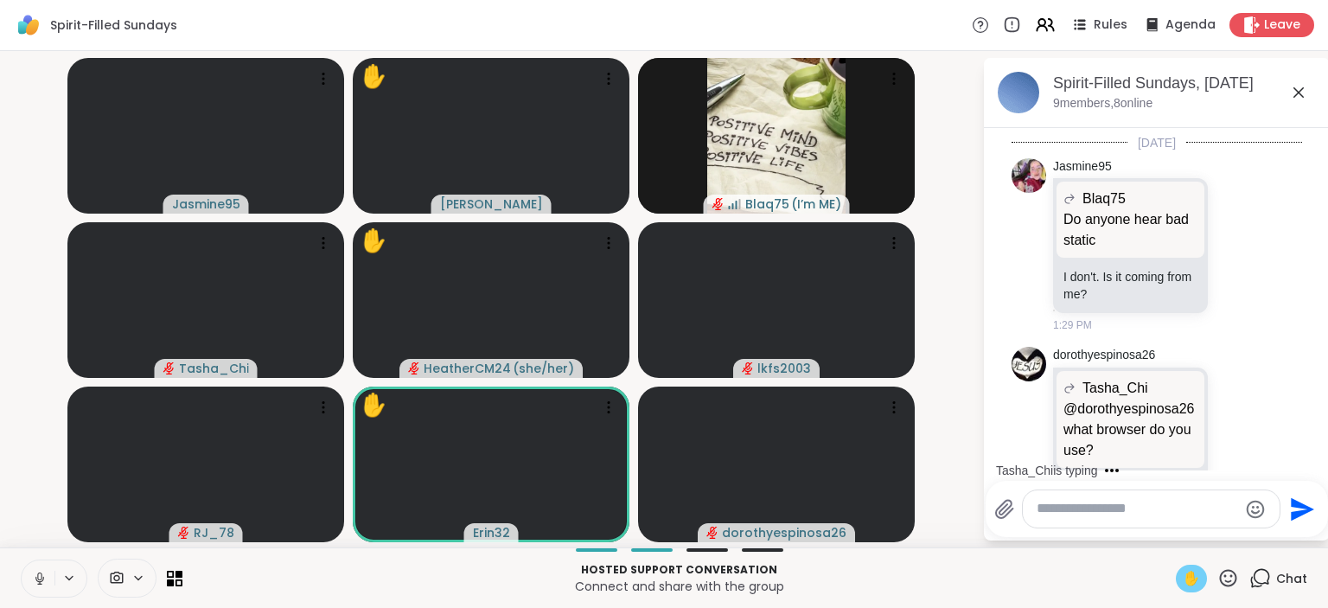
click at [43, 579] on icon at bounding box center [39, 578] width 9 height 5
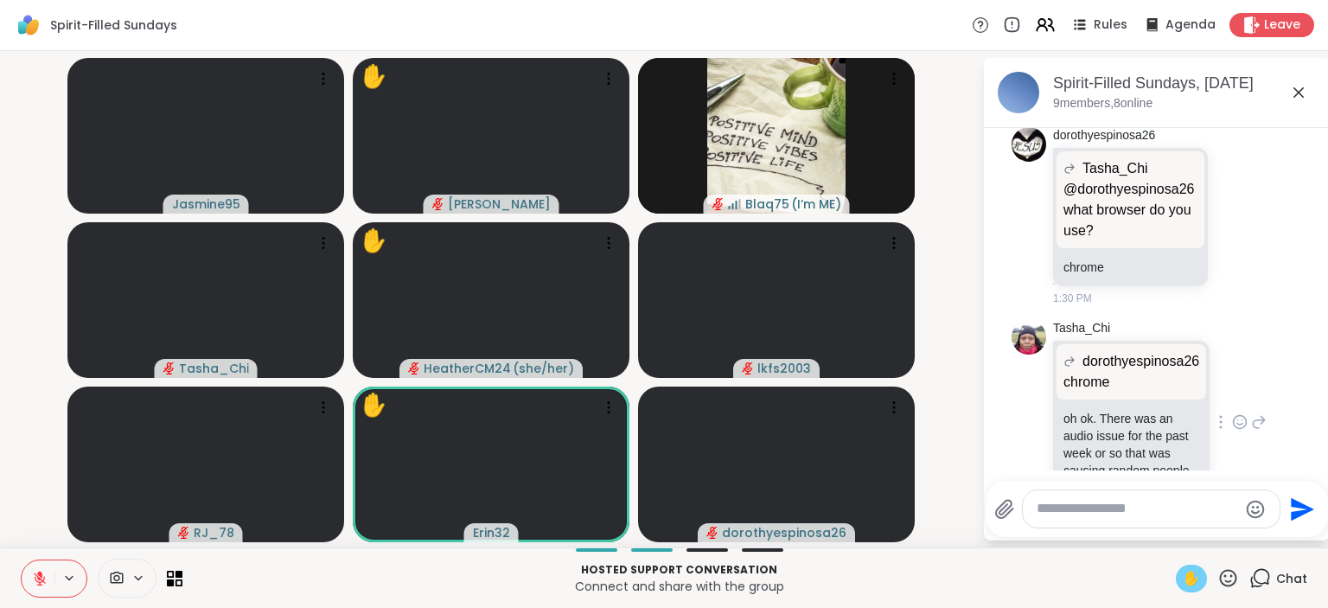
click at [1284, 418] on div "Tasha_Chi dorothyespinosa26 chrome chrome oh ok. There was an audio issue for t…" at bounding box center [1157, 423] width 291 height 221
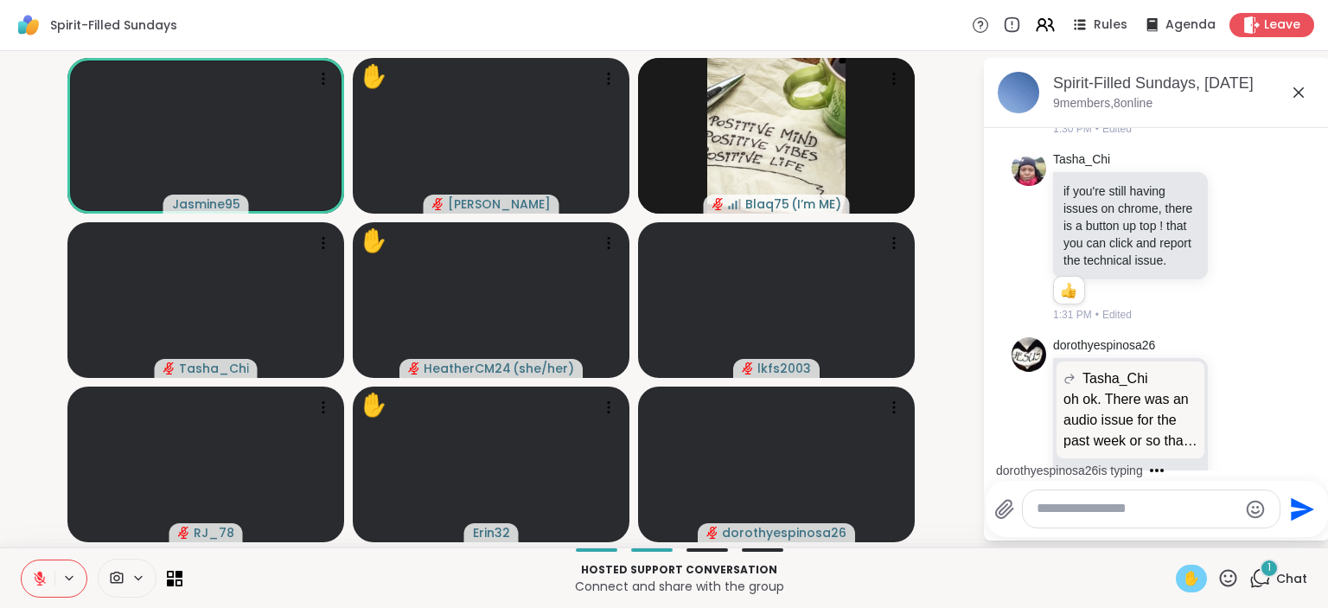
scroll to position [4449, 0]
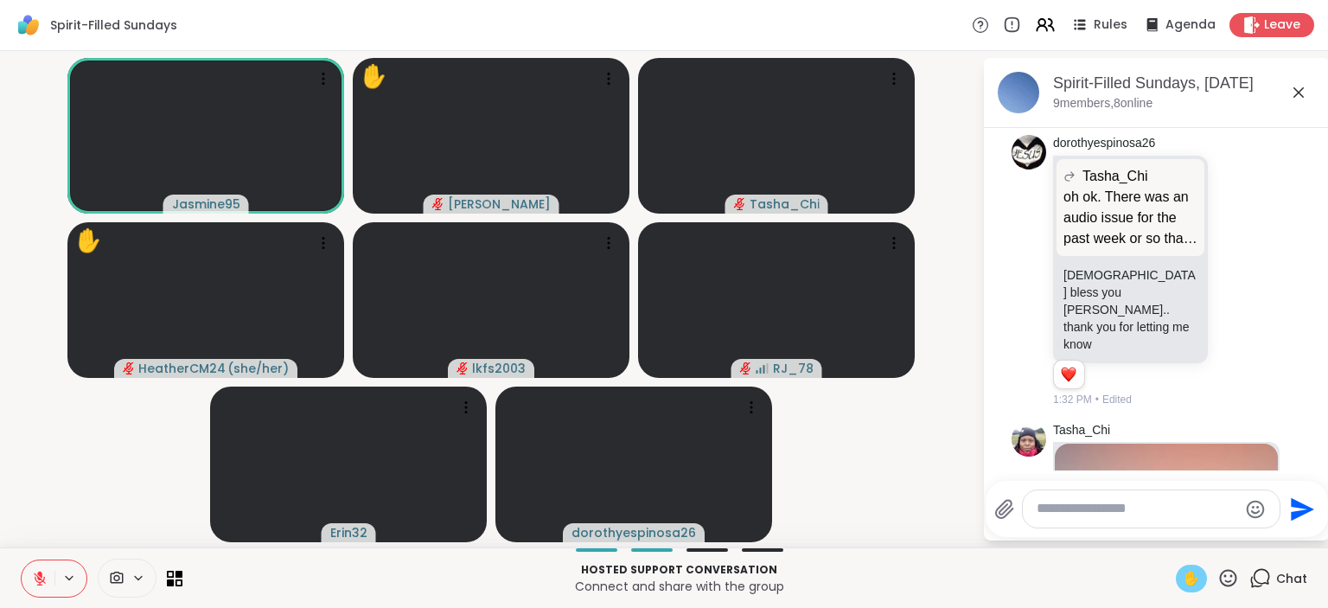
click at [1232, 576] on icon at bounding box center [1228, 577] width 17 height 17
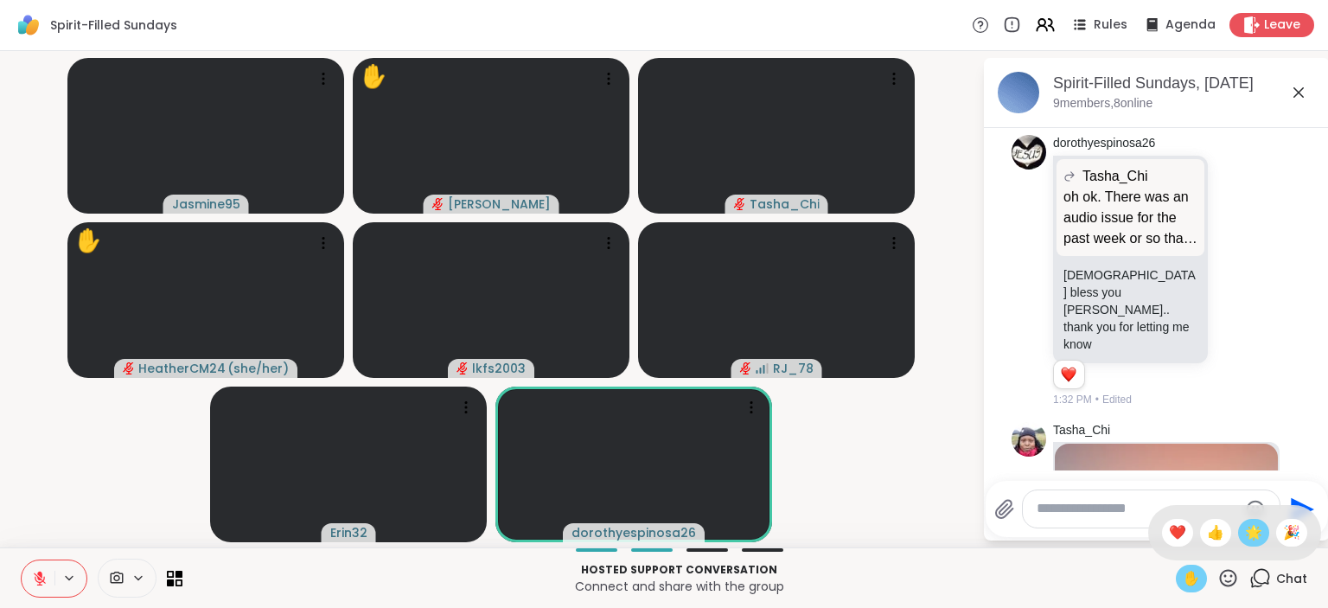
click at [1246, 534] on span "🌟" at bounding box center [1253, 532] width 17 height 21
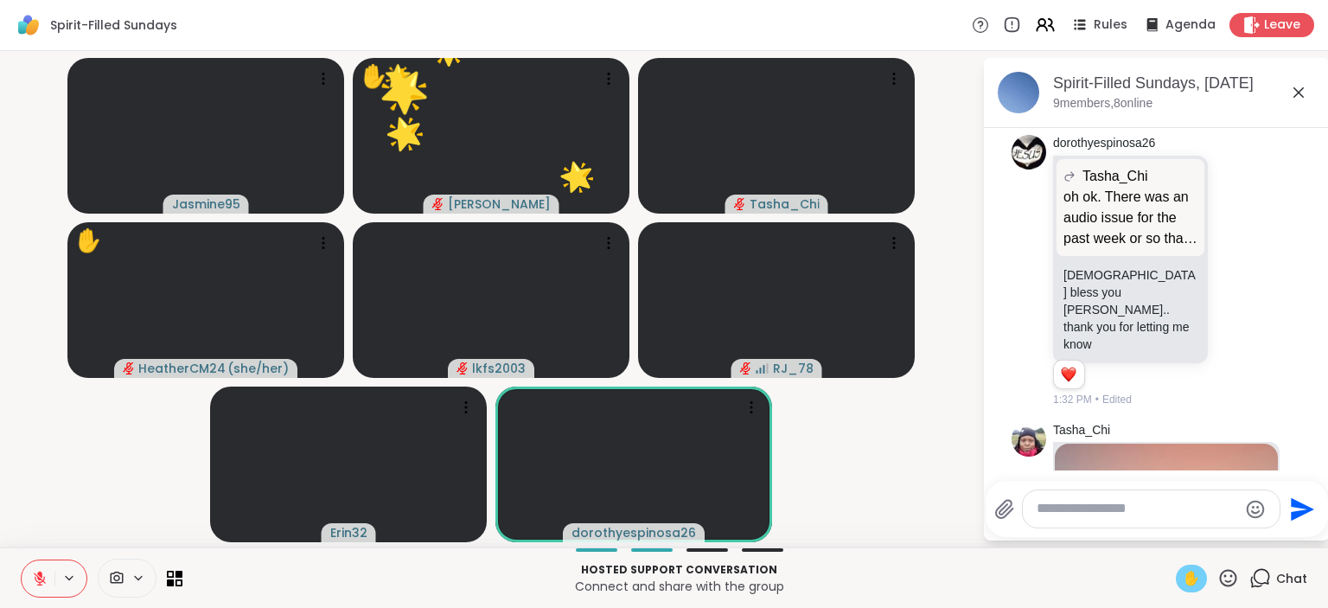
click at [1192, 583] on span "✋" at bounding box center [1191, 578] width 17 height 21
click at [1237, 568] on icon at bounding box center [1229, 578] width 22 height 22
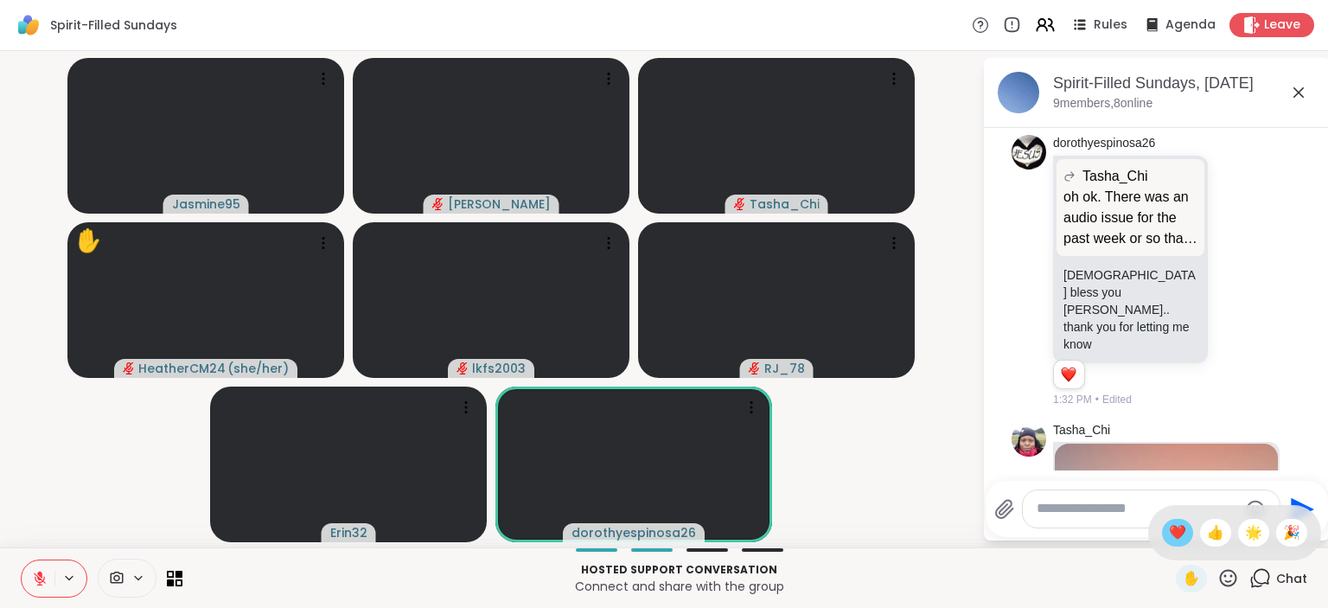
click at [1170, 538] on span "❤️" at bounding box center [1177, 532] width 17 height 21
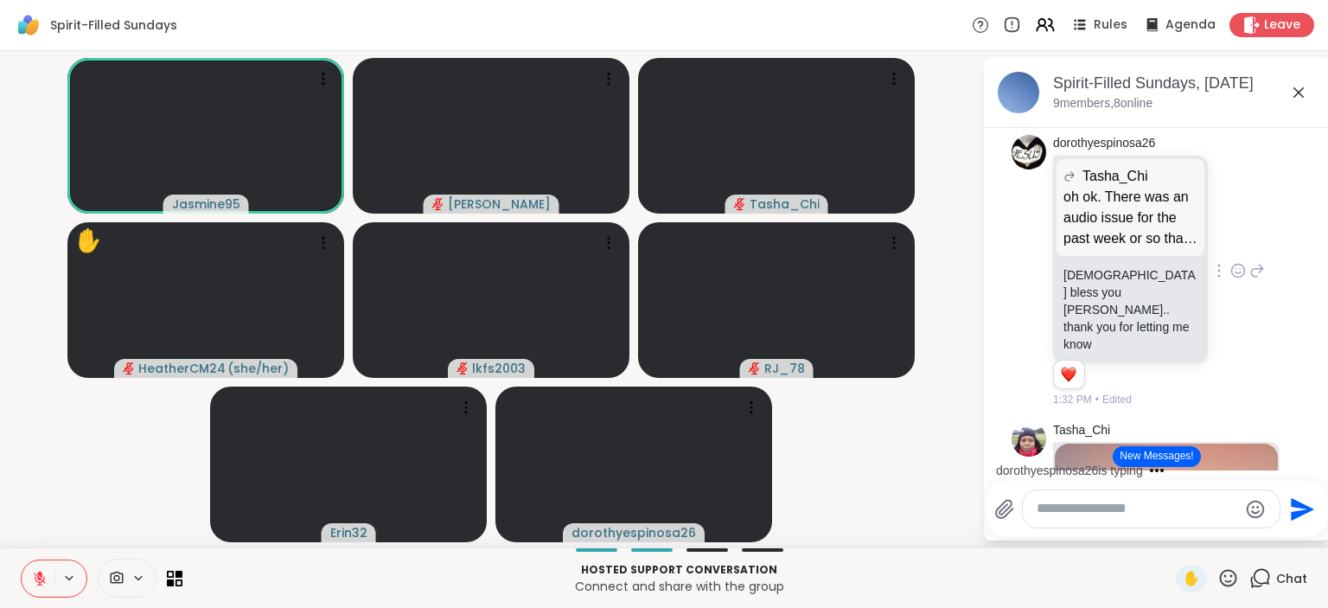
click at [1276, 284] on div "dorothyespinosa26 Tasha_Chi oh ok. There was an audio issue for the past week o…" at bounding box center [1157, 271] width 291 height 286
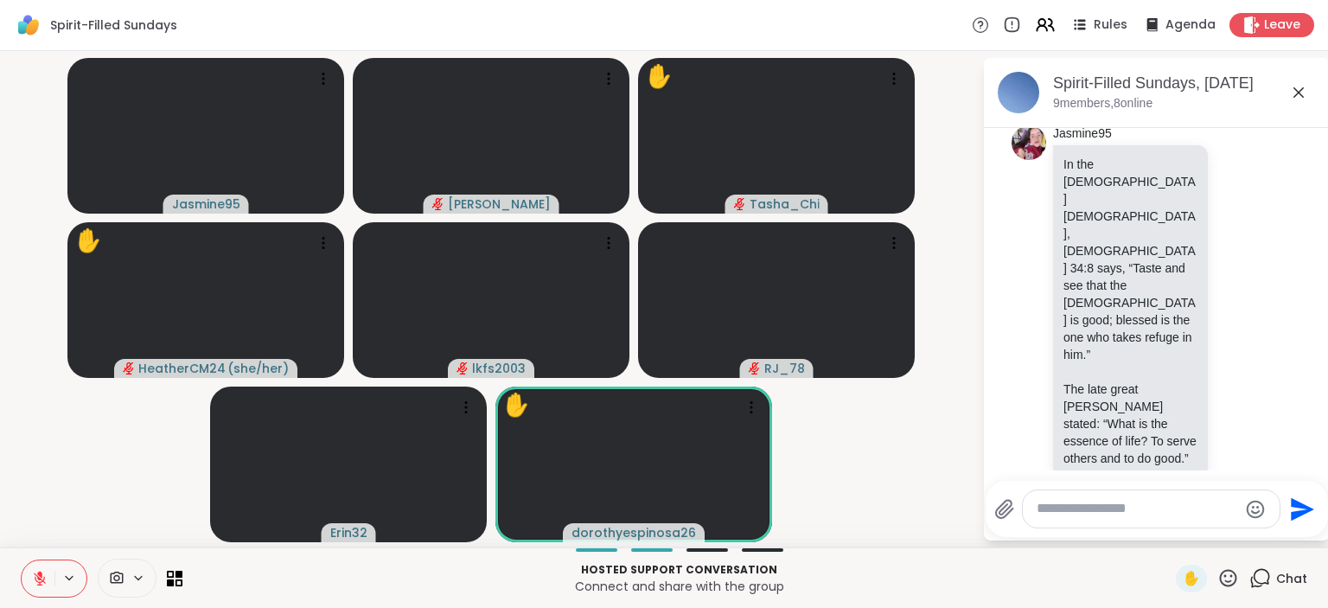
scroll to position [5147, 0]
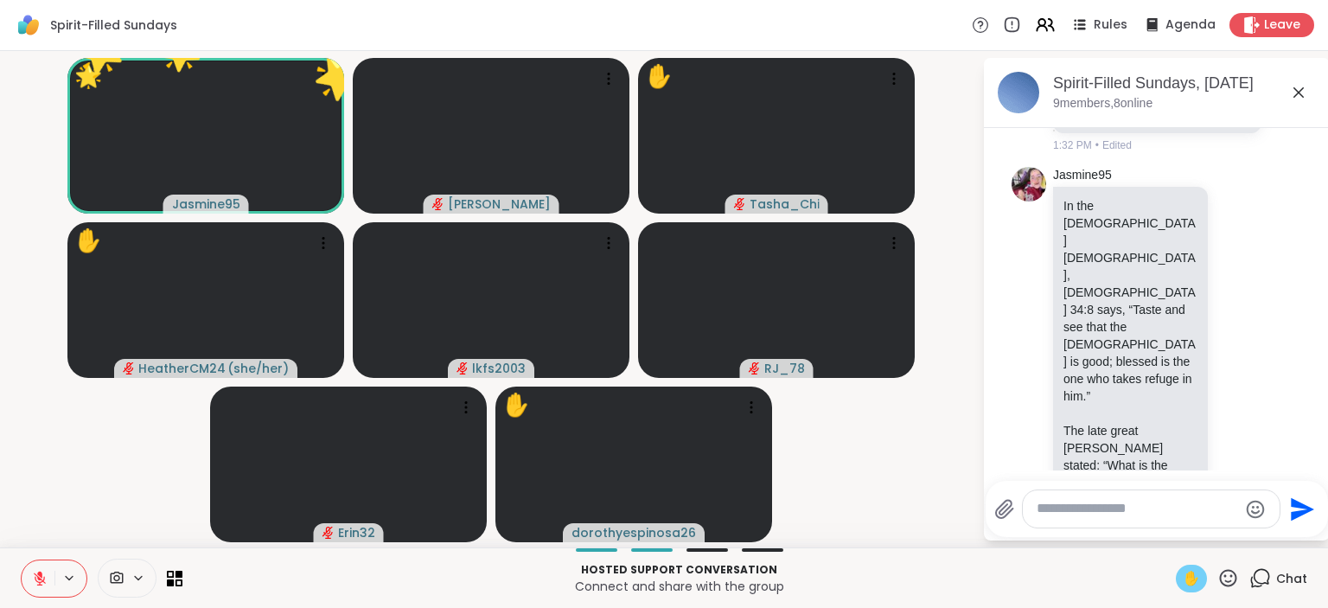
click at [1196, 580] on span "✋" at bounding box center [1191, 578] width 17 height 21
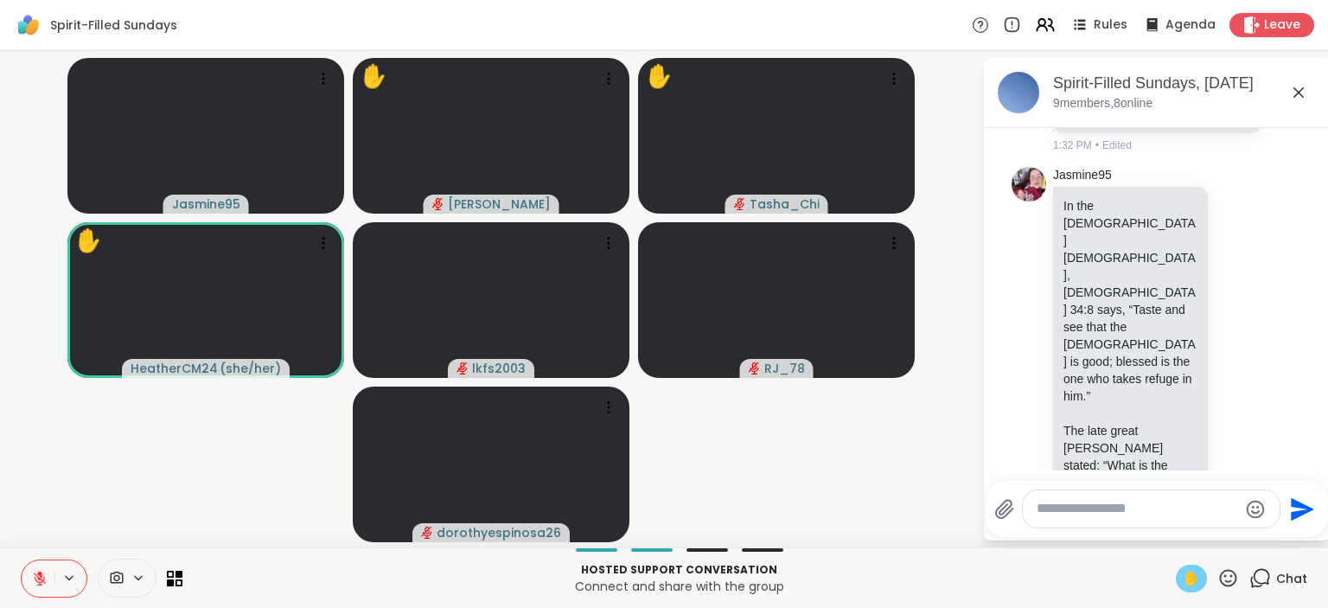
click at [1226, 576] on icon at bounding box center [1228, 577] width 17 height 17
click at [1208, 527] on span "👍" at bounding box center [1215, 532] width 17 height 21
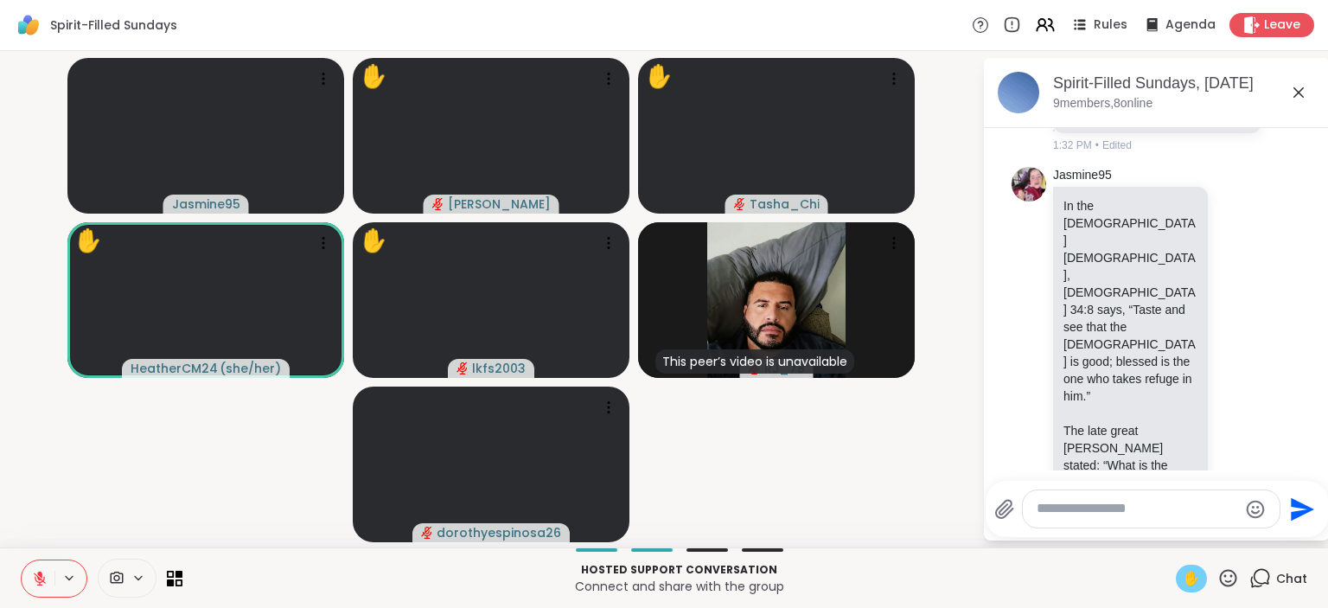
scroll to position [5343, 0]
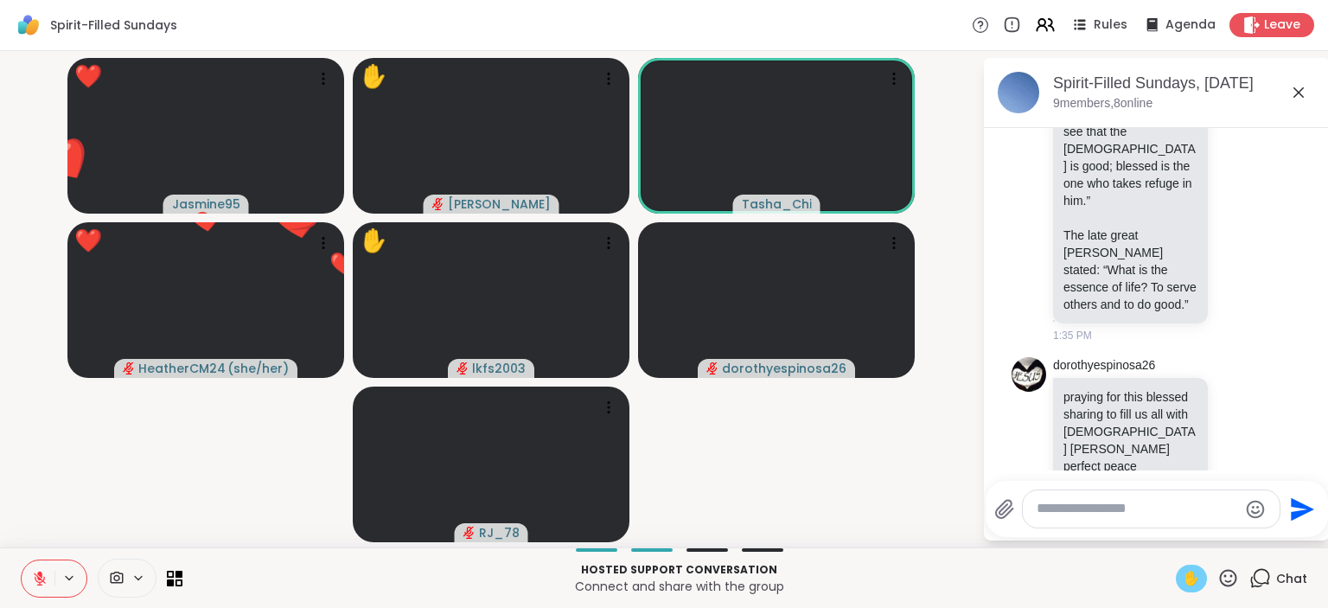
click at [1228, 575] on icon at bounding box center [1229, 578] width 22 height 22
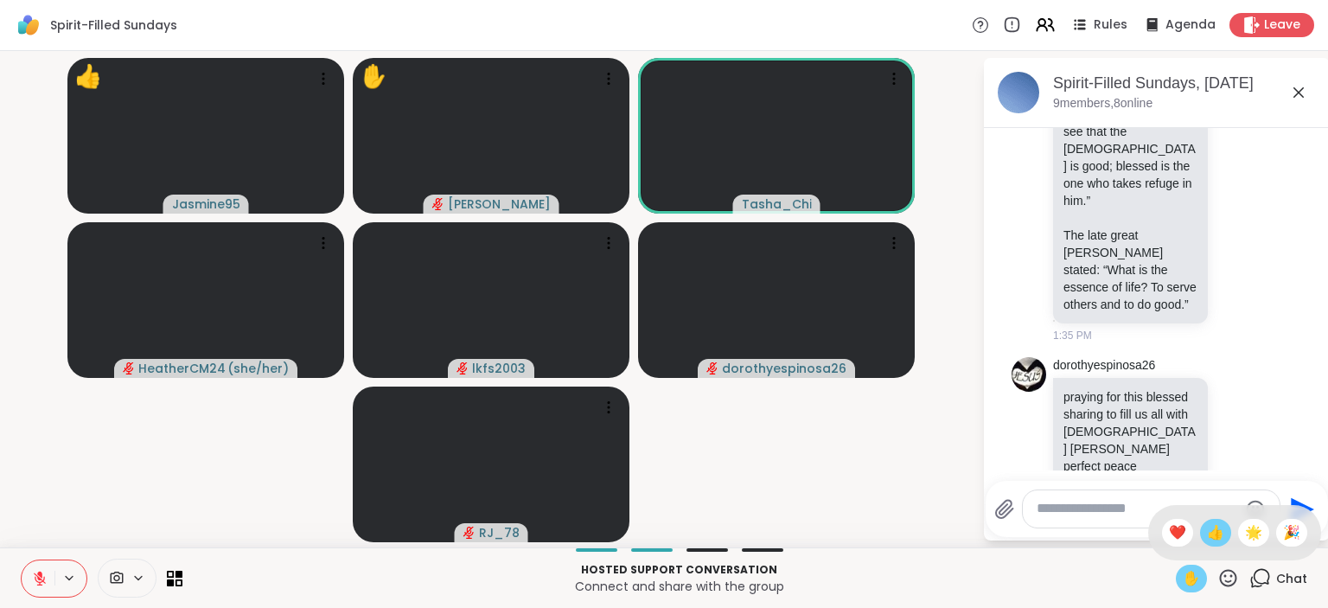
click at [1218, 530] on span "👍" at bounding box center [1215, 532] width 17 height 21
click at [1229, 573] on icon at bounding box center [1229, 578] width 22 height 22
click at [1257, 530] on span "🌟" at bounding box center [1253, 532] width 17 height 21
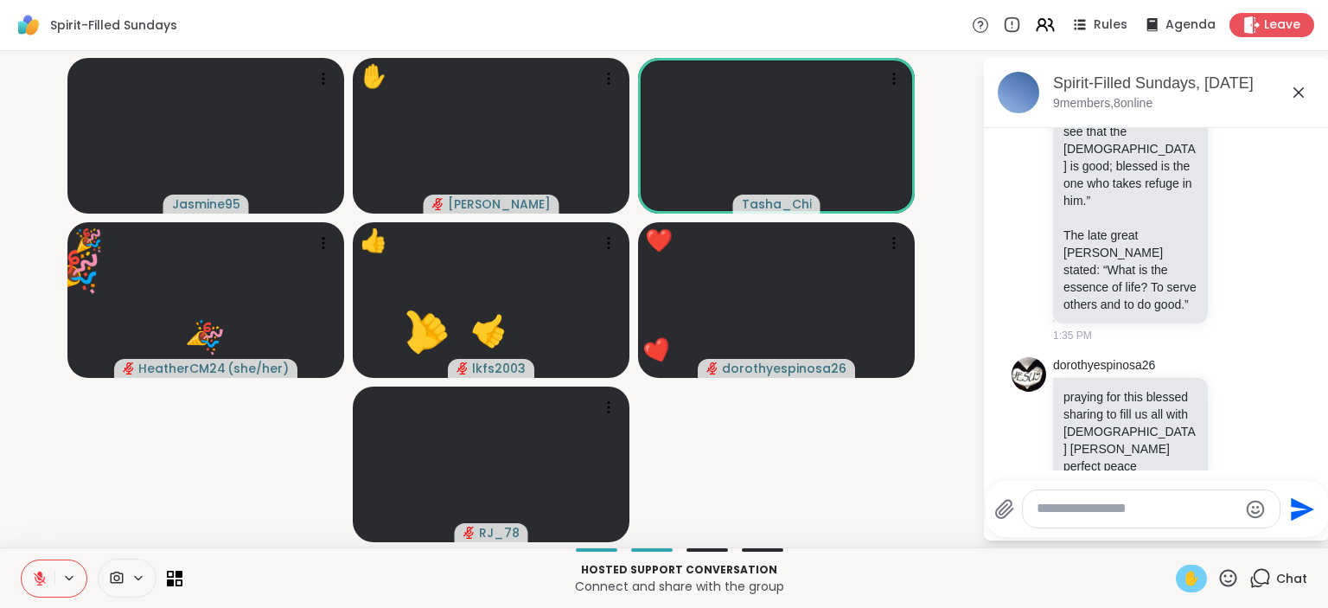
click at [1105, 573] on p "Hosted support conversation" at bounding box center [679, 570] width 973 height 16
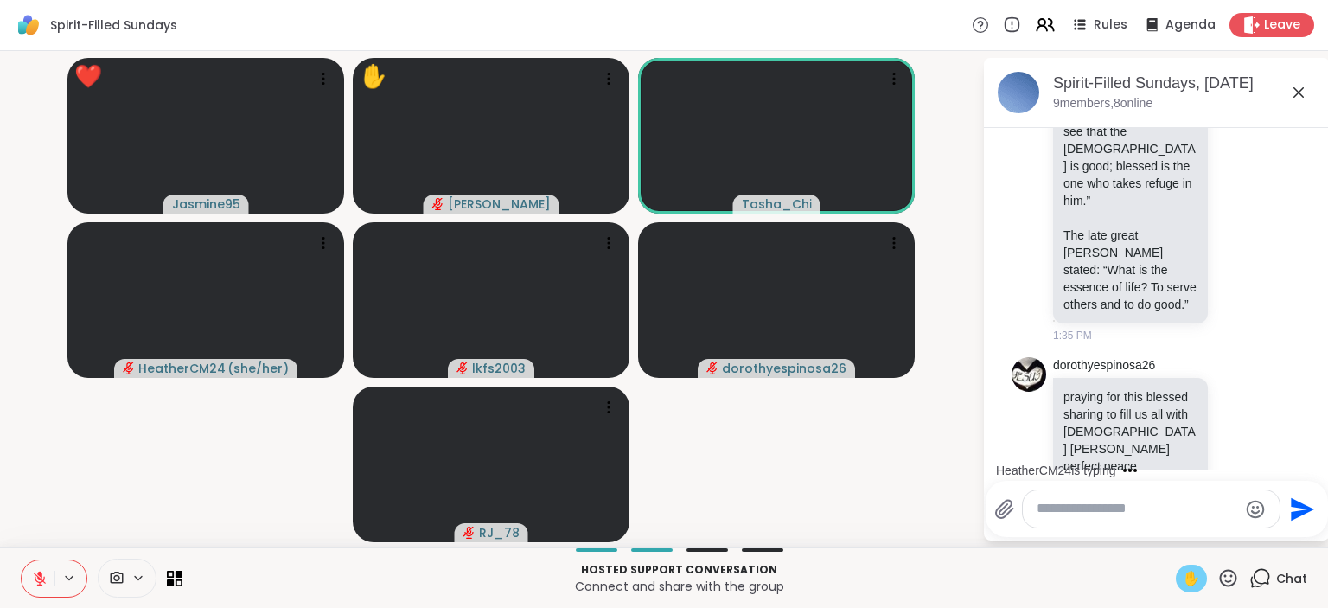
click at [1231, 575] on icon at bounding box center [1229, 578] width 22 height 22
click at [1289, 537] on span "🎉" at bounding box center [1291, 532] width 17 height 21
click at [1235, 576] on icon at bounding box center [1229, 578] width 22 height 22
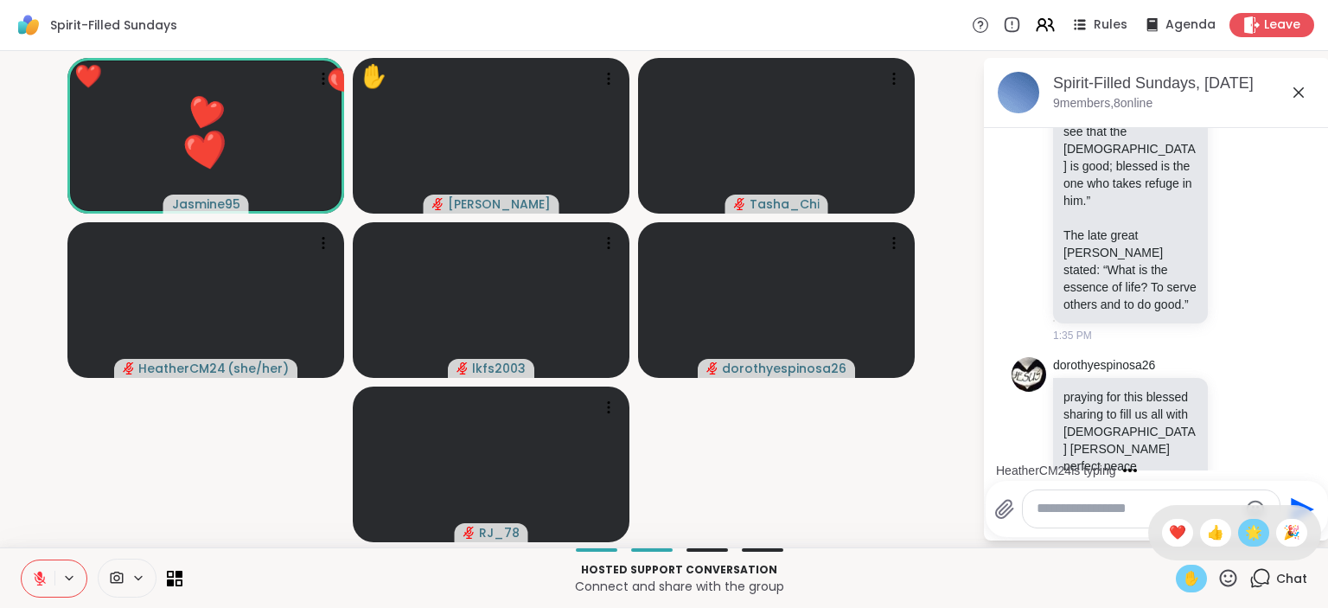
click at [1245, 528] on span "🌟" at bounding box center [1253, 532] width 17 height 21
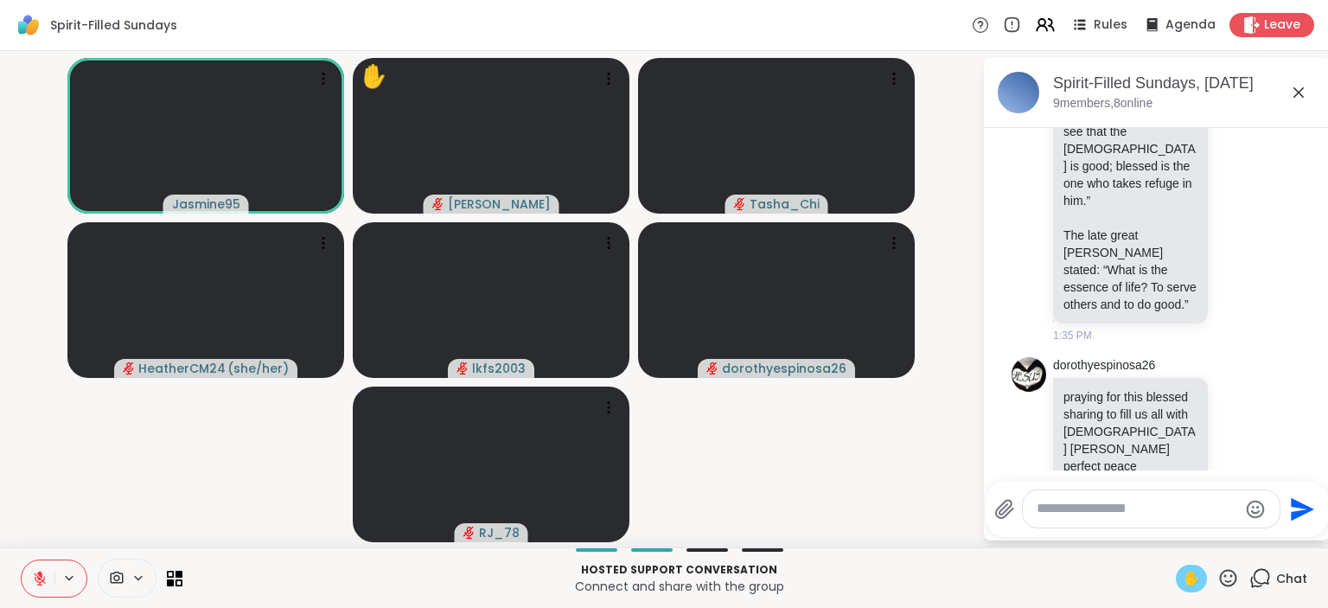
click at [36, 573] on icon at bounding box center [40, 579] width 16 height 16
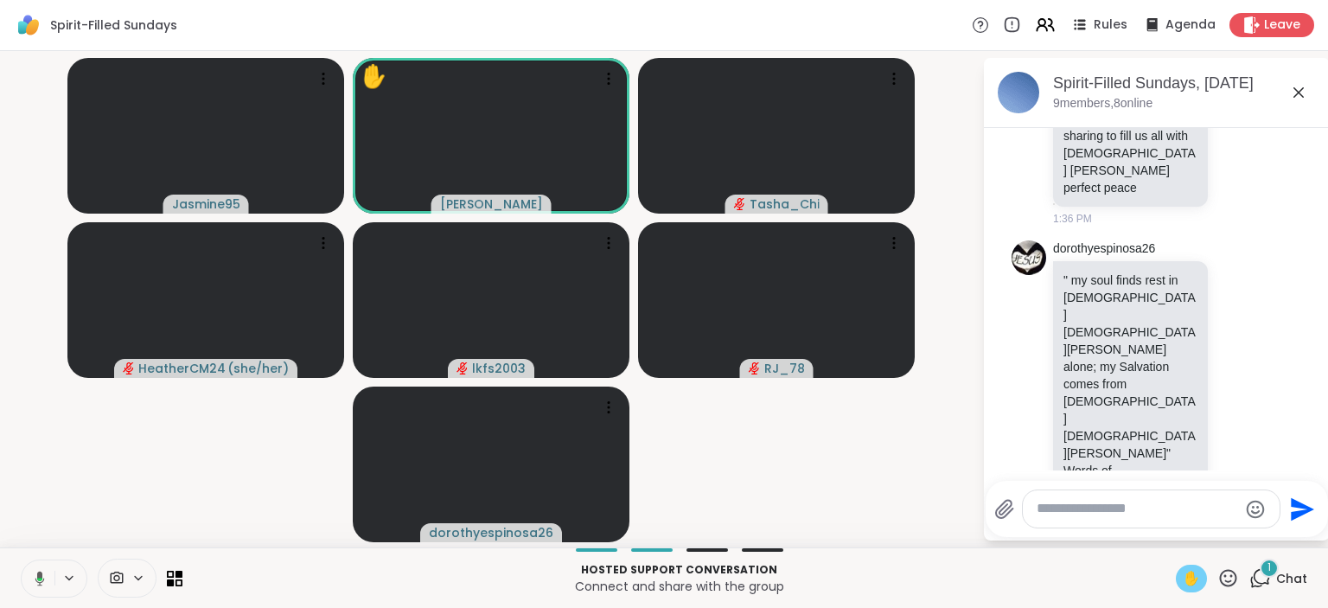
scroll to position [5830, 0]
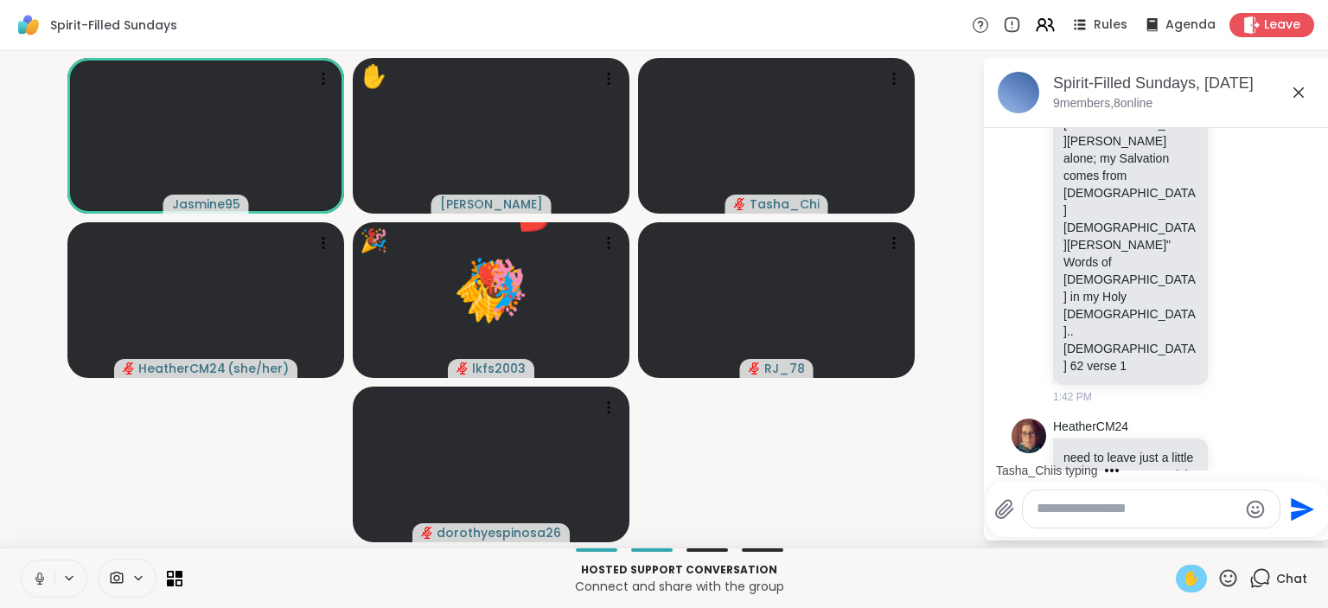
click at [34, 576] on icon at bounding box center [40, 579] width 16 height 16
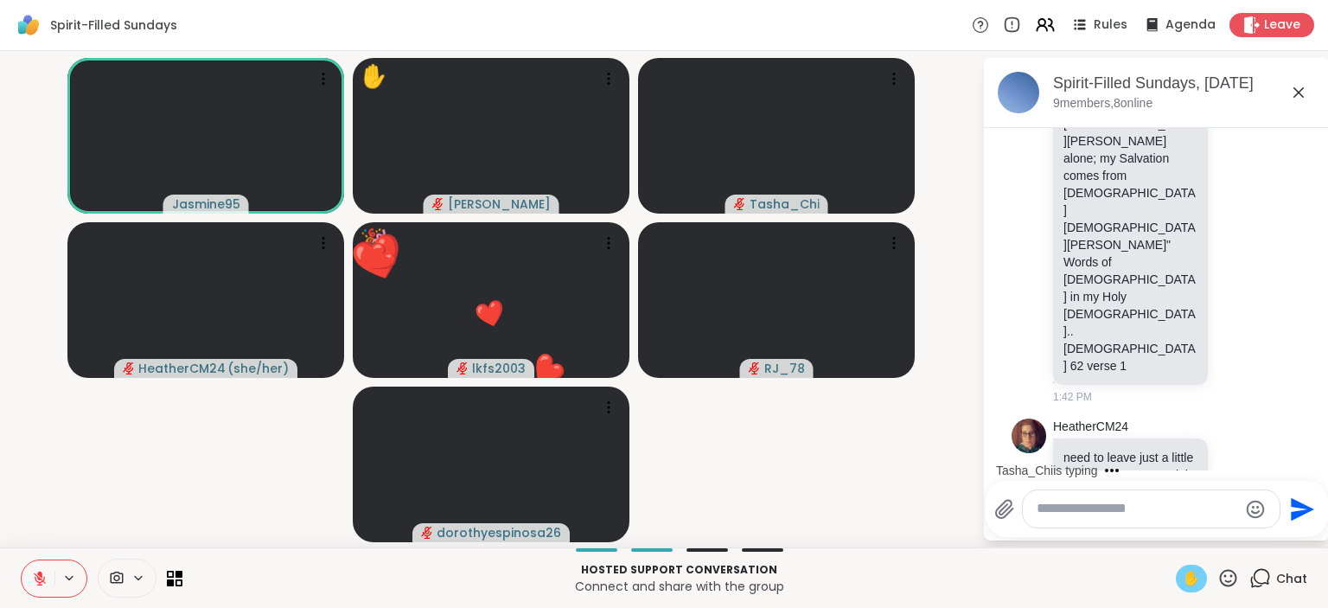
click at [34, 577] on icon at bounding box center [40, 579] width 16 height 16
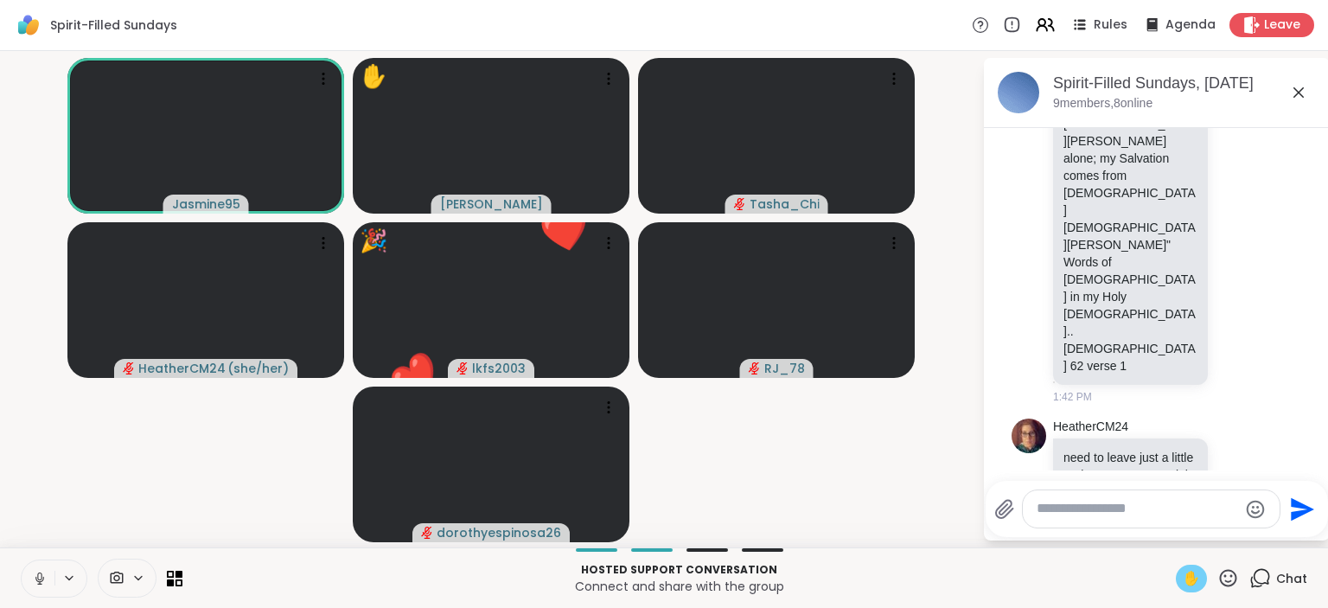
click at [34, 577] on icon at bounding box center [40, 579] width 16 height 16
click at [42, 575] on icon at bounding box center [40, 579] width 16 height 16
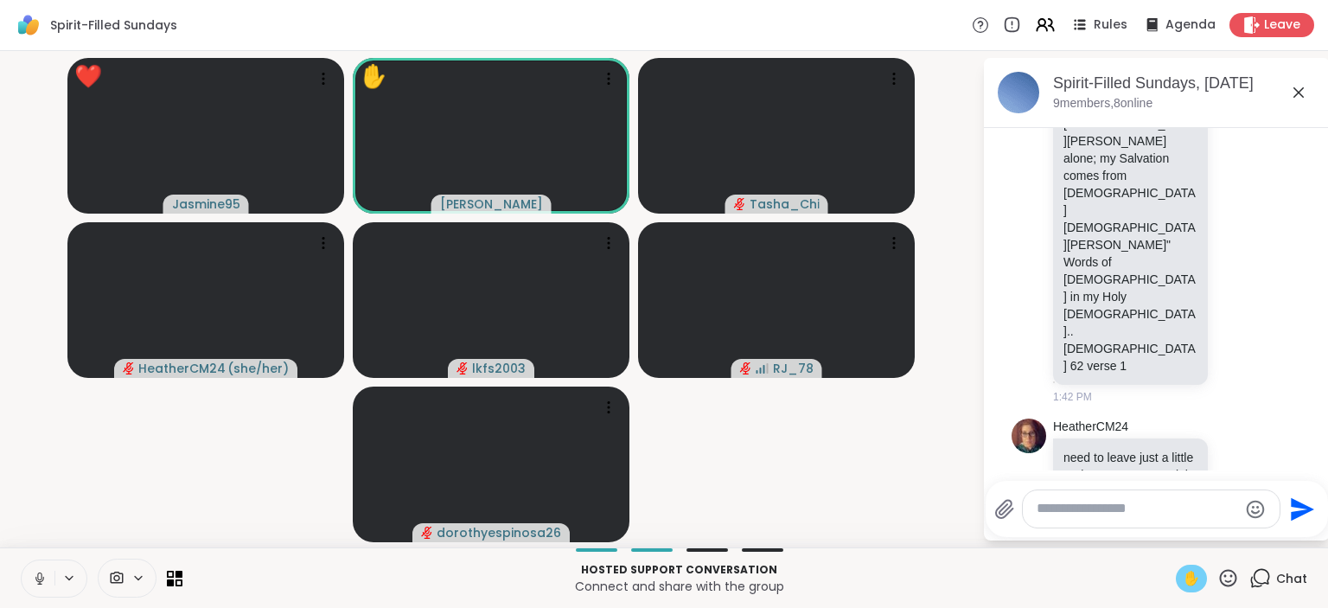
click at [1179, 576] on div "✋" at bounding box center [1191, 579] width 31 height 28
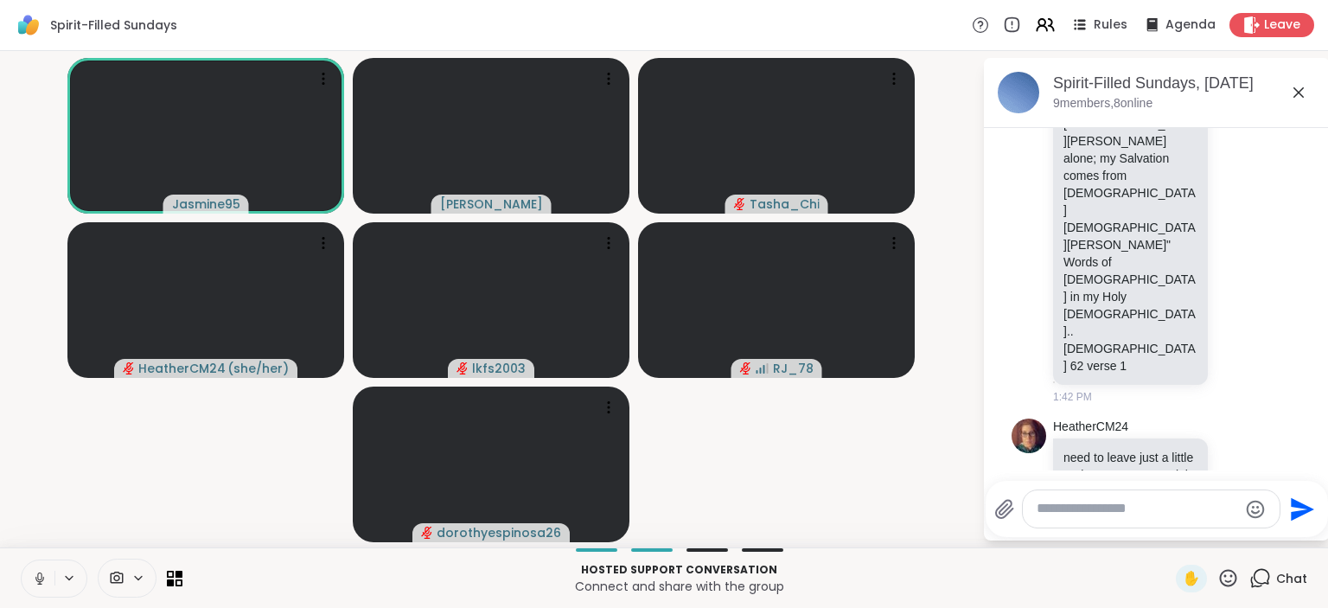
click at [43, 575] on icon at bounding box center [40, 579] width 16 height 16
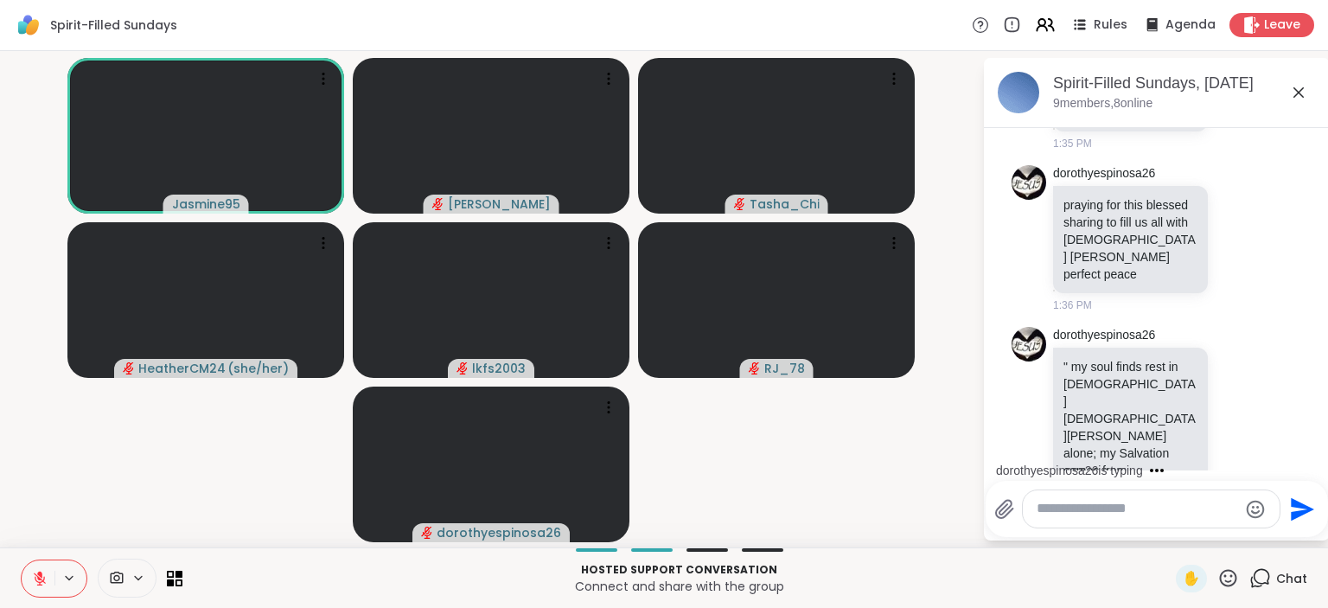
scroll to position [5590, 0]
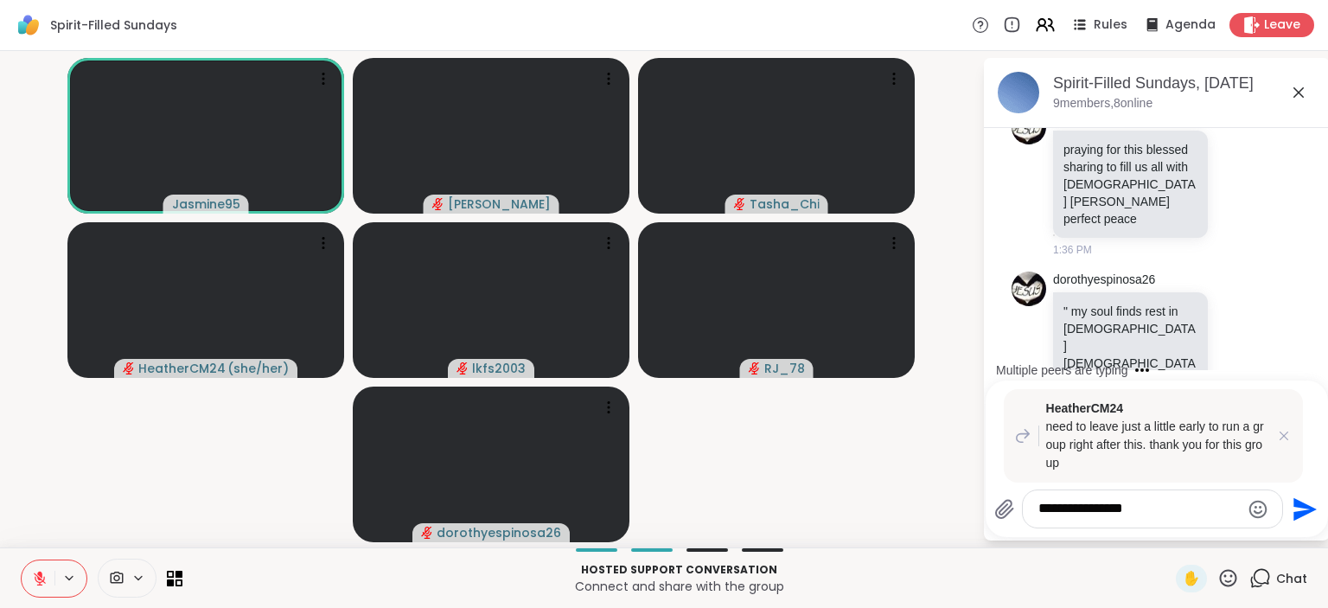
type textarea "**********"
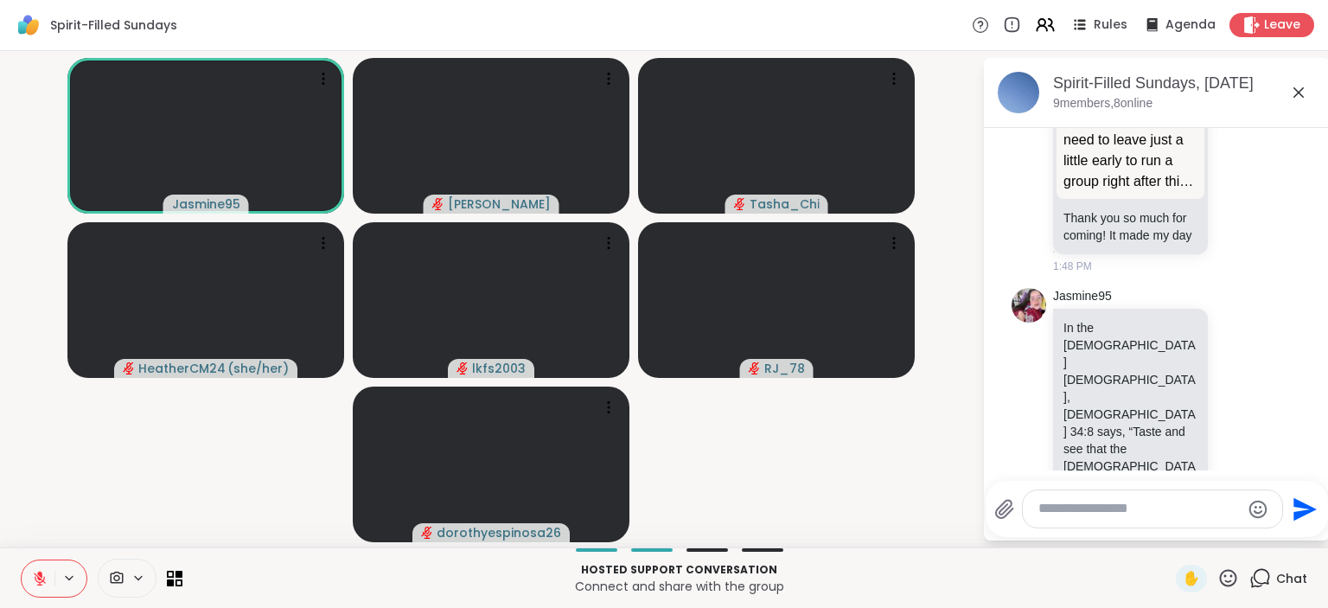
scroll to position [6675, 0]
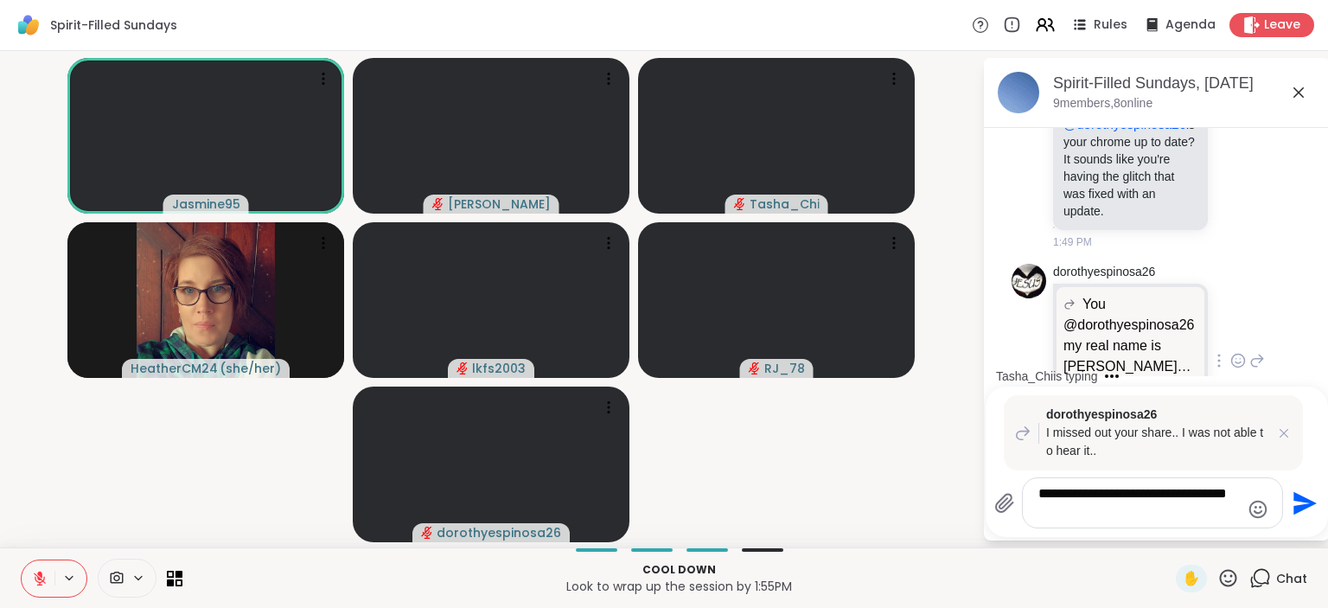
scroll to position [7385, 0]
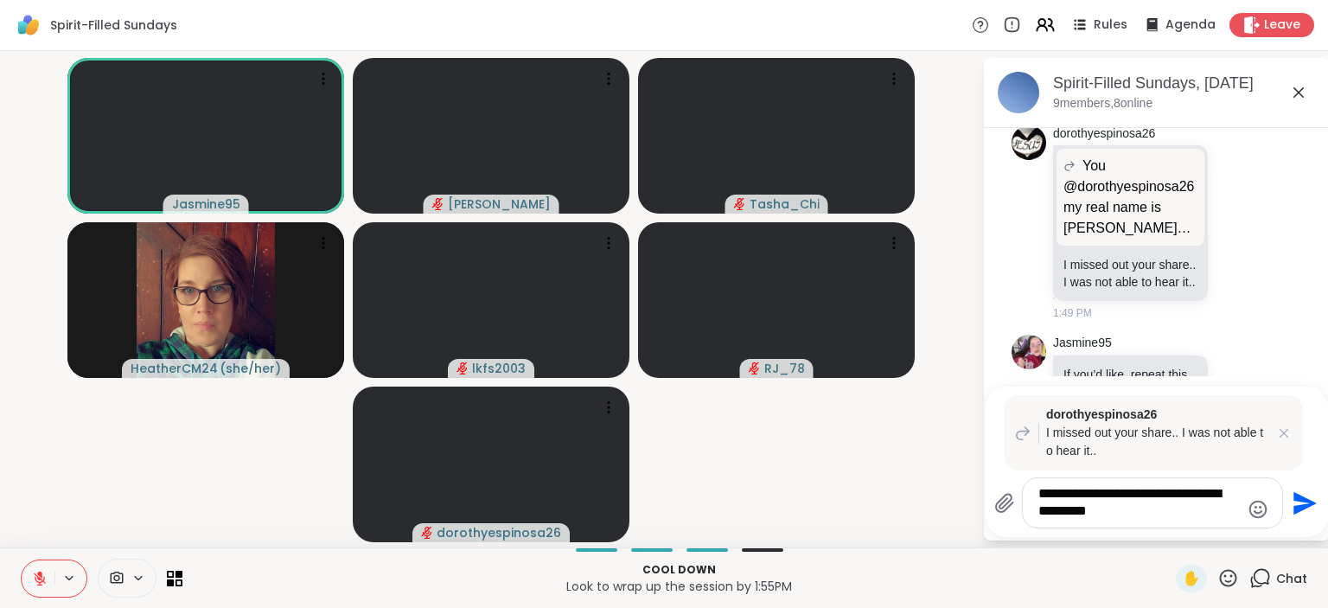
click at [1071, 521] on textarea "**********" at bounding box center [1139, 502] width 201 height 35
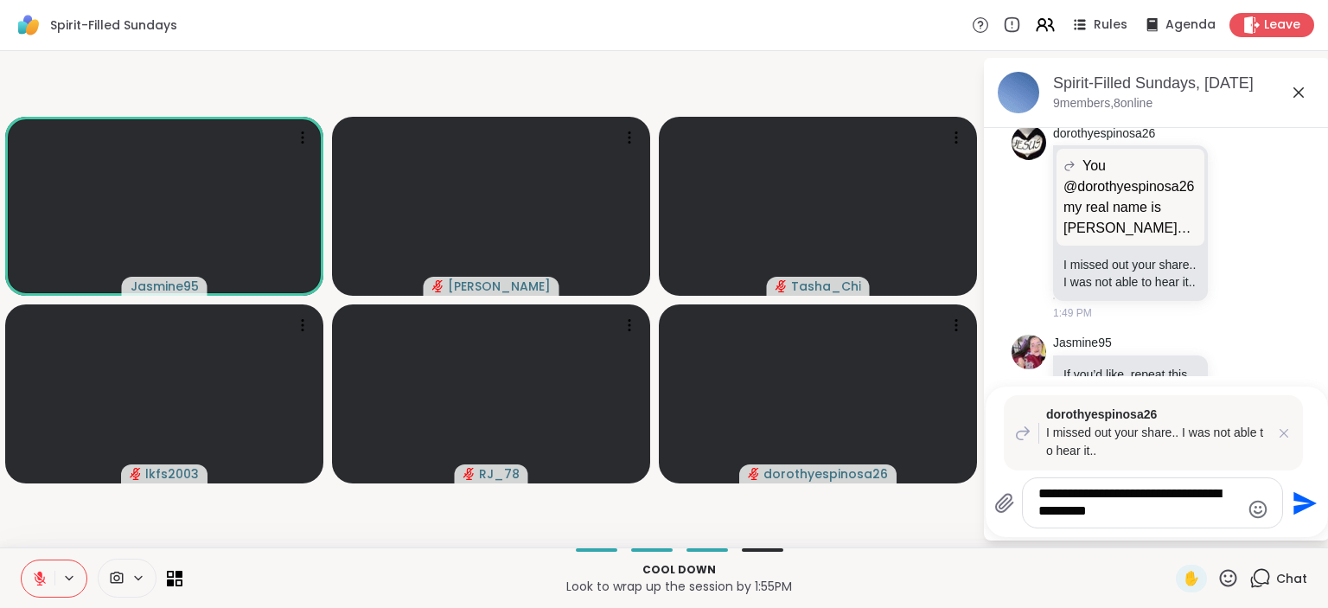
click at [1071, 521] on textarea "**********" at bounding box center [1139, 502] width 201 height 35
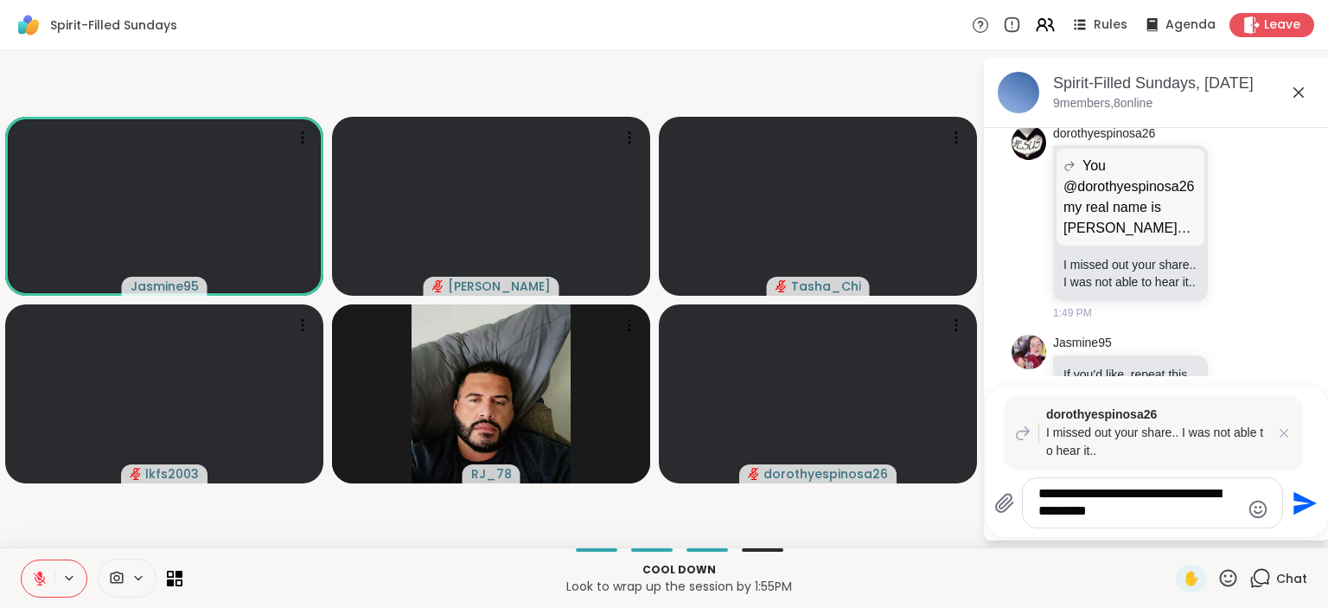
click at [1071, 521] on textarea "**********" at bounding box center [1139, 502] width 201 height 35
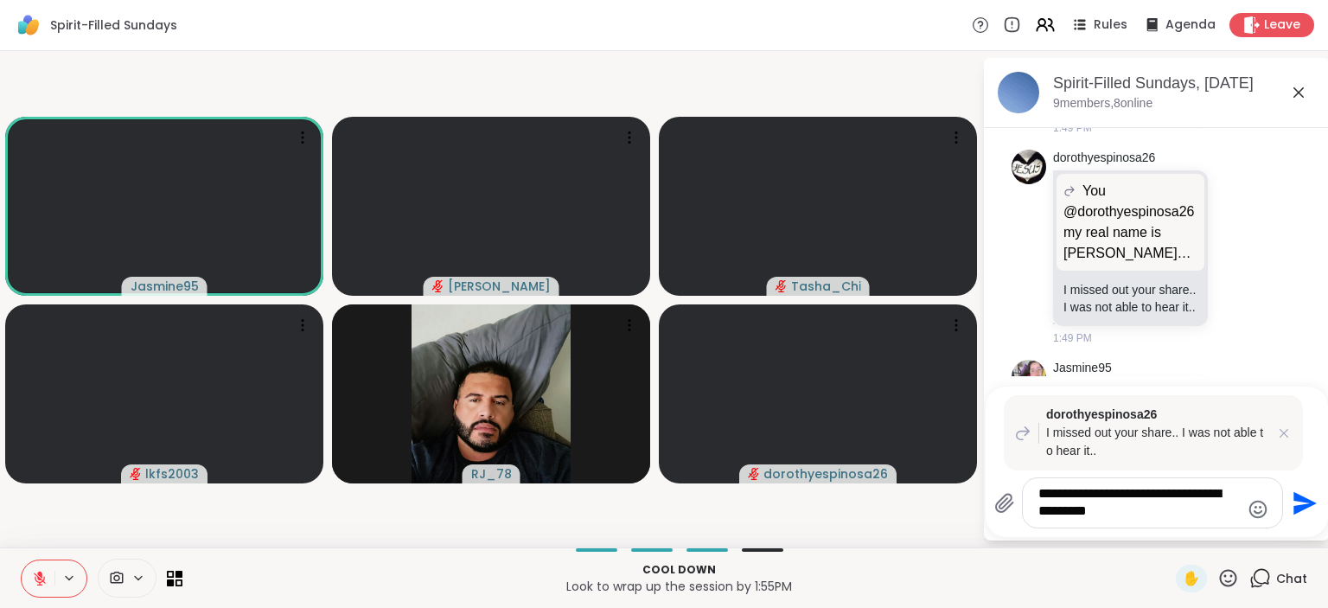
scroll to position [7410, 0]
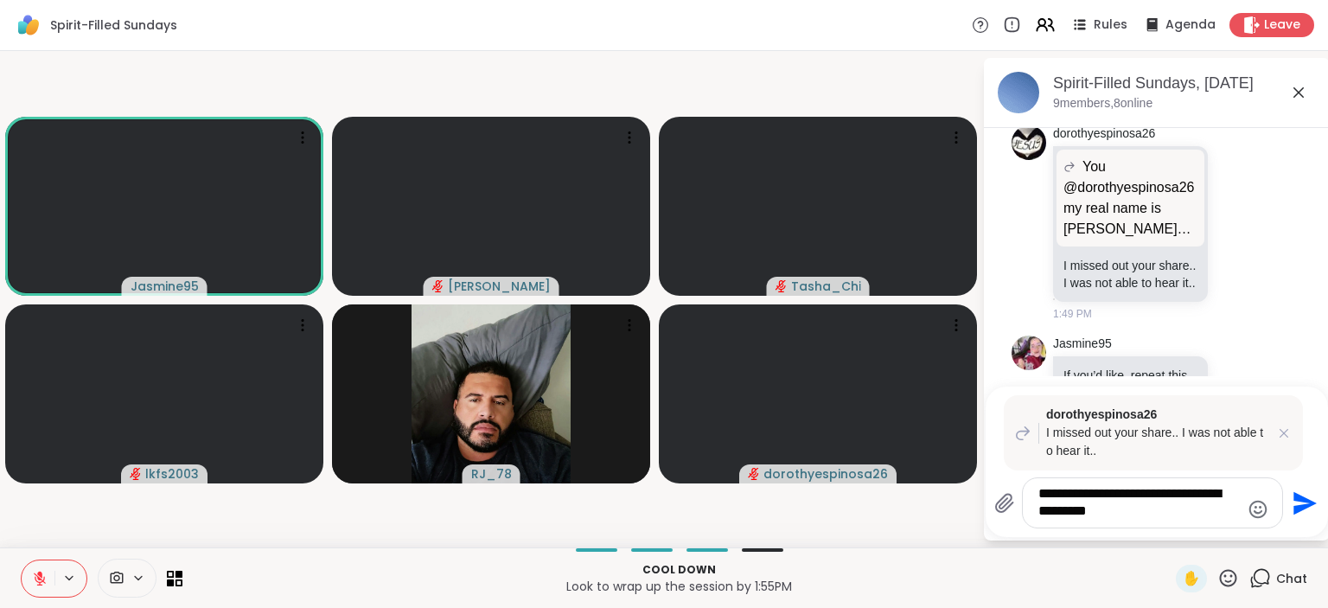
click at [1071, 517] on textarea "**********" at bounding box center [1139, 502] width 201 height 35
drag, startPoint x: 1080, startPoint y: 500, endPoint x: 1078, endPoint y: 513, distance: 13.2
click at [1078, 513] on textarea "**********" at bounding box center [1139, 502] width 201 height 35
click at [1091, 516] on textarea "**********" at bounding box center [1139, 502] width 201 height 35
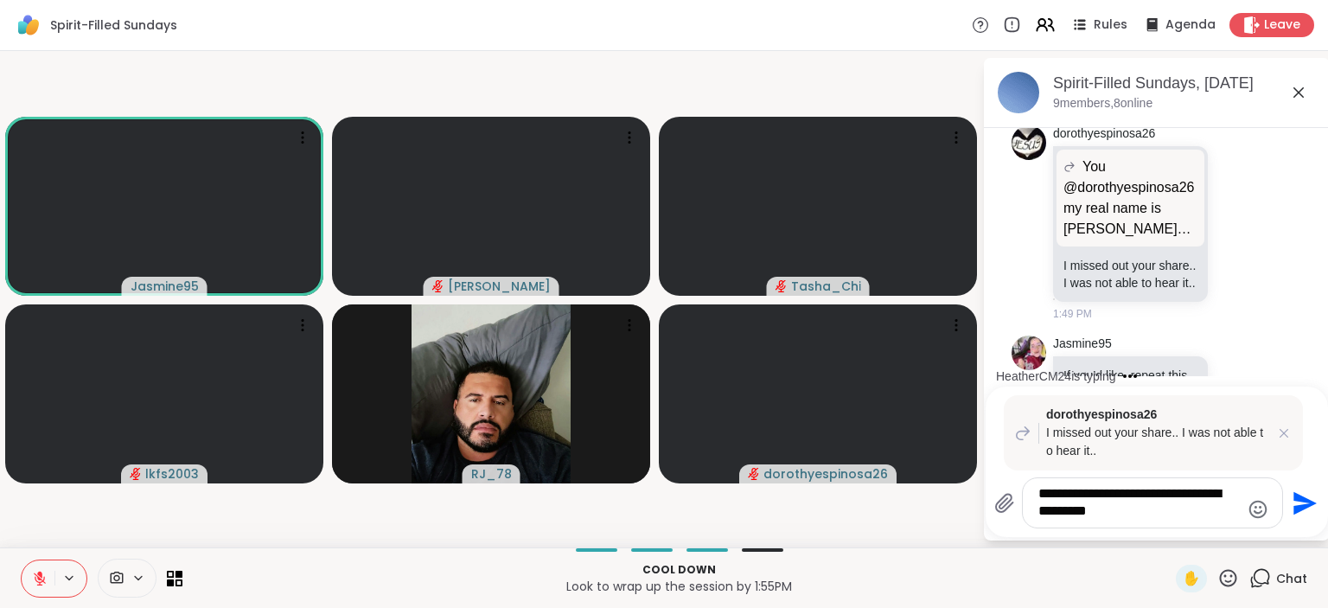
click at [1091, 516] on textarea "**********" at bounding box center [1139, 502] width 201 height 35
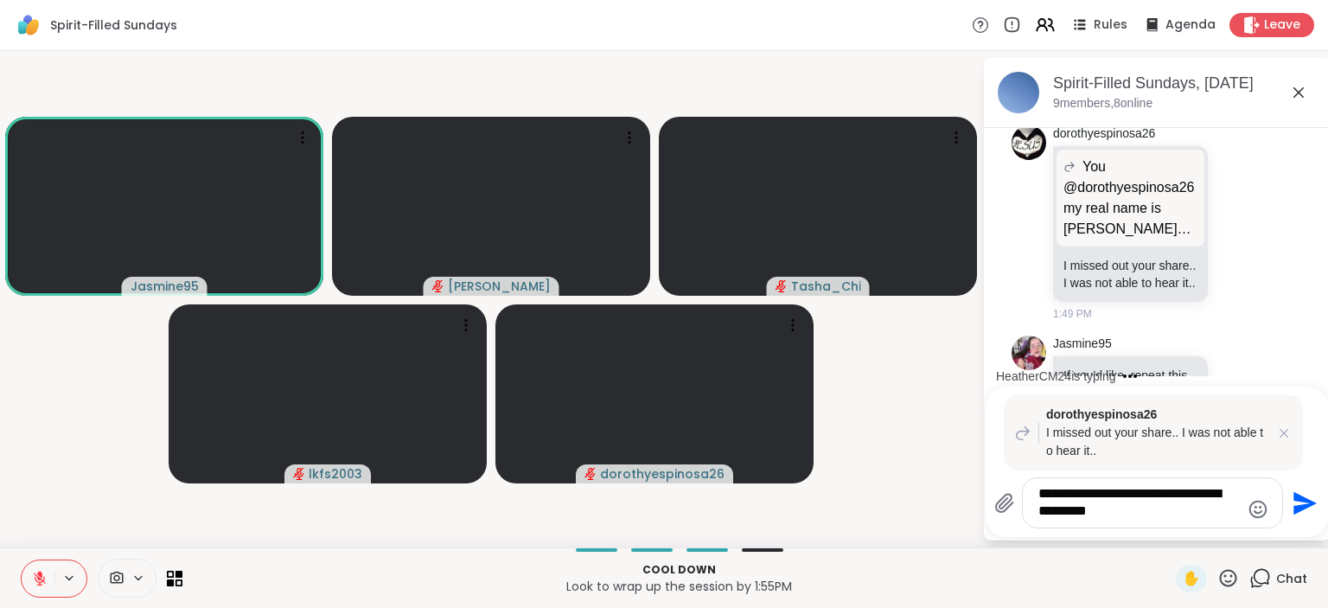
click at [1063, 513] on textarea "**********" at bounding box center [1139, 502] width 201 height 35
type textarea "**********"
drag, startPoint x: 1181, startPoint y: 512, endPoint x: 904, endPoint y: 466, distance: 281.4
click at [1039, 485] on textarea "**********" at bounding box center [1139, 502] width 201 height 35
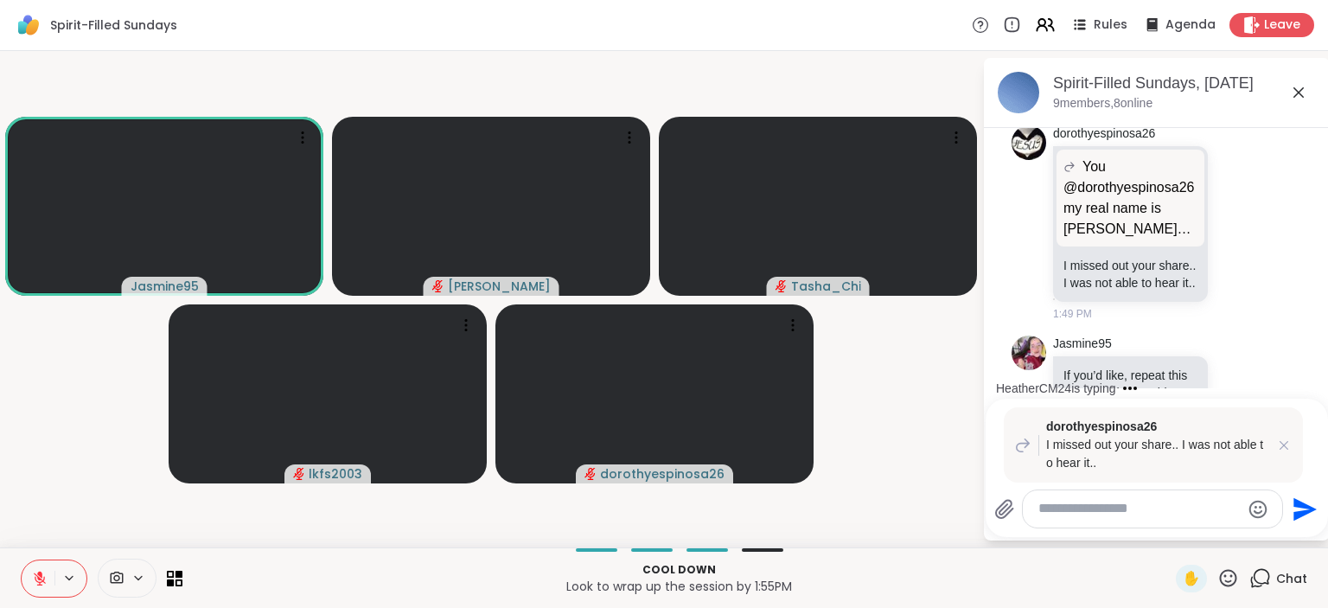
scroll to position [7398, 0]
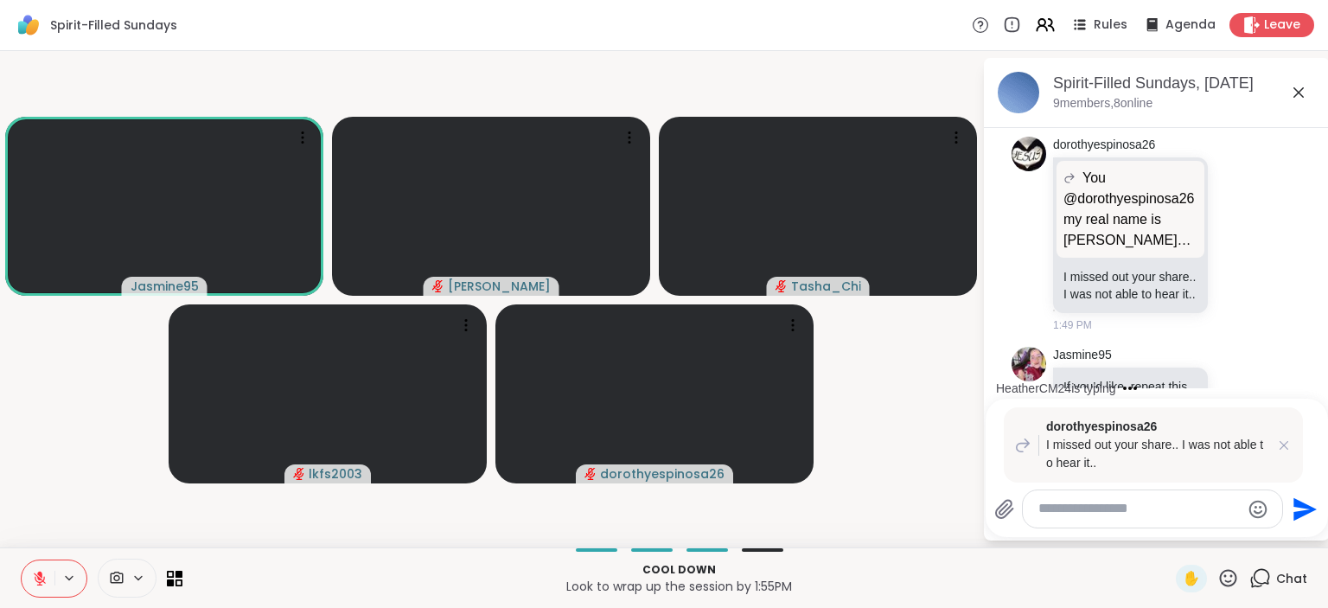
click at [1301, 340] on div "Jasmine95 If you’d like, repeat this quietly with me: This week, I will practic…" at bounding box center [1157, 585] width 291 height 490
click at [1290, 438] on icon at bounding box center [1284, 445] width 17 height 17
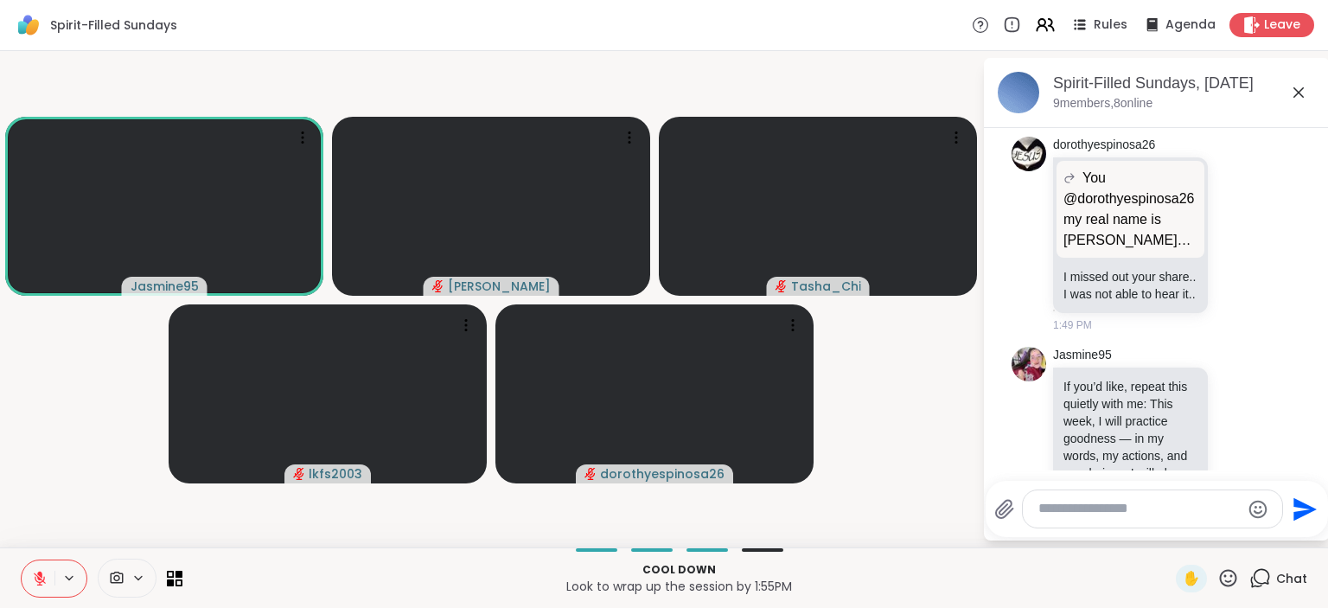
scroll to position [7316, 0]
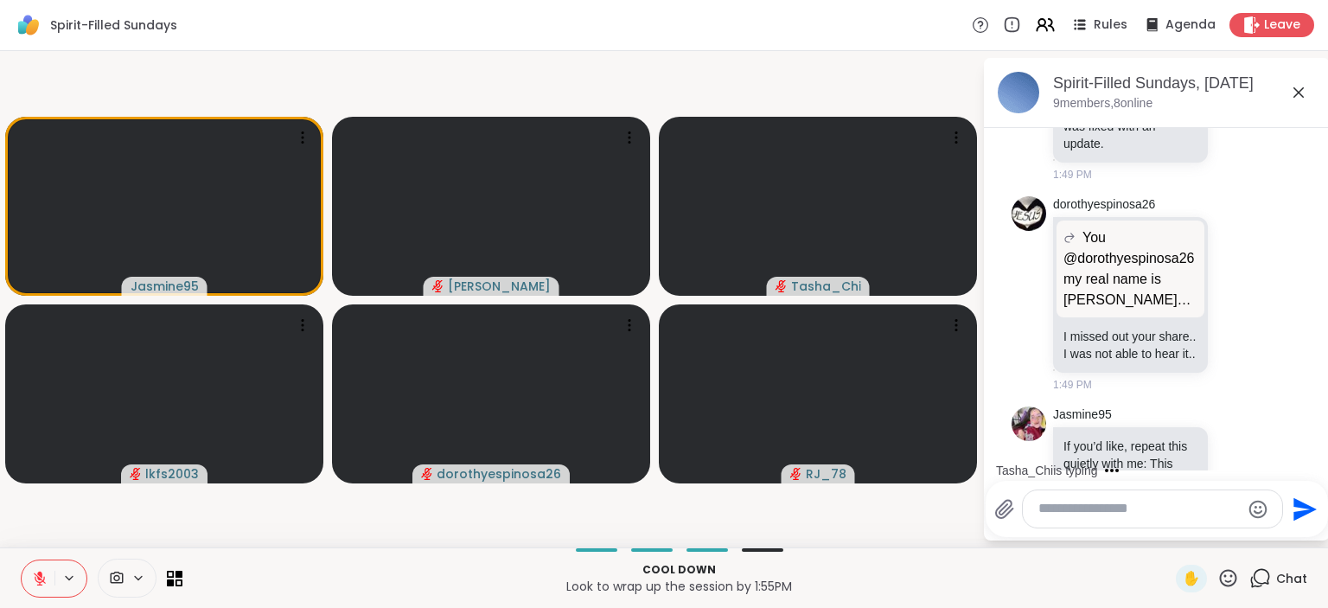
scroll to position [7340, 0]
click at [25, 573] on button at bounding box center [38, 578] width 33 height 36
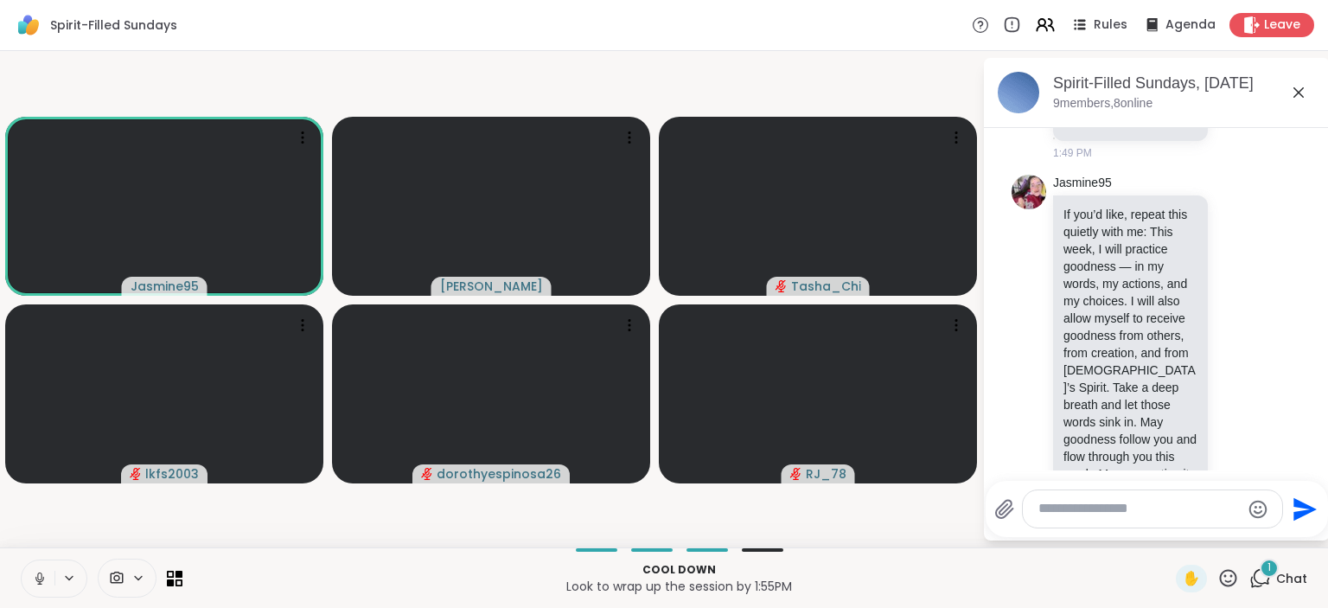
scroll to position [7790, 0]
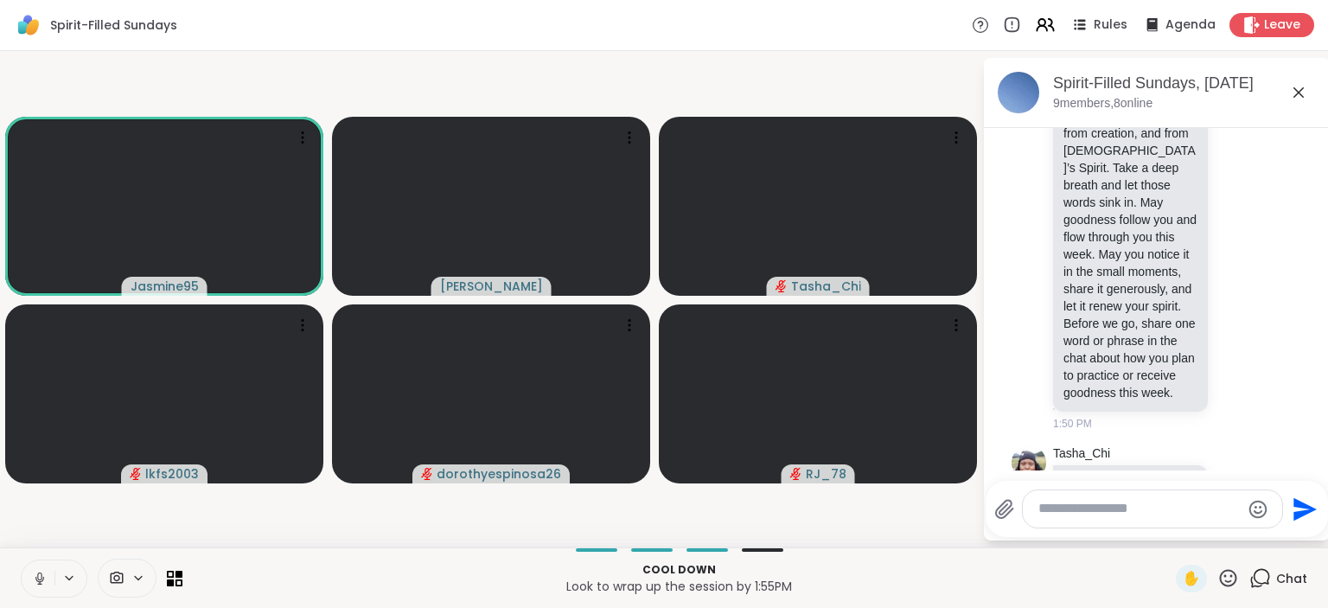
click at [25, 573] on button at bounding box center [38, 578] width 33 height 36
click at [1071, 502] on textarea "Type your message" at bounding box center [1139, 509] width 201 height 18
type textarea "*"
type textarea "****"
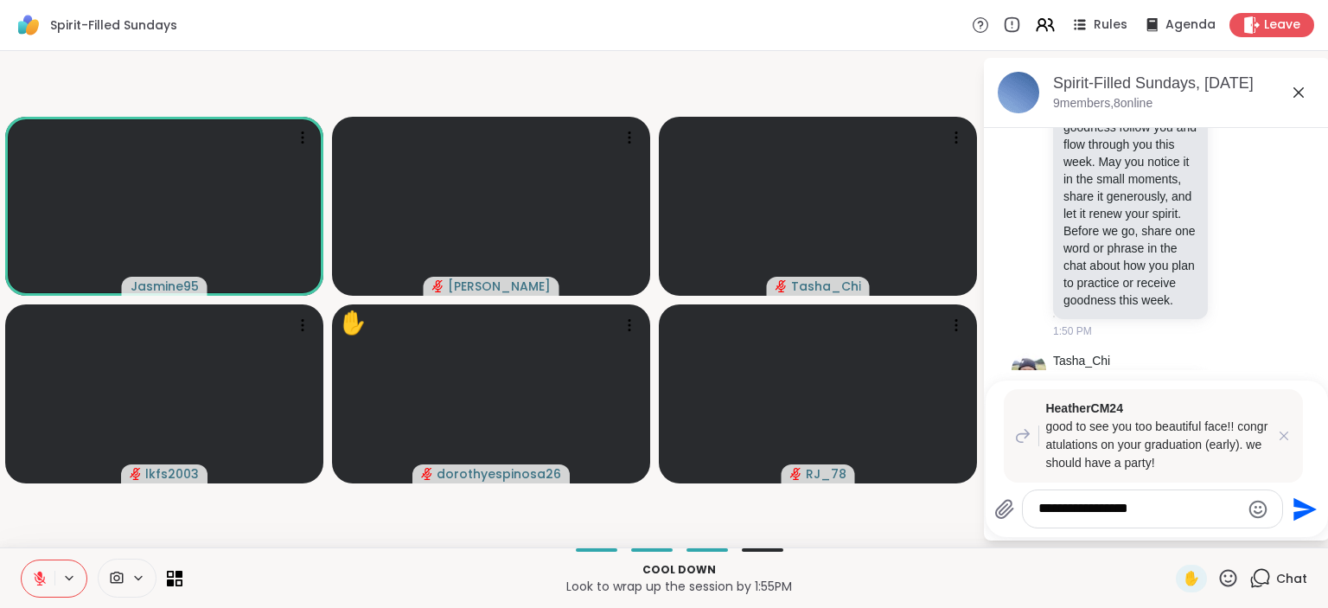
type textarea "**********"
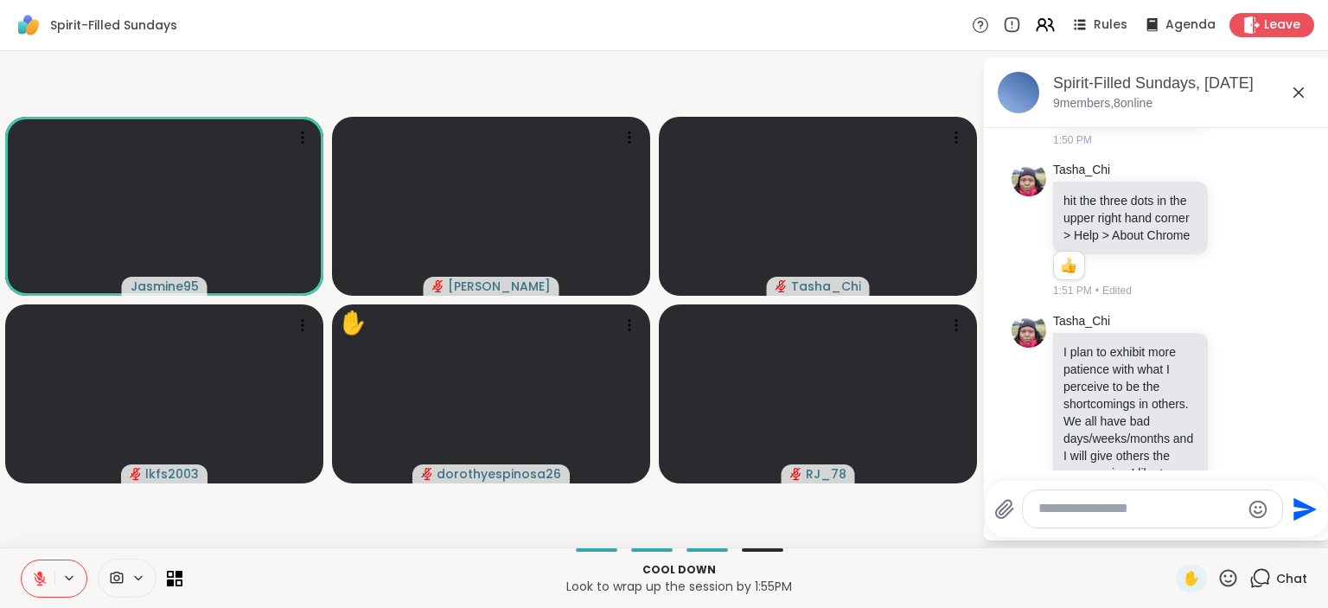
click at [1078, 502] on textarea "Type your message" at bounding box center [1139, 509] width 201 height 18
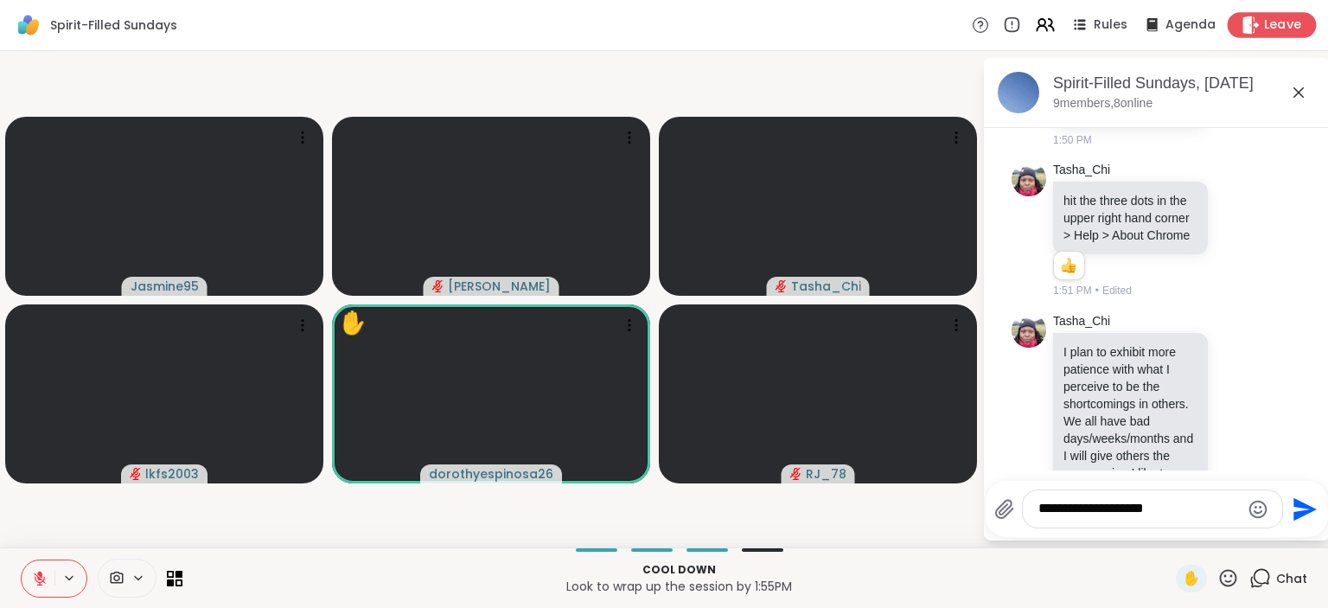
type textarea "**********"
click at [1282, 26] on span "Leave" at bounding box center [1283, 25] width 38 height 18
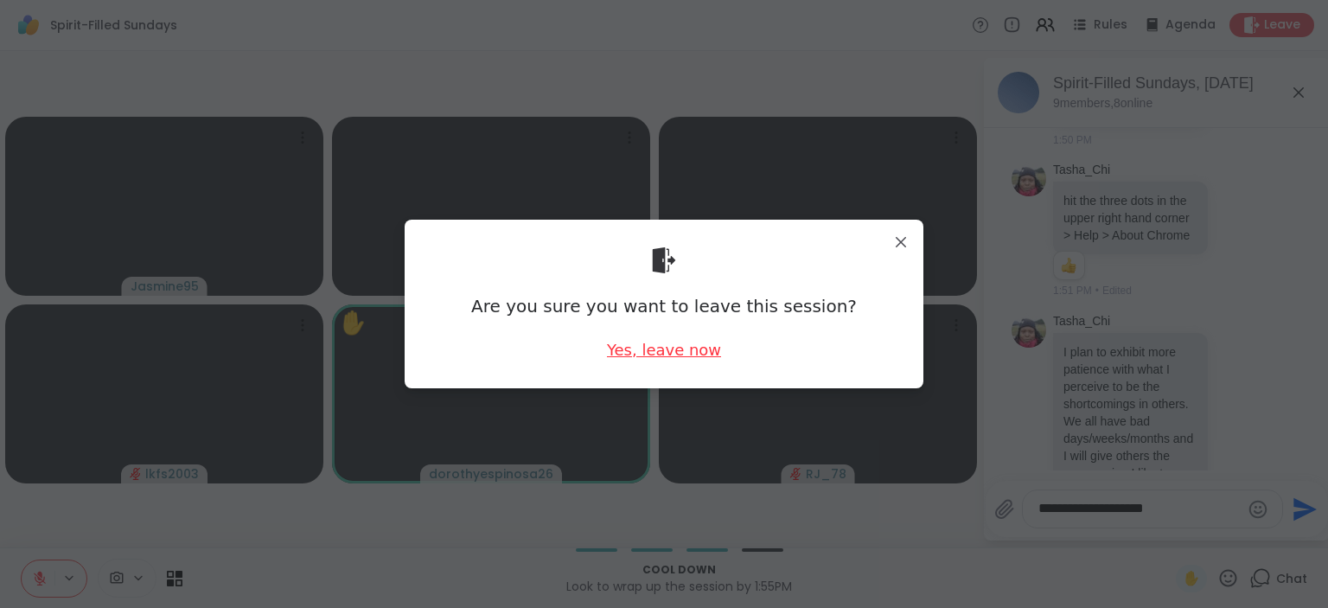
click at [692, 349] on div "Yes, leave now" at bounding box center [664, 350] width 114 height 22
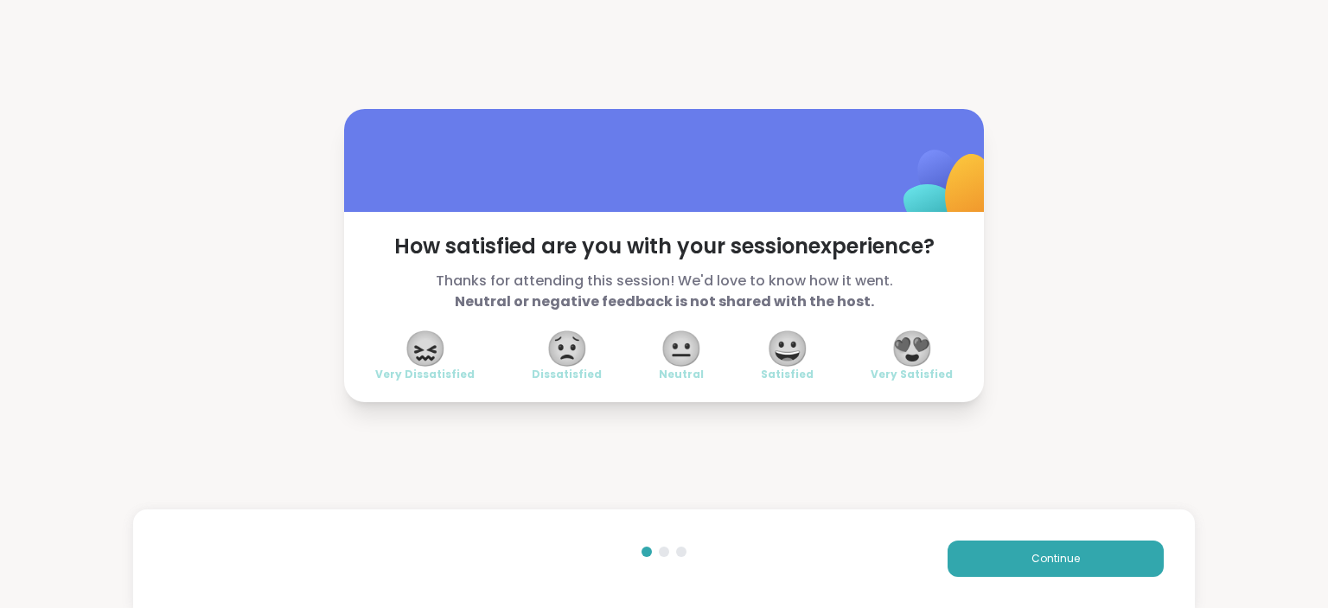
click at [918, 333] on span "😍" at bounding box center [912, 348] width 43 height 31
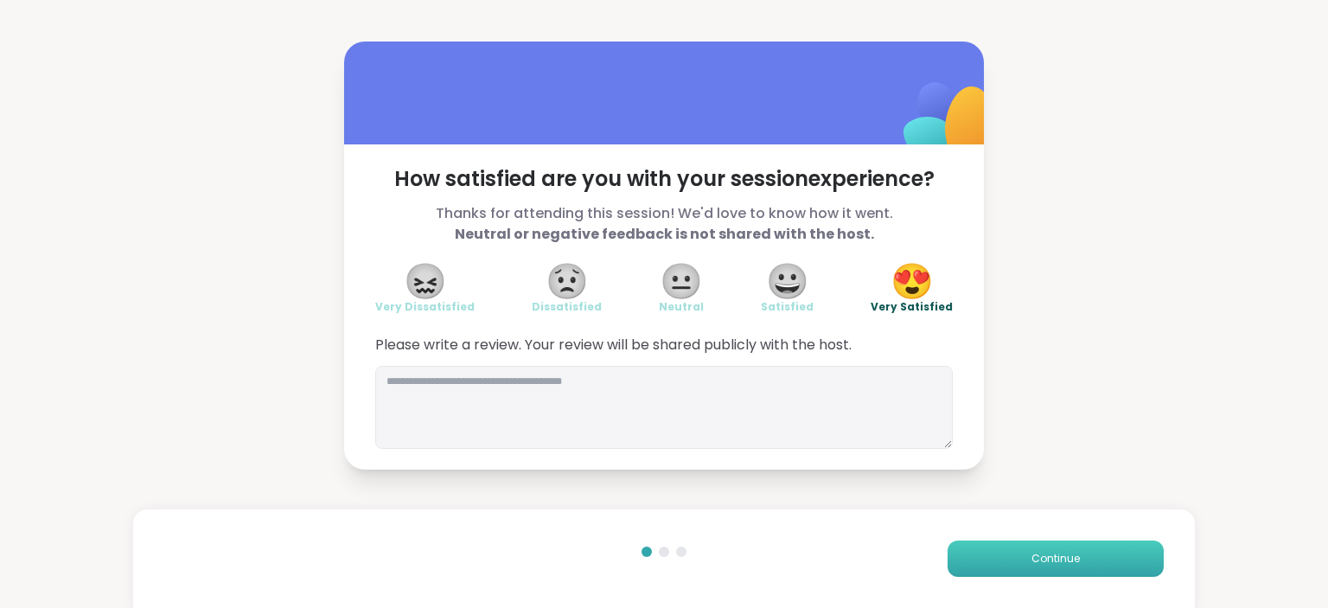
click at [1040, 551] on button "Continue" at bounding box center [1056, 559] width 216 height 36
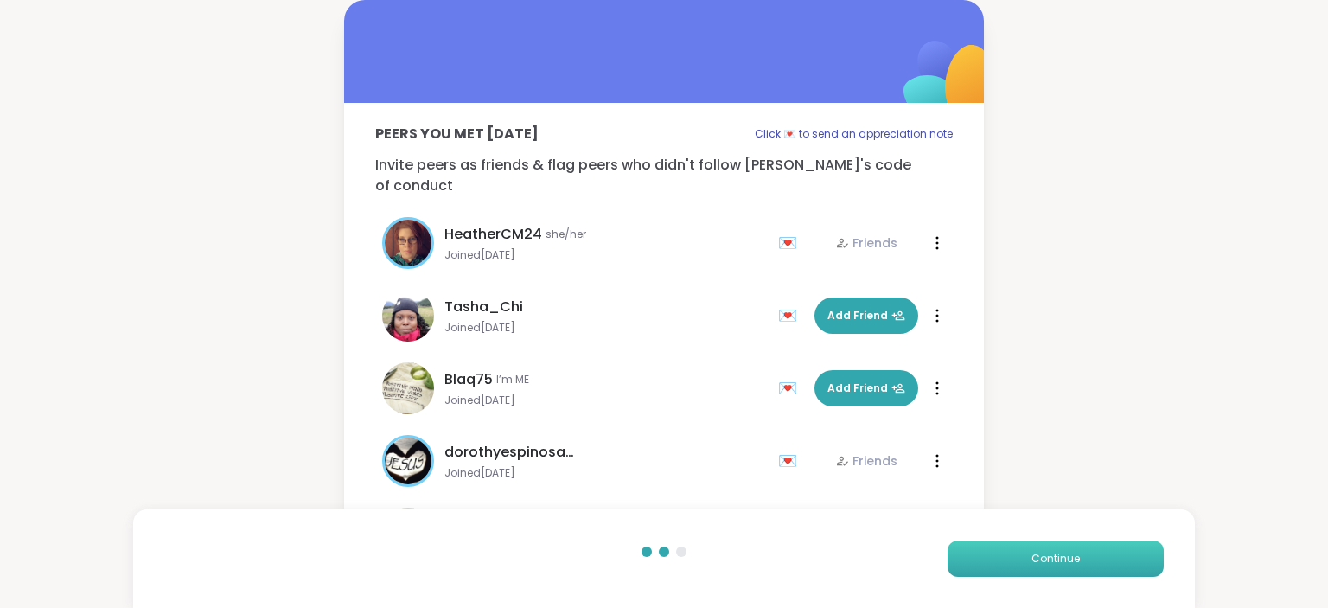
click at [1040, 551] on button "Continue" at bounding box center [1056, 559] width 216 height 36
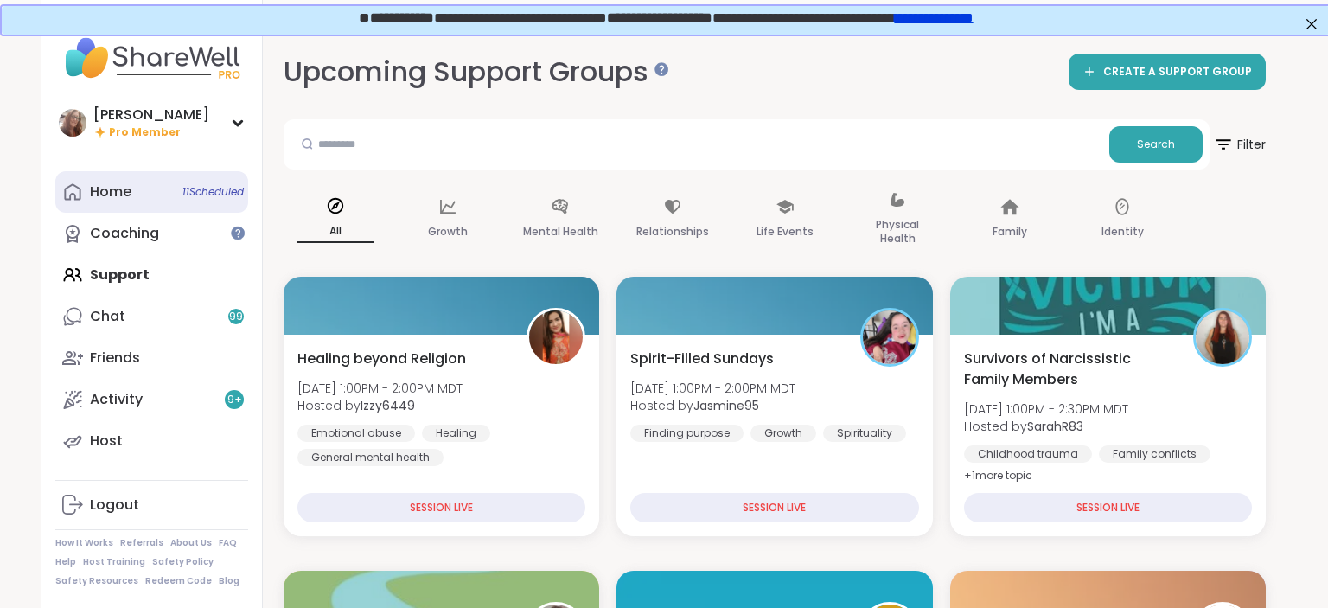
click at [153, 189] on link "Home 11 Scheduled" at bounding box center [151, 192] width 193 height 42
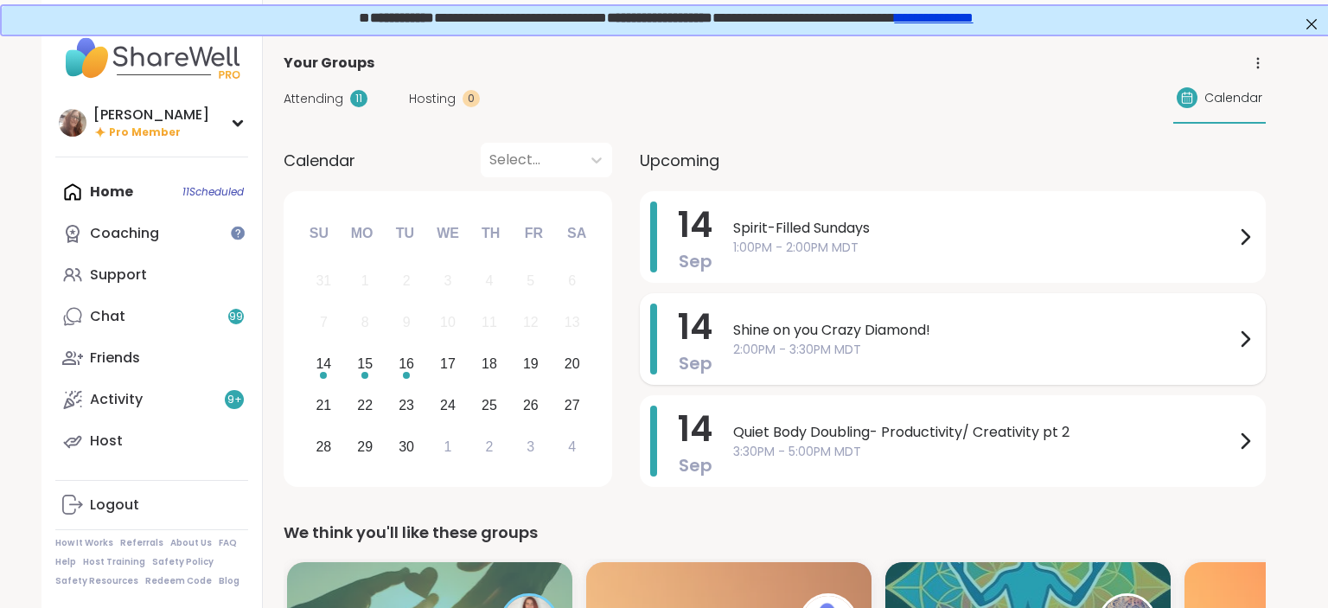
click at [782, 323] on span "Shine on you Crazy Diamond!" at bounding box center [984, 330] width 502 height 21
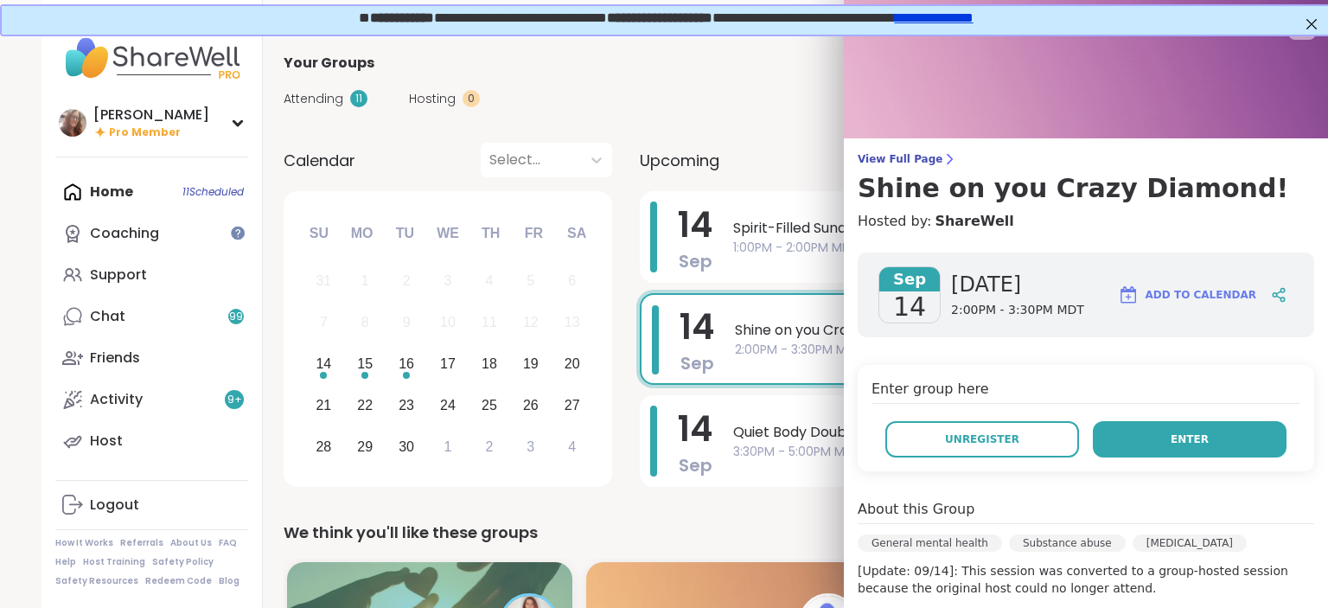
click at [1175, 432] on span "Enter" at bounding box center [1190, 440] width 38 height 16
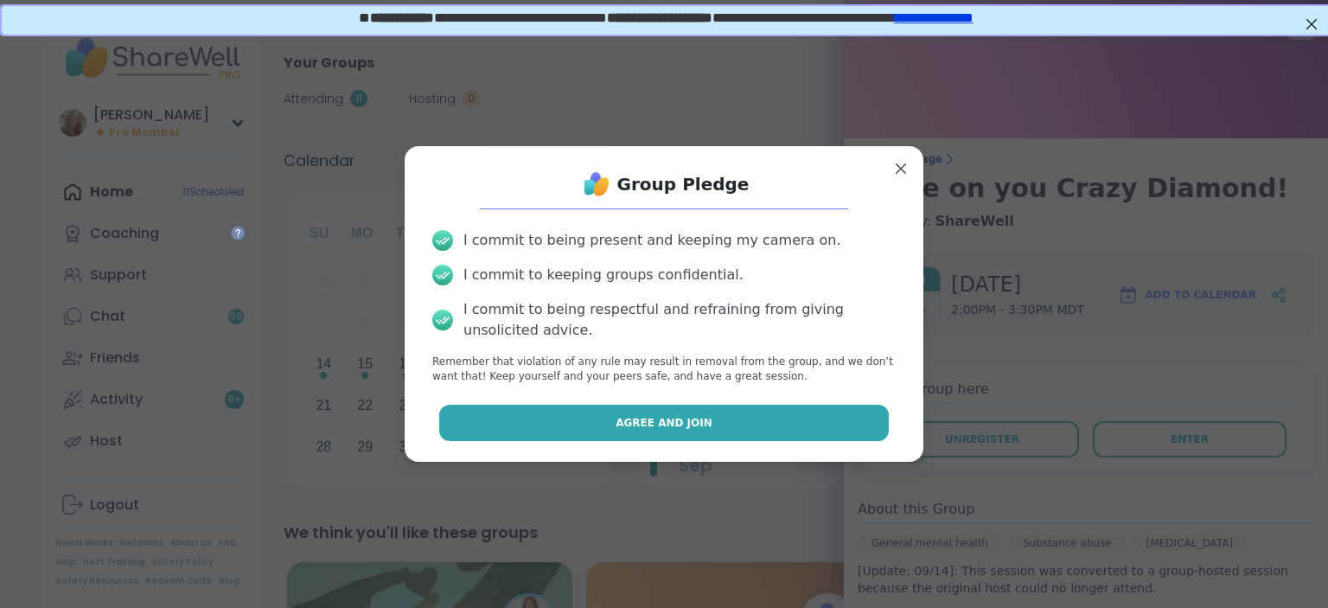
click at [816, 419] on button "Agree and Join" at bounding box center [664, 423] width 451 height 36
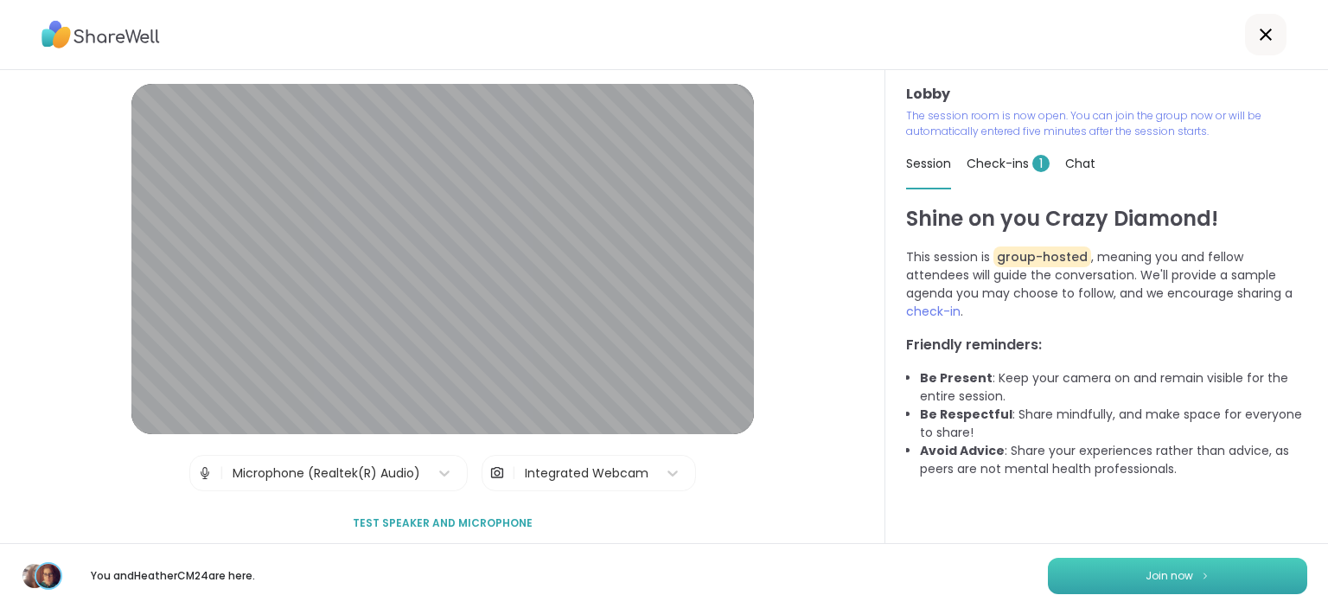
click at [1141, 573] on button "Join now" at bounding box center [1177, 576] width 259 height 36
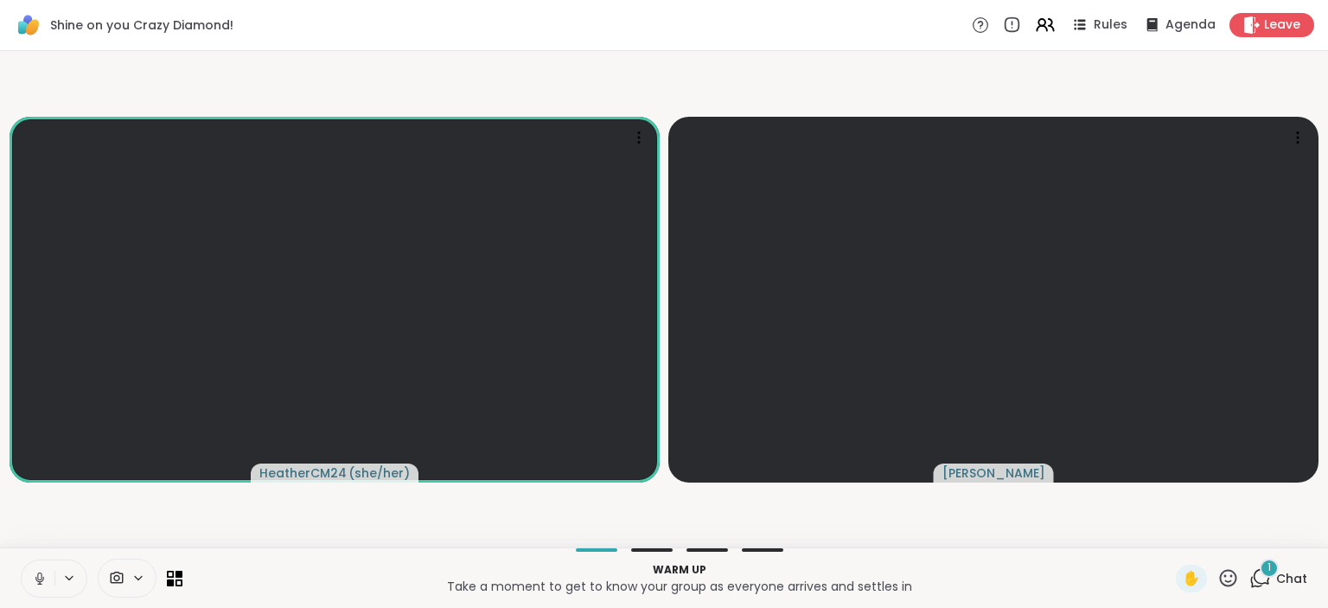
click at [1279, 566] on div "1" at bounding box center [1269, 568] width 19 height 19
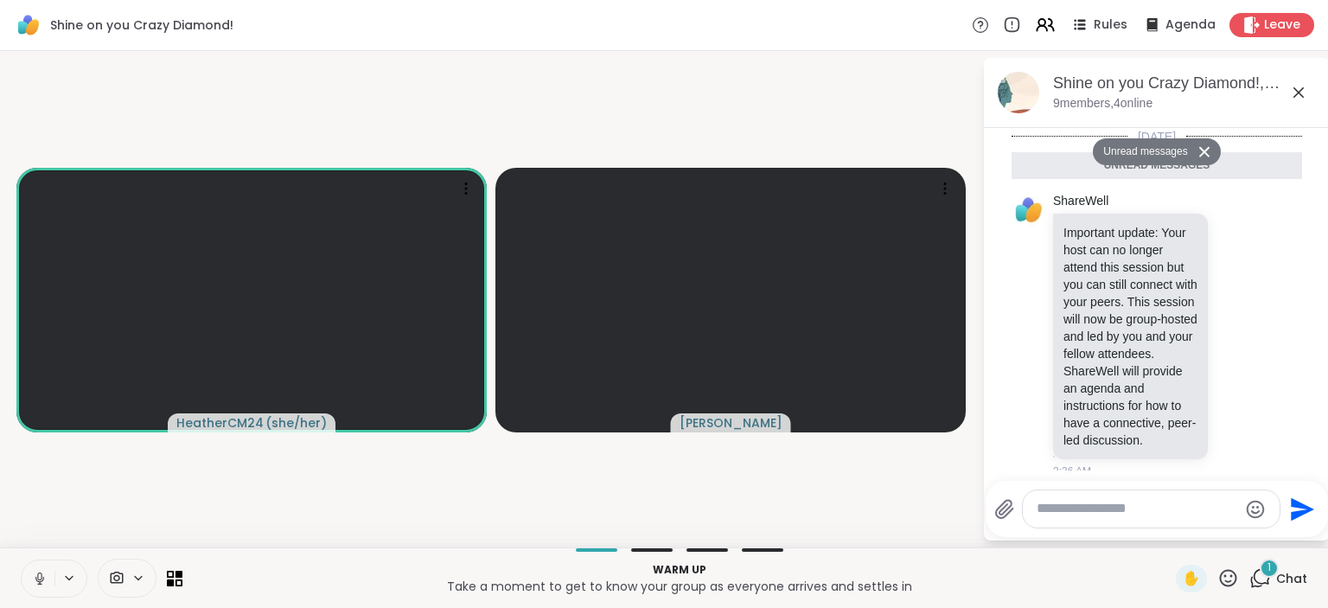
scroll to position [227, 0]
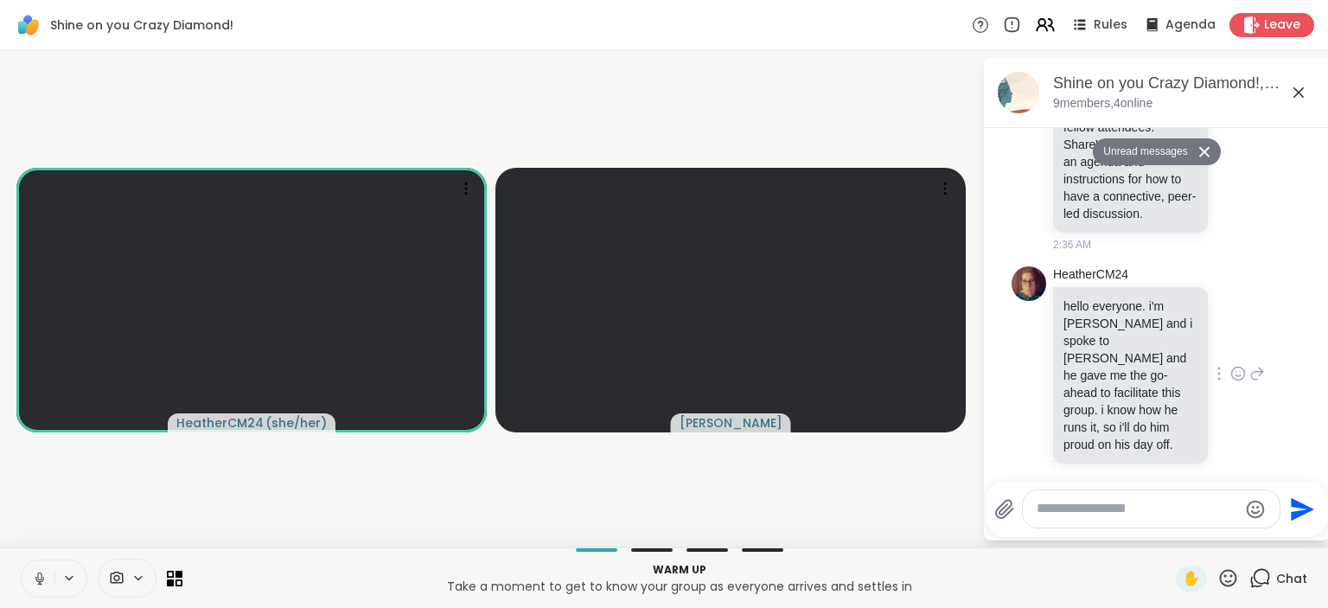
click at [1268, 271] on div "HeatherCM24 hello everyone. i'm heather and i spoke to Dom and he gave me the g…" at bounding box center [1157, 374] width 291 height 231
click at [43, 572] on icon at bounding box center [40, 579] width 16 height 16
click at [33, 573] on icon at bounding box center [40, 579] width 16 height 16
click at [39, 572] on icon at bounding box center [40, 579] width 16 height 16
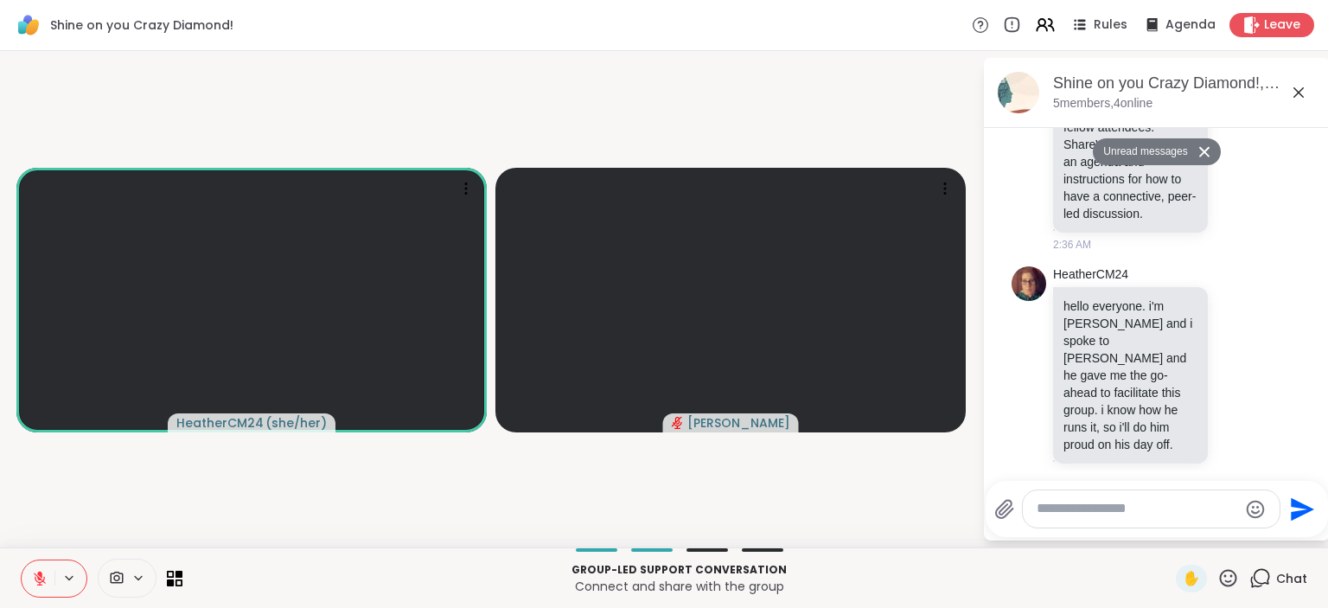
click at [1279, 255] on div "ShareWell Important update: Your host can no longer attend this session but you…" at bounding box center [1157, 109] width 291 height 300
click at [32, 573] on icon at bounding box center [40, 579] width 16 height 16
click at [39, 574] on icon at bounding box center [40, 579] width 16 height 16
click at [39, 574] on icon at bounding box center [39, 574] width 5 height 7
click at [1224, 582] on icon at bounding box center [1229, 578] width 22 height 22
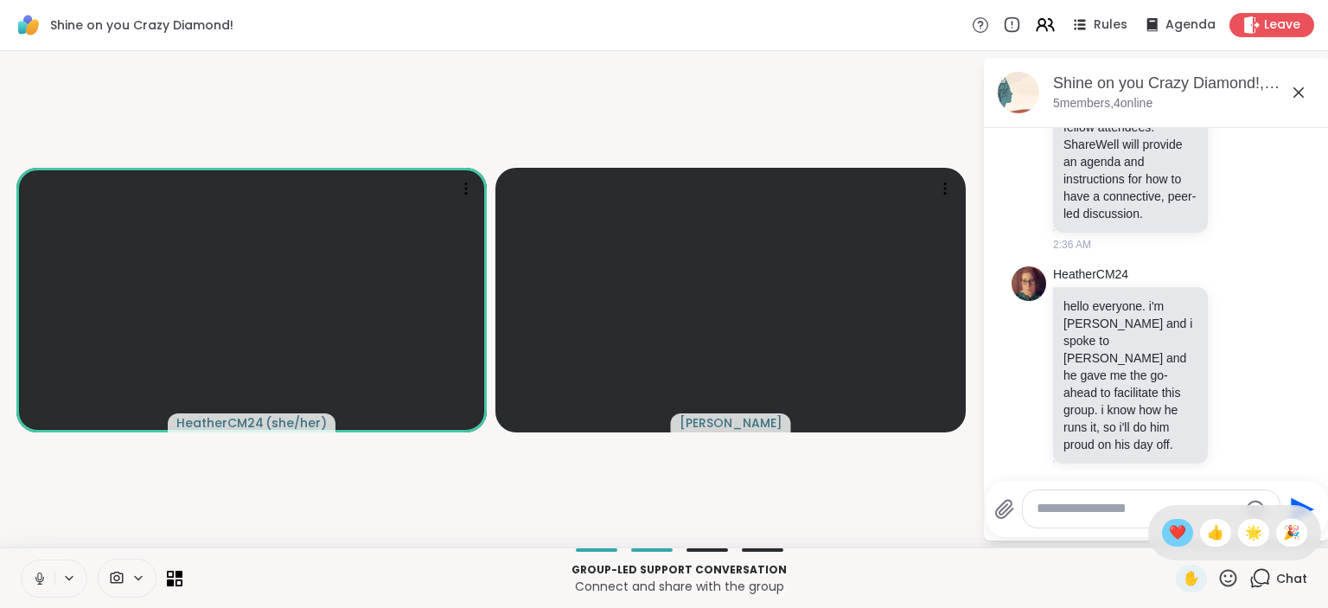
click at [1171, 534] on span "❤️" at bounding box center [1177, 532] width 17 height 21
click at [31, 578] on button at bounding box center [38, 578] width 33 height 36
click at [1230, 577] on icon at bounding box center [1229, 578] width 22 height 22
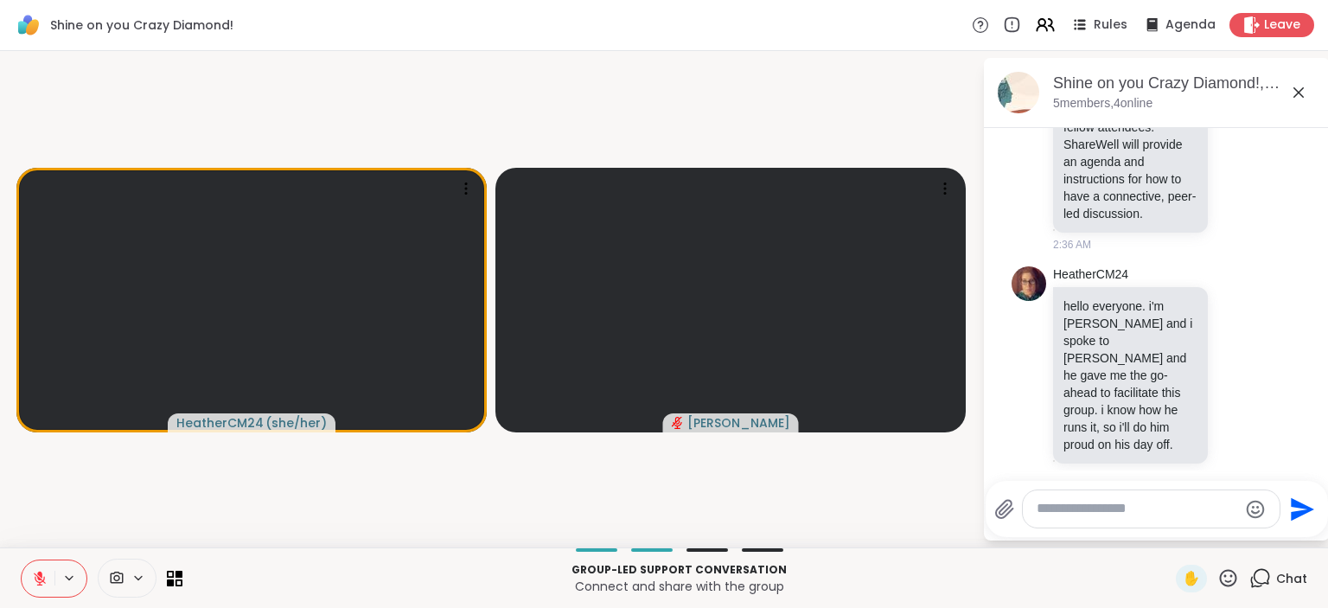
click at [751, 493] on video-player-container "HeatherCM24 ( she/her ) dodi" at bounding box center [491, 299] width 962 height 483
click at [661, 455] on video-player-container "HeatherCM24 ( she/her ) dodi" at bounding box center [491, 299] width 962 height 483
click at [1224, 585] on icon at bounding box center [1228, 577] width 17 height 17
click at [1173, 544] on div "❤️" at bounding box center [1177, 533] width 31 height 28
click at [40, 573] on icon at bounding box center [39, 574] width 5 height 7
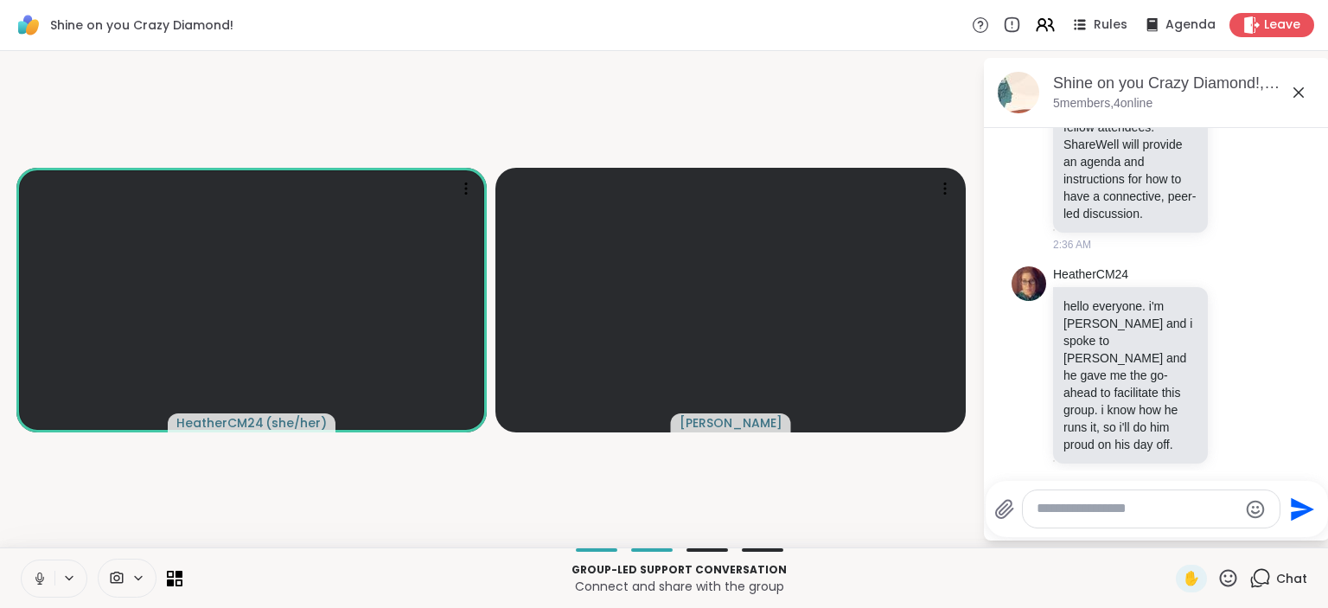
click at [873, 483] on video-player-container "HeatherCM24 ( she/her ) dodi" at bounding box center [491, 299] width 962 height 483
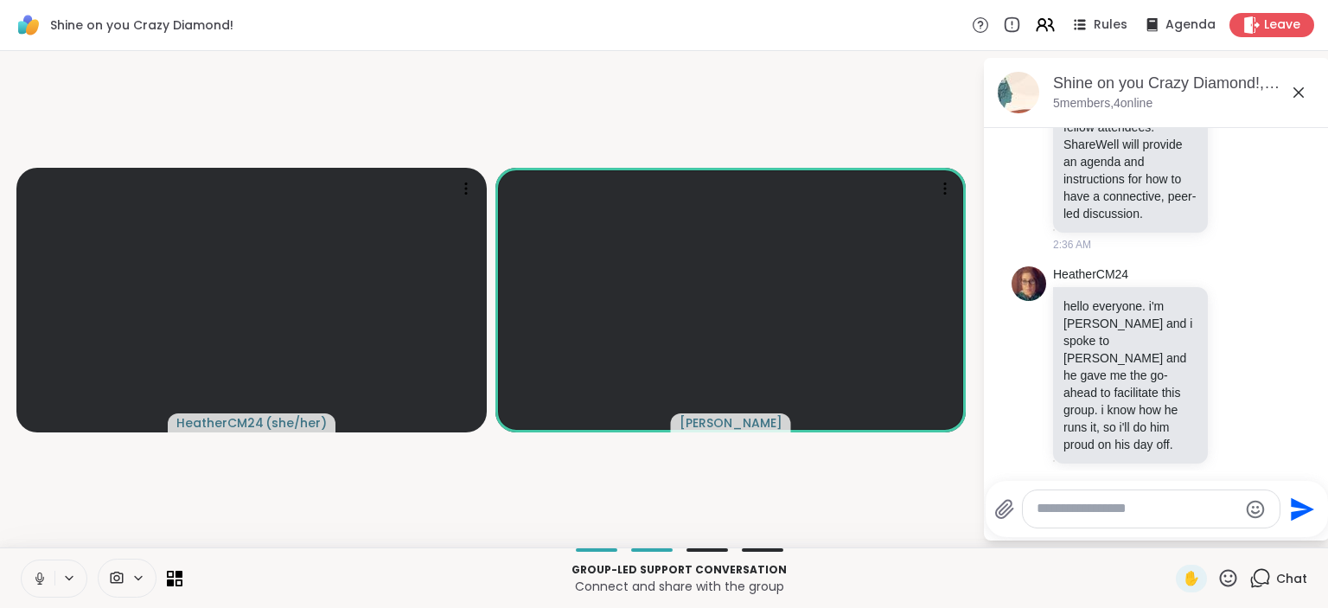
click at [1046, 509] on textarea "Type your message" at bounding box center [1137, 509] width 201 height 18
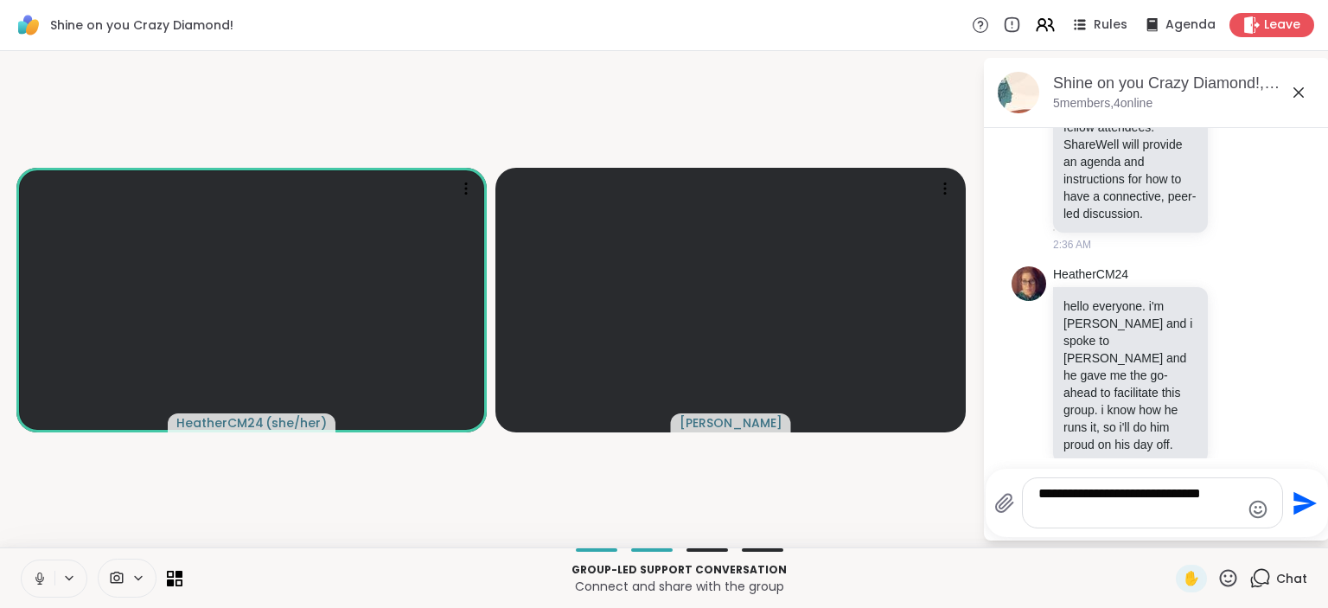
type textarea "**********"
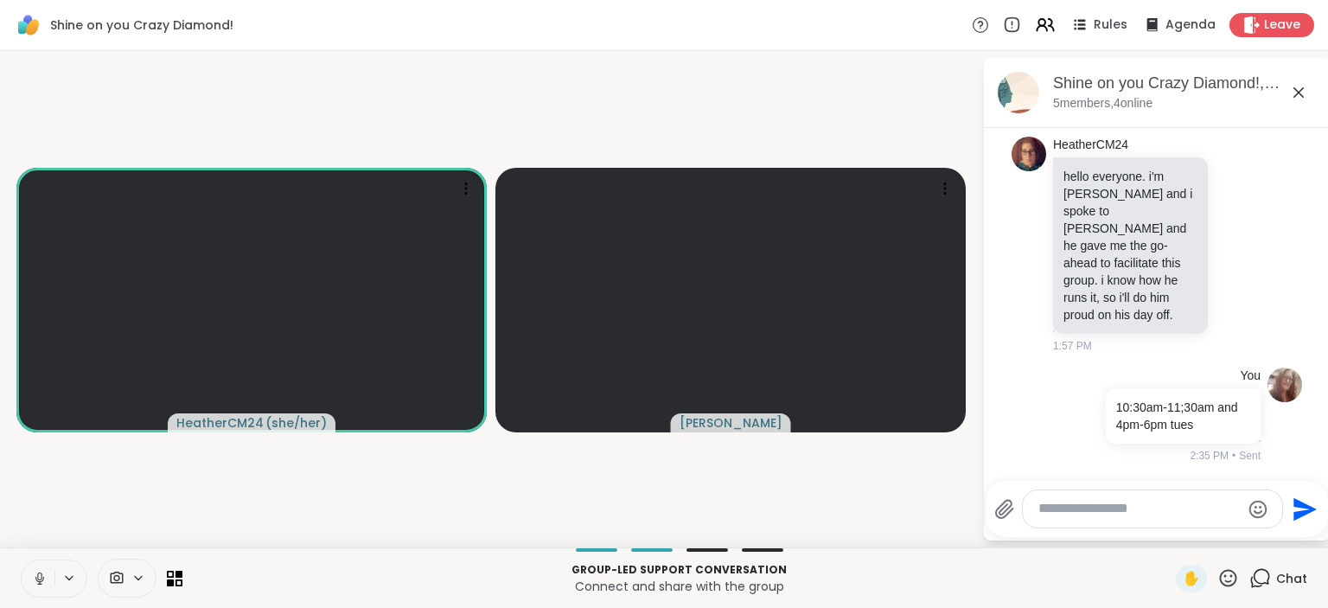
scroll to position [294, 0]
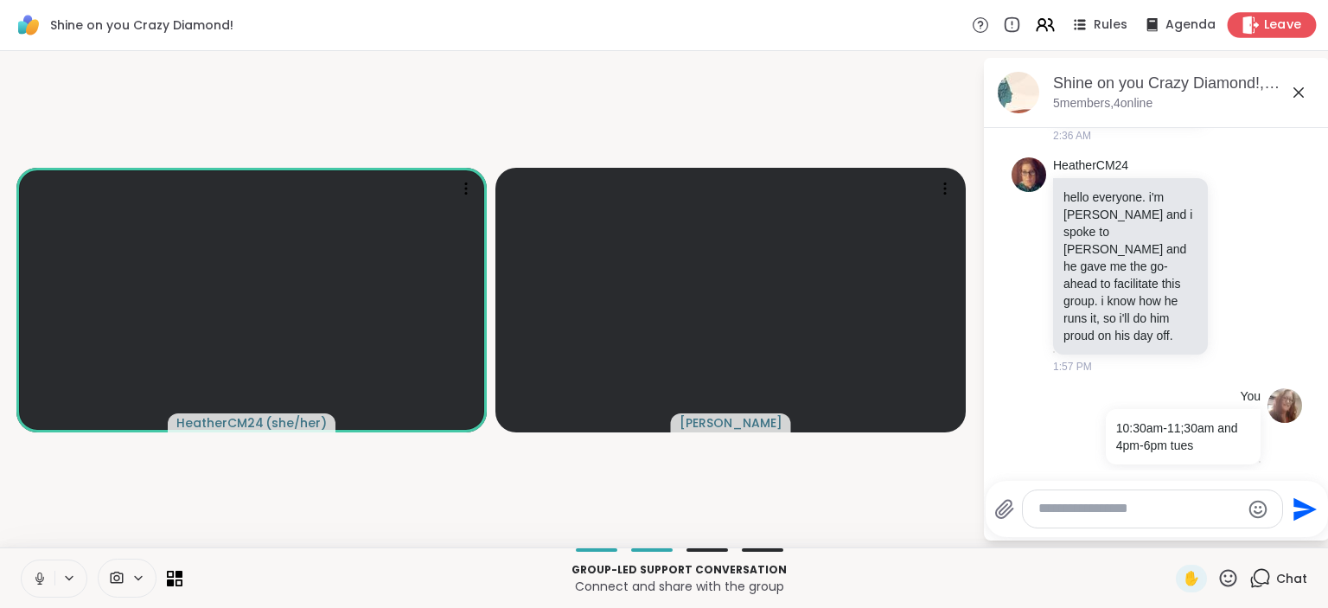
click at [1262, 26] on div "Leave" at bounding box center [1272, 24] width 89 height 25
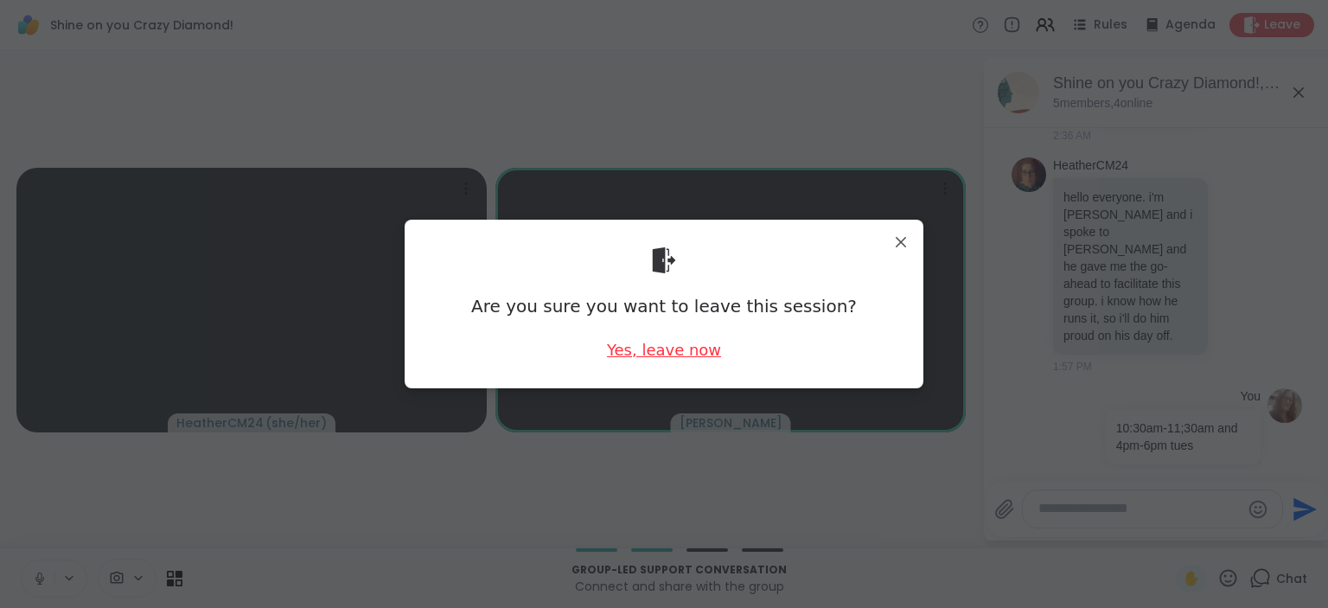
click at [688, 351] on div "Yes, leave now" at bounding box center [664, 350] width 114 height 22
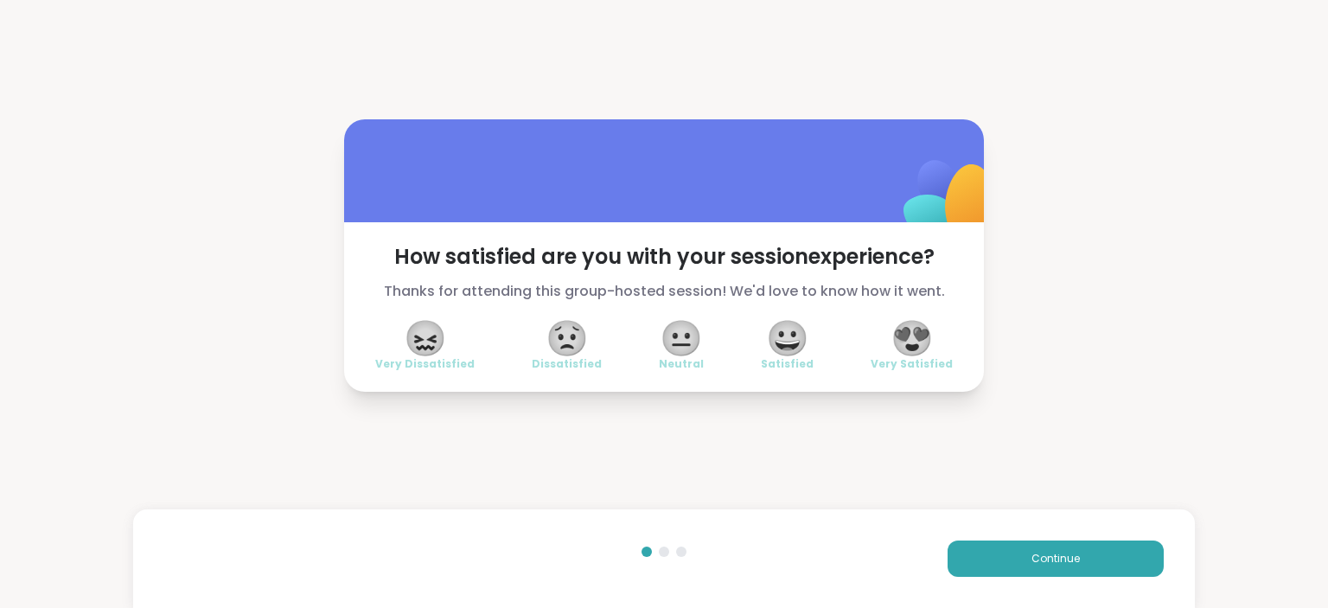
click at [913, 337] on span "😍" at bounding box center [912, 338] width 43 height 31
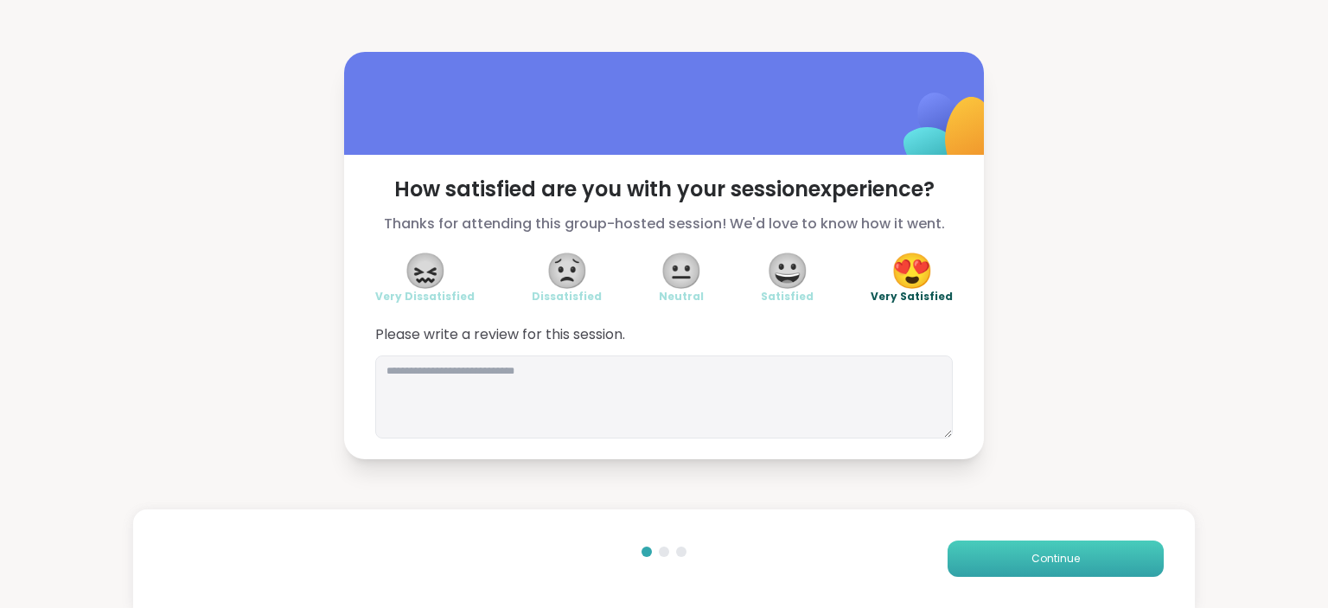
click at [1081, 549] on button "Continue" at bounding box center [1056, 559] width 216 height 36
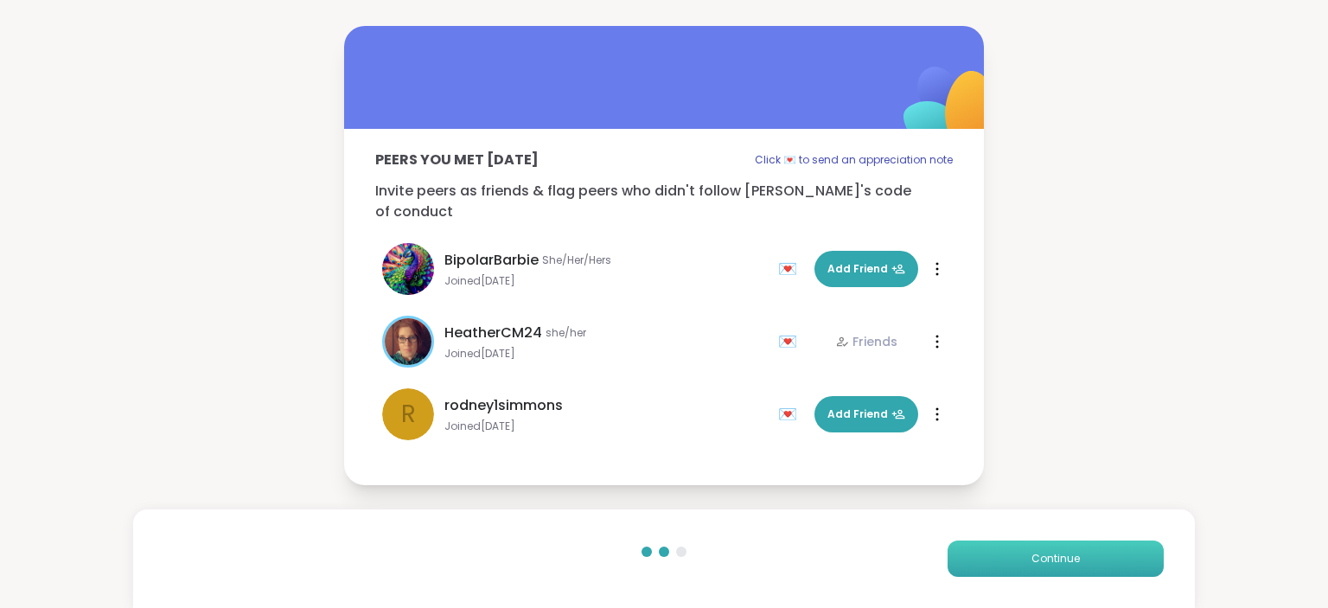
click at [1081, 549] on button "Continue" at bounding box center [1056, 559] width 216 height 36
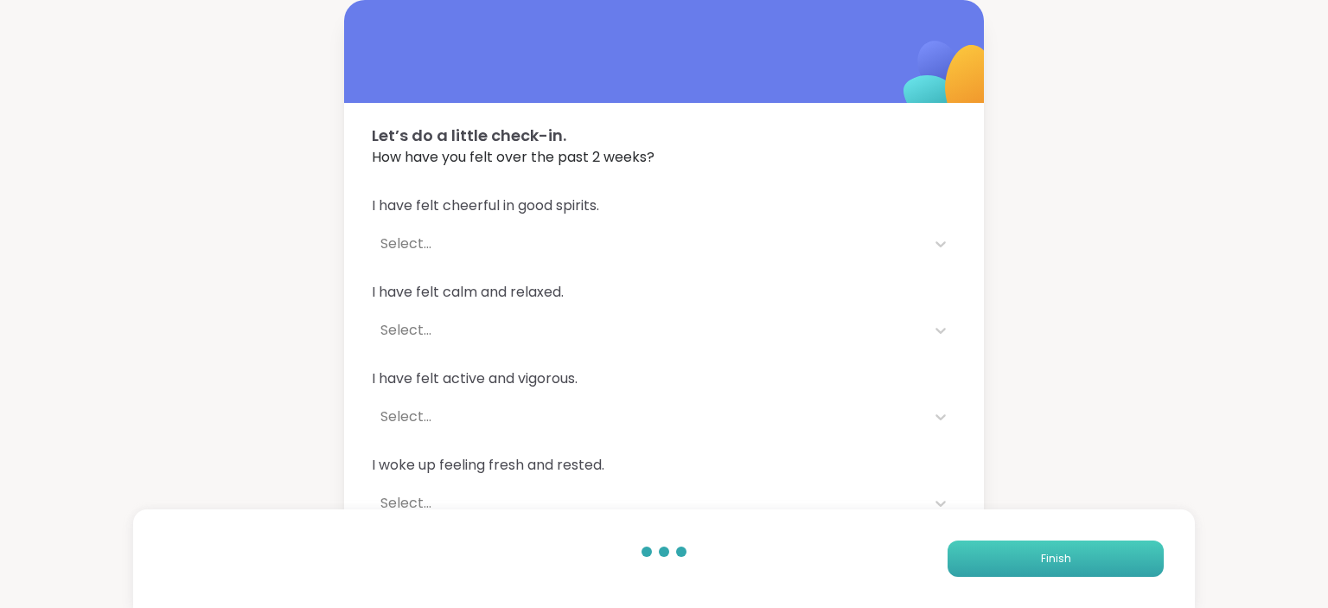
click at [1081, 549] on button "Finish" at bounding box center [1056, 559] width 216 height 36
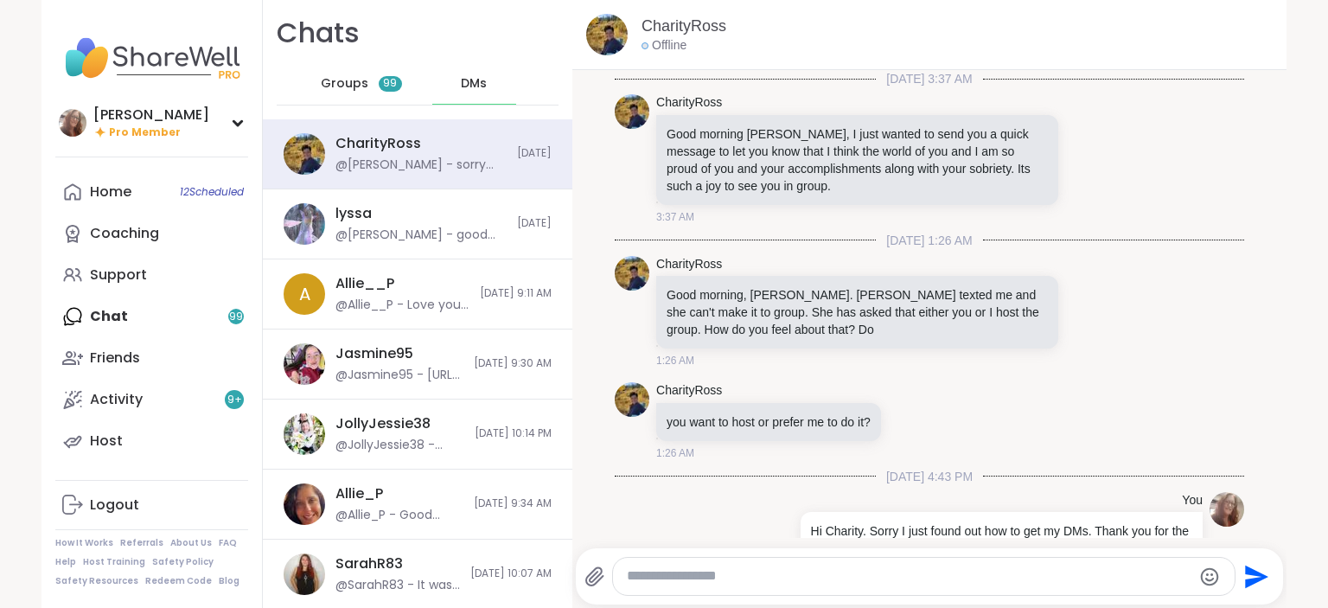
click at [0, 341] on div "[PERSON_NAME] Pro Member [PERSON_NAME] Pro Member Profile Membership Settings H…" at bounding box center [664, 304] width 1328 height 608
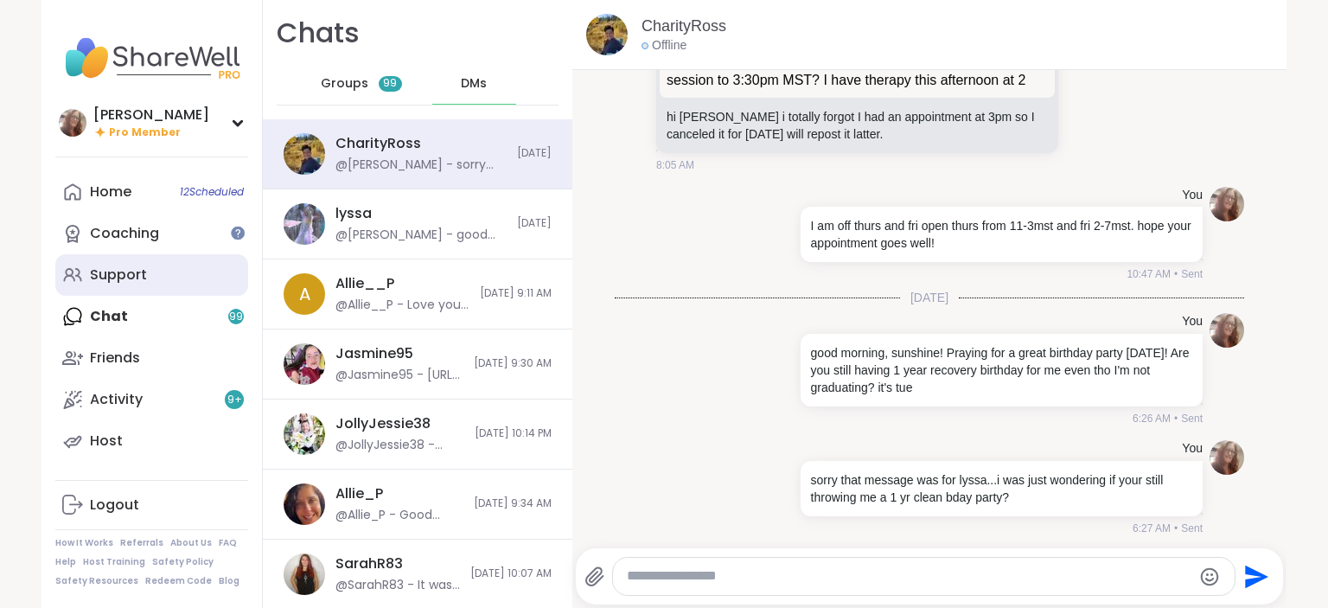
click at [112, 277] on div "Support" at bounding box center [118, 274] width 57 height 19
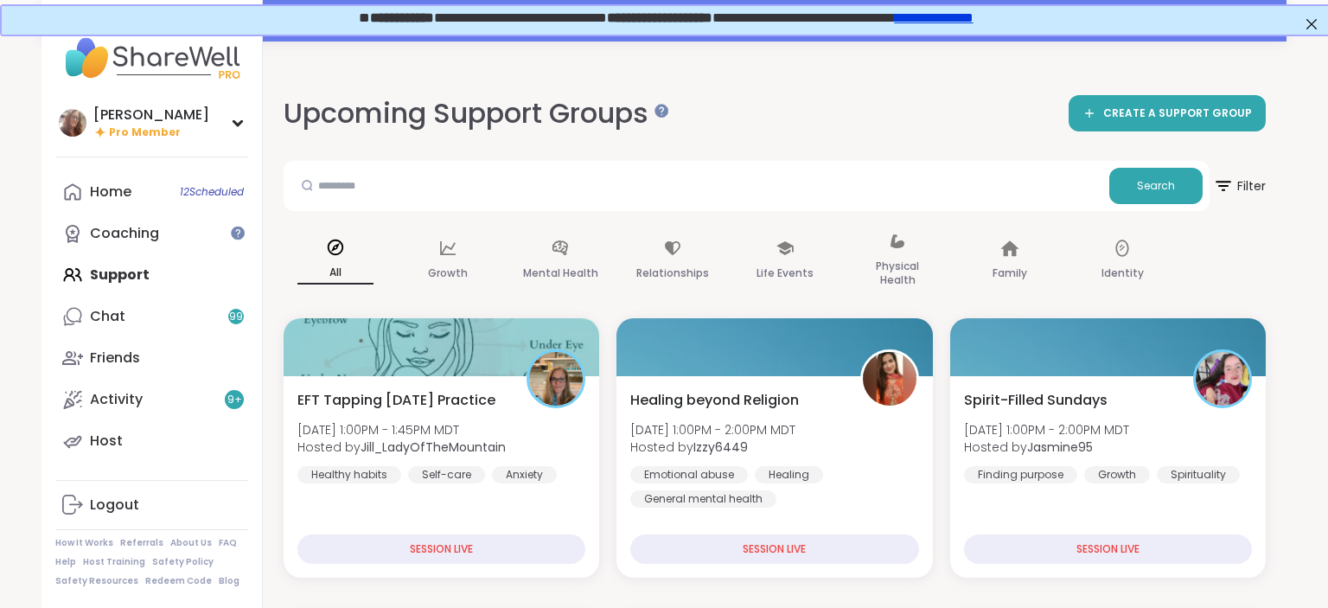
click at [607, 99] on h2 "Upcoming Support Groups" at bounding box center [473, 113] width 379 height 39
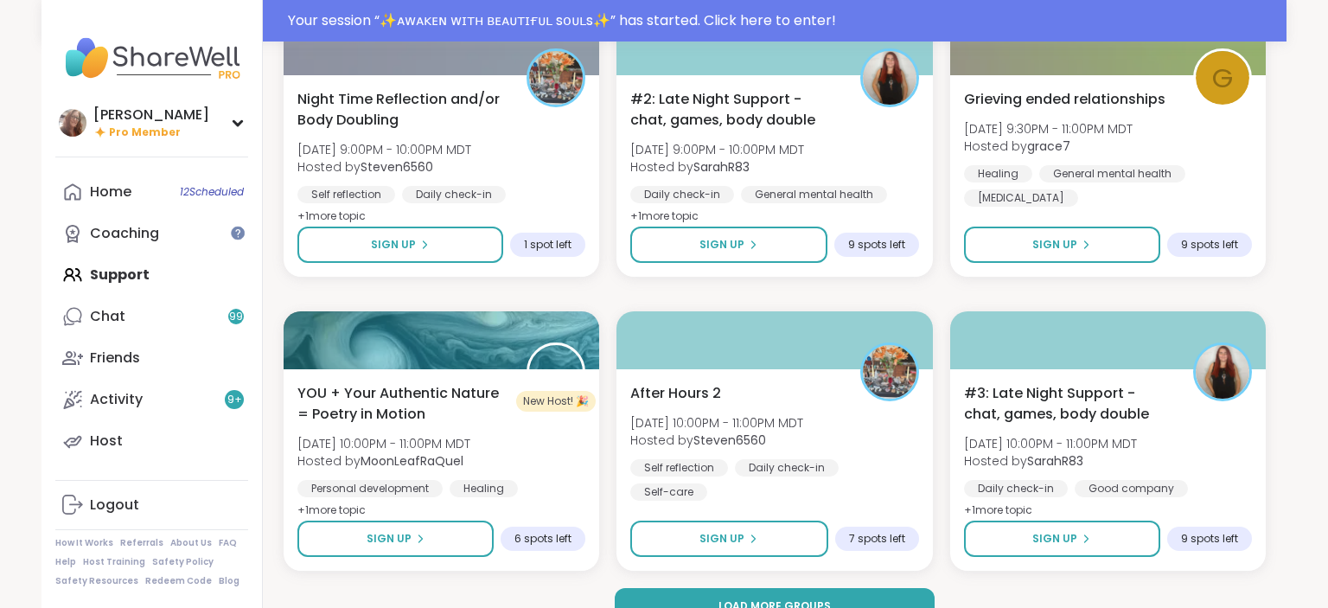
scroll to position [3273, 0]
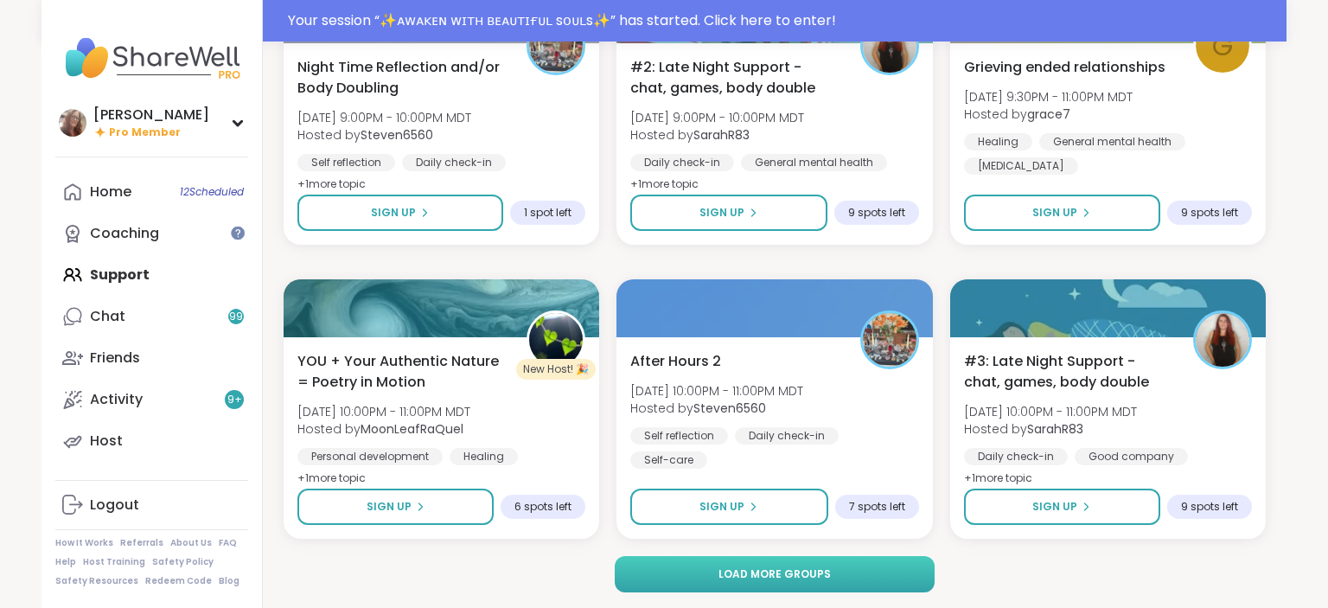
click at [707, 569] on button "Load more groups" at bounding box center [775, 574] width 321 height 36
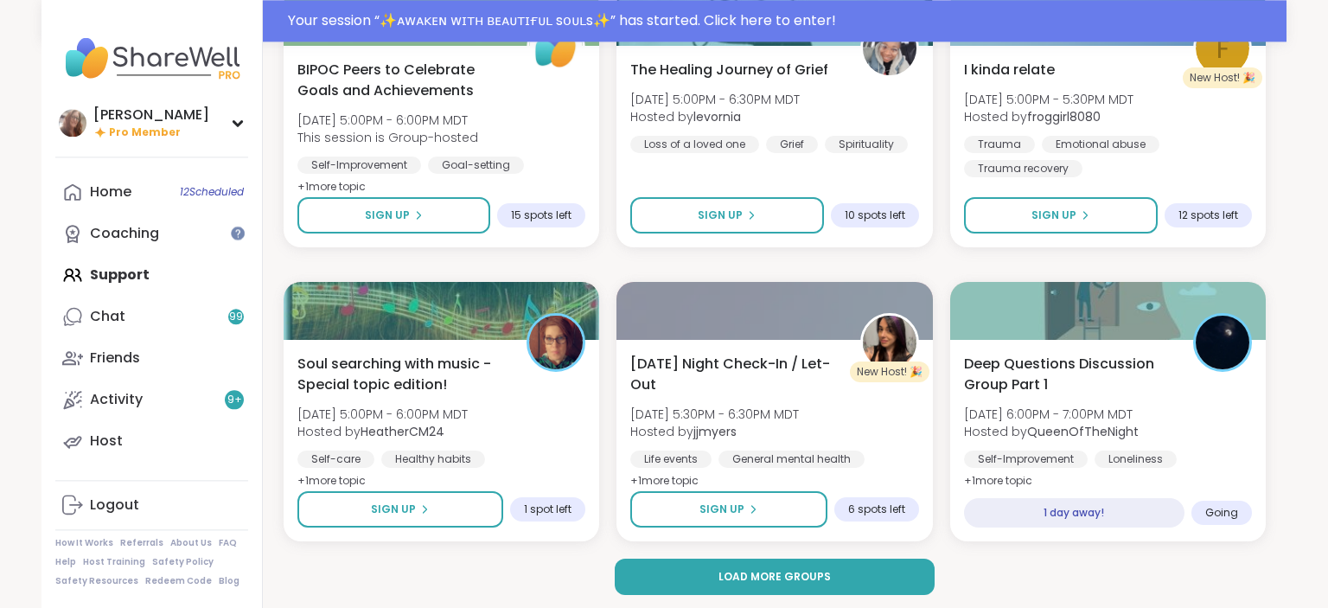
scroll to position [6802, 0]
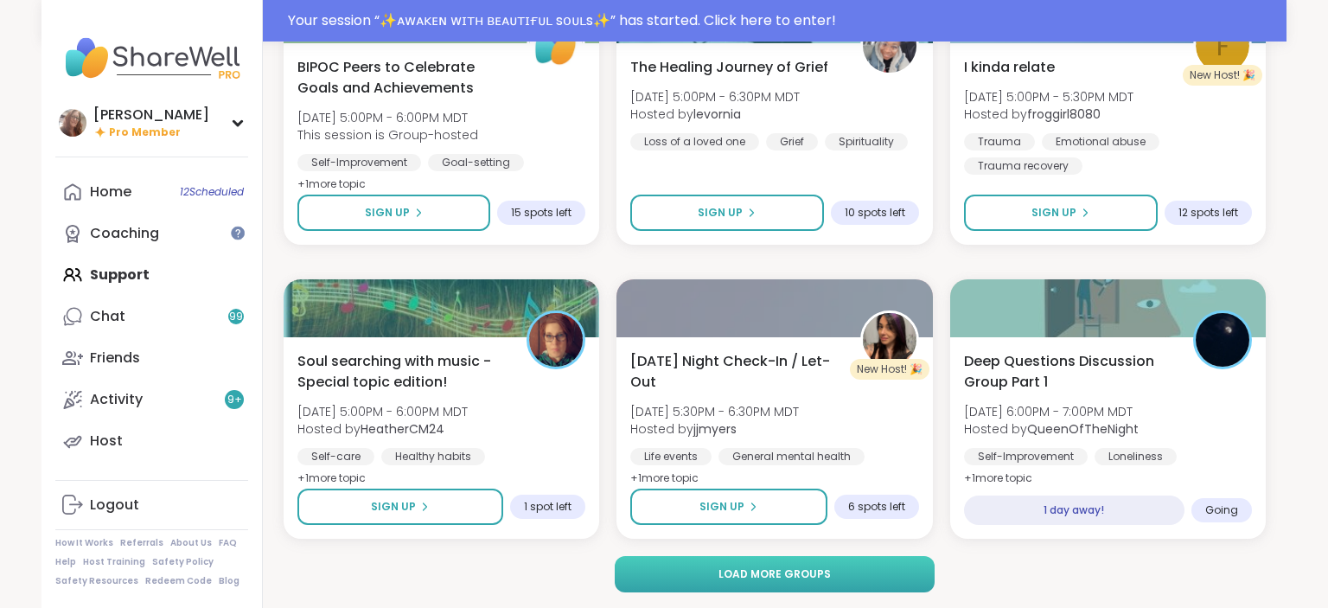
click at [707, 569] on button "Load more groups" at bounding box center [775, 574] width 321 height 36
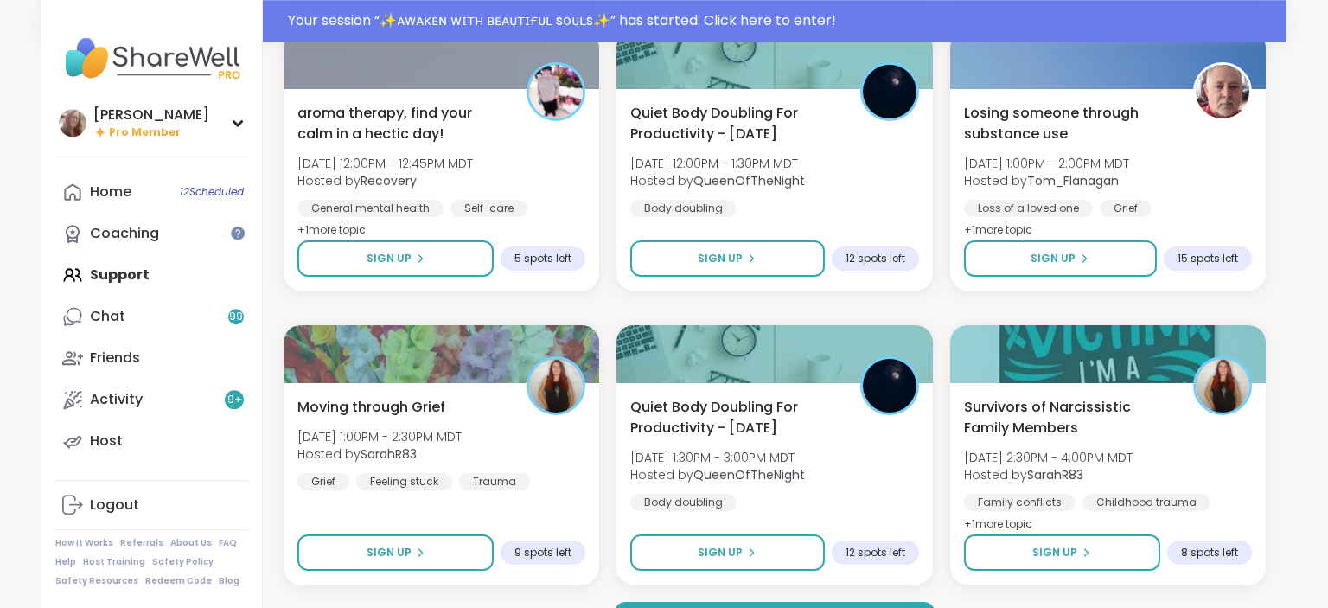
scroll to position [10330, 0]
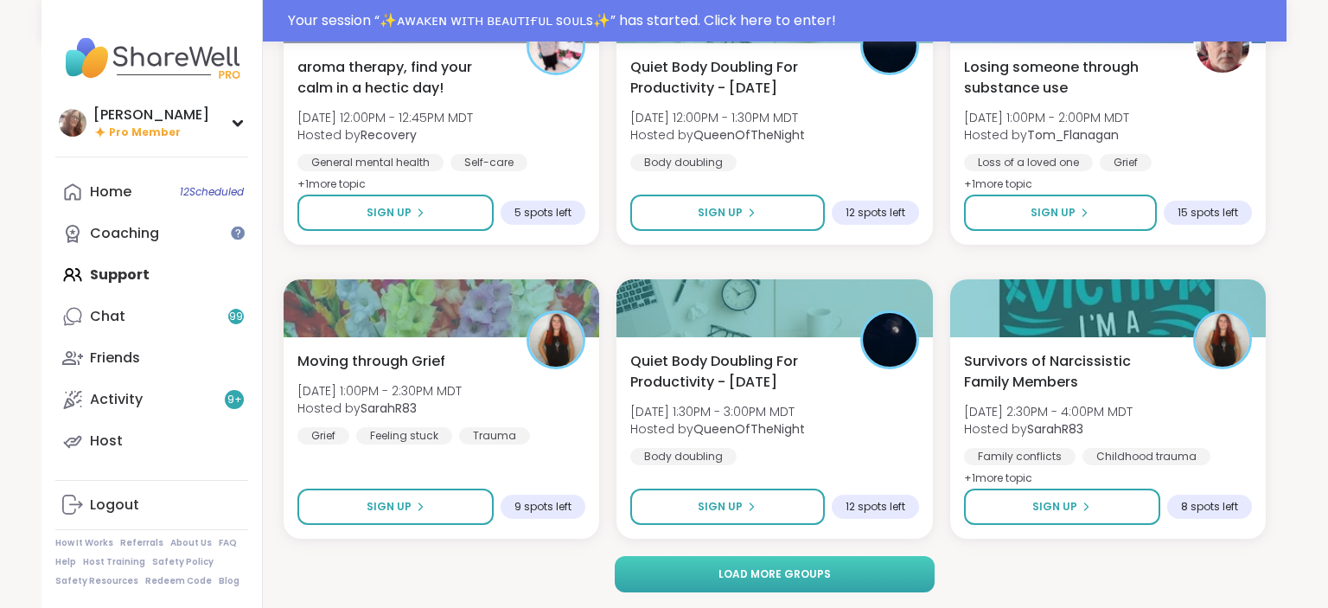
click at [704, 571] on button "Load more groups" at bounding box center [775, 574] width 321 height 36
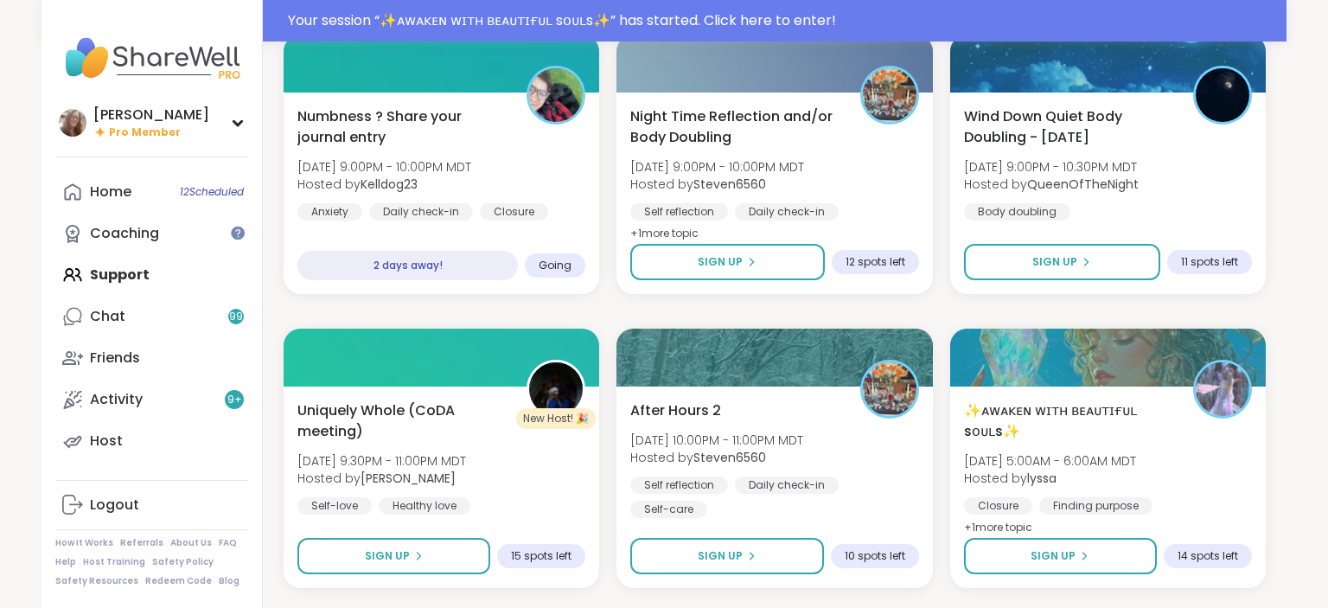
scroll to position [12385, 0]
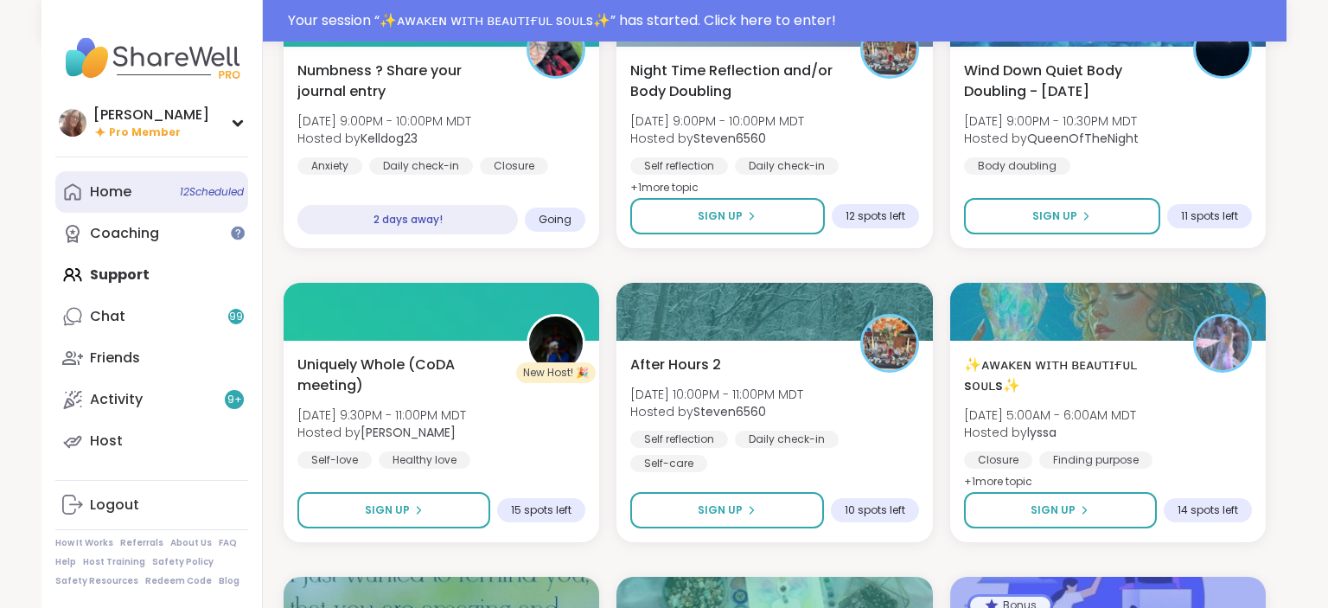
click at [209, 189] on span "12 Scheduled" at bounding box center [212, 192] width 64 height 14
